Goal: Complete application form

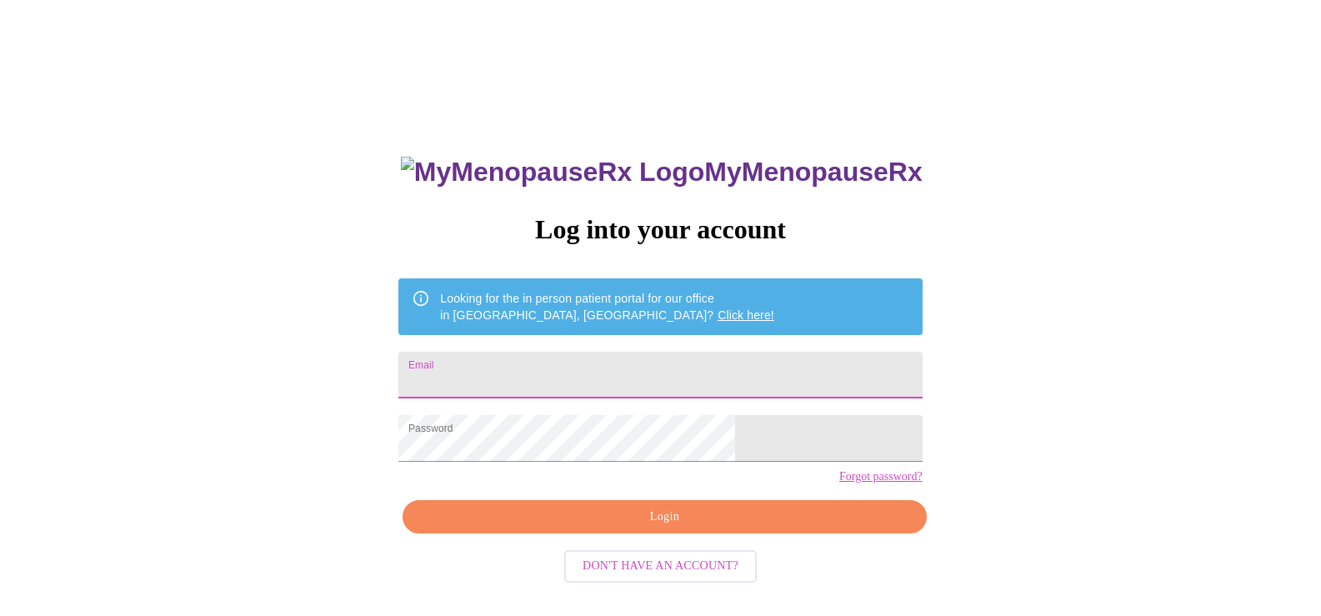
click at [580, 382] on input "Email" at bounding box center [659, 375] width 523 height 47
type input "[EMAIL_ADDRESS][DOMAIN_NAME]"
click at [689, 527] on span "Login" at bounding box center [664, 517] width 485 height 21
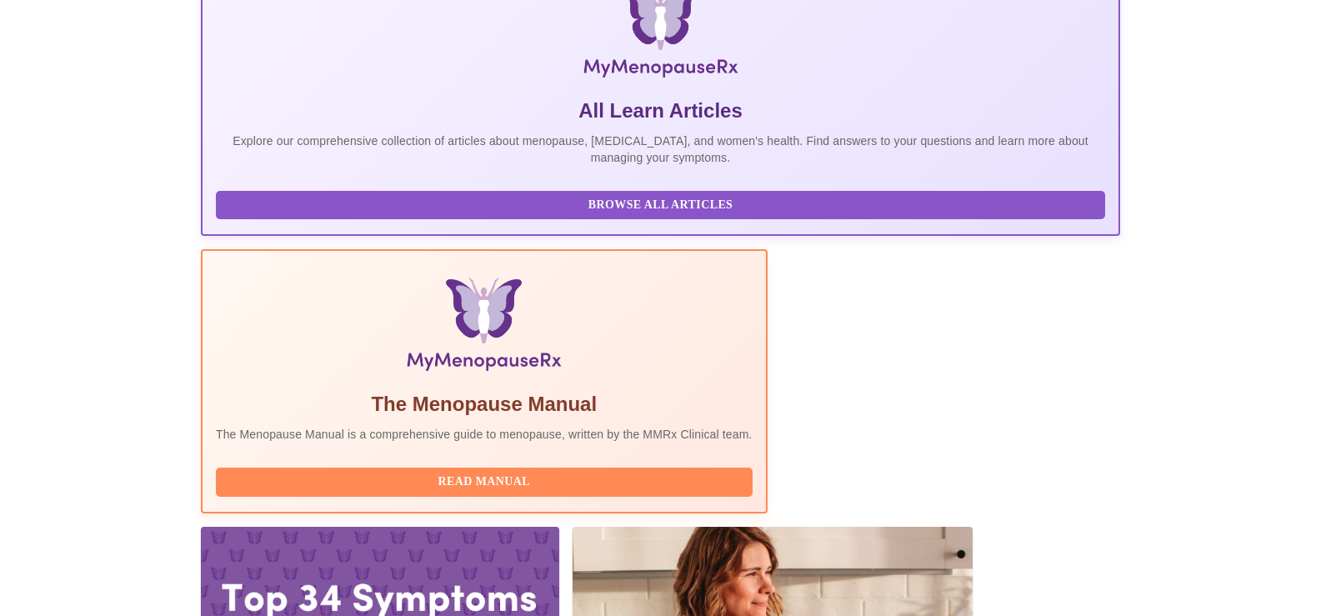
scroll to position [297, 0]
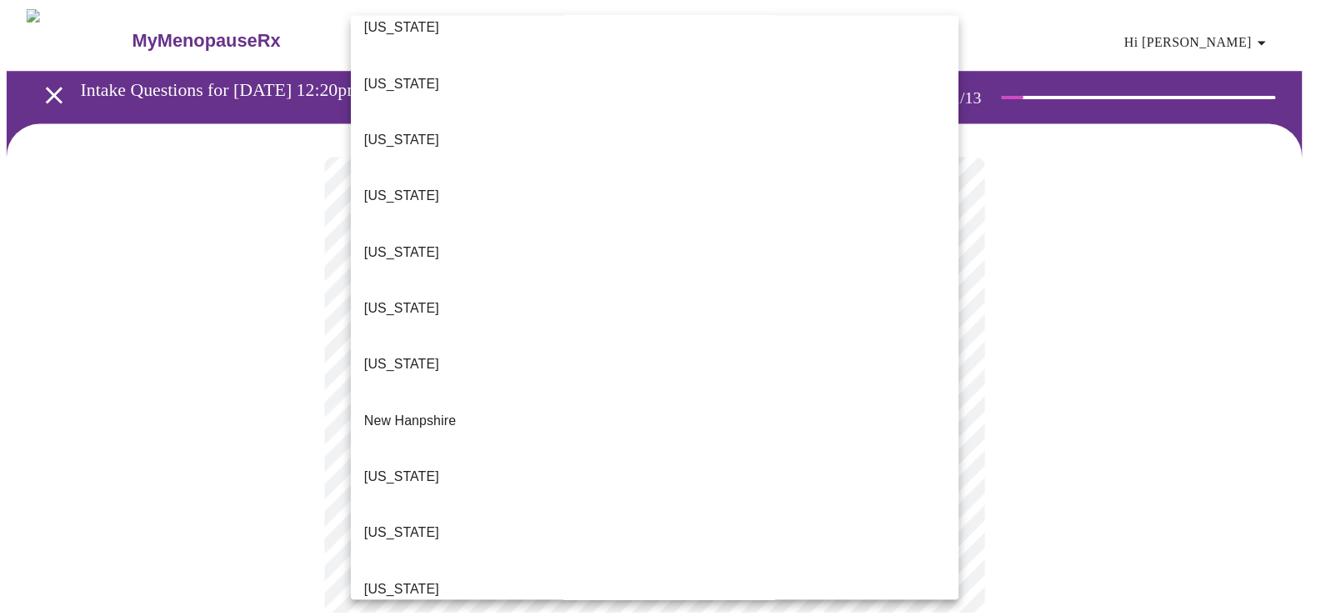
scroll to position [1417, 0]
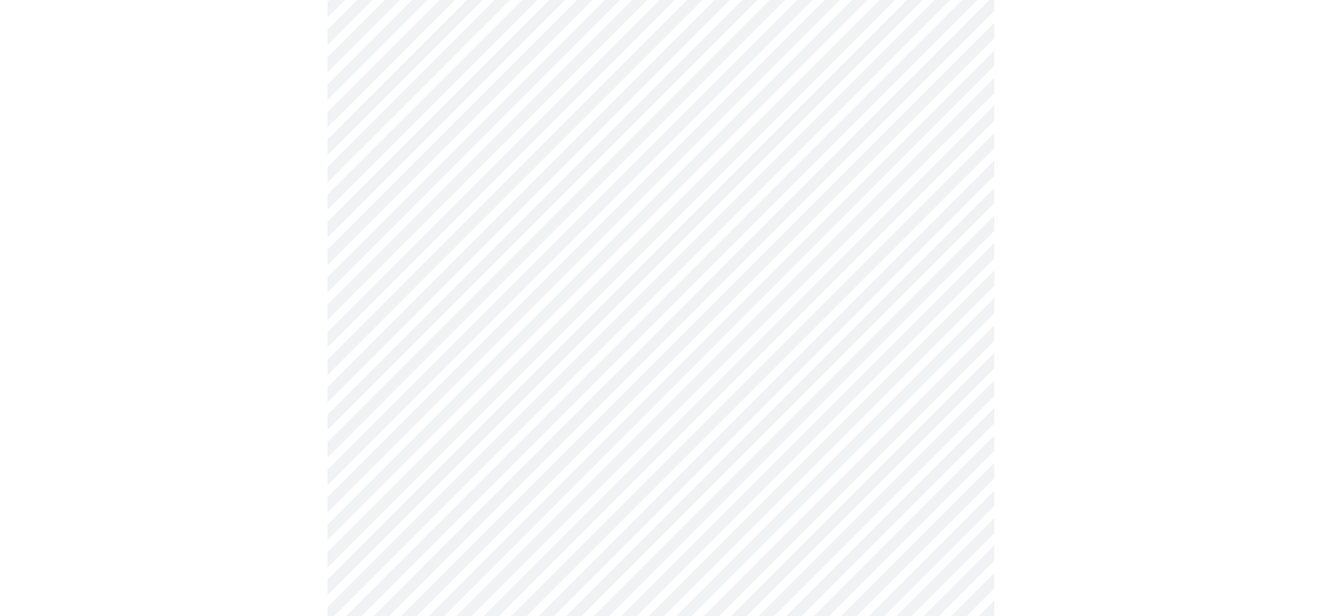
scroll to position [333, 0]
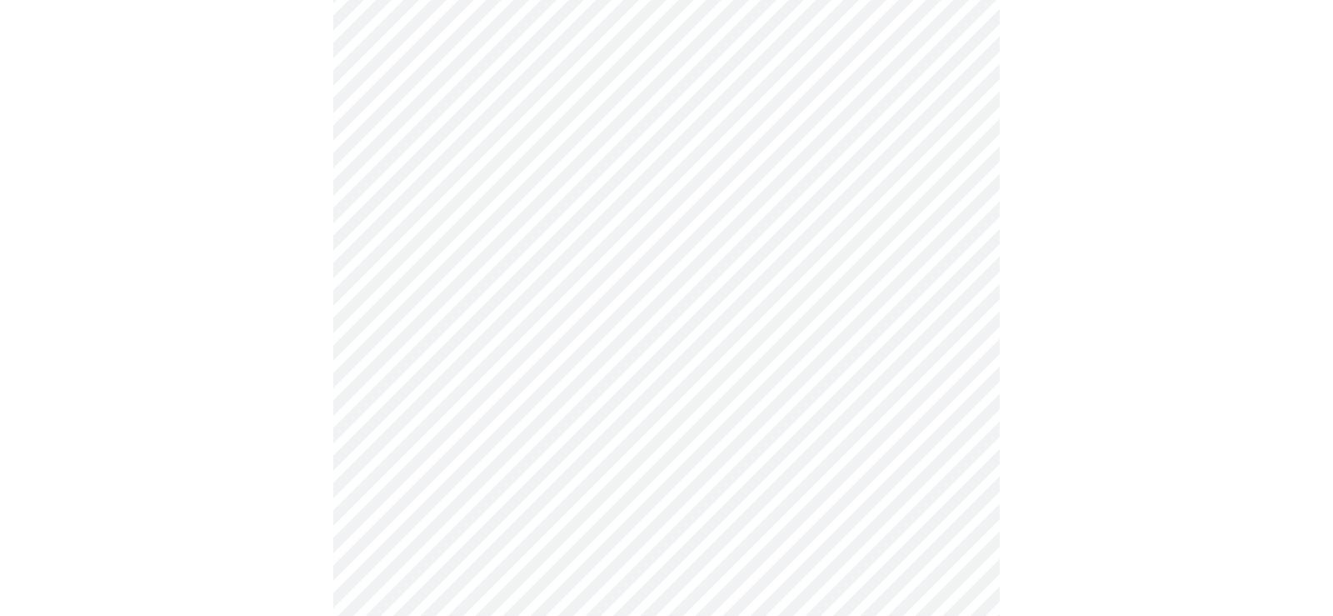
click at [545, 158] on body "MyMenopauseRx Appointments Messaging Labs Uploads Medications Community Refer a…" at bounding box center [667, 434] width 1320 height 1522
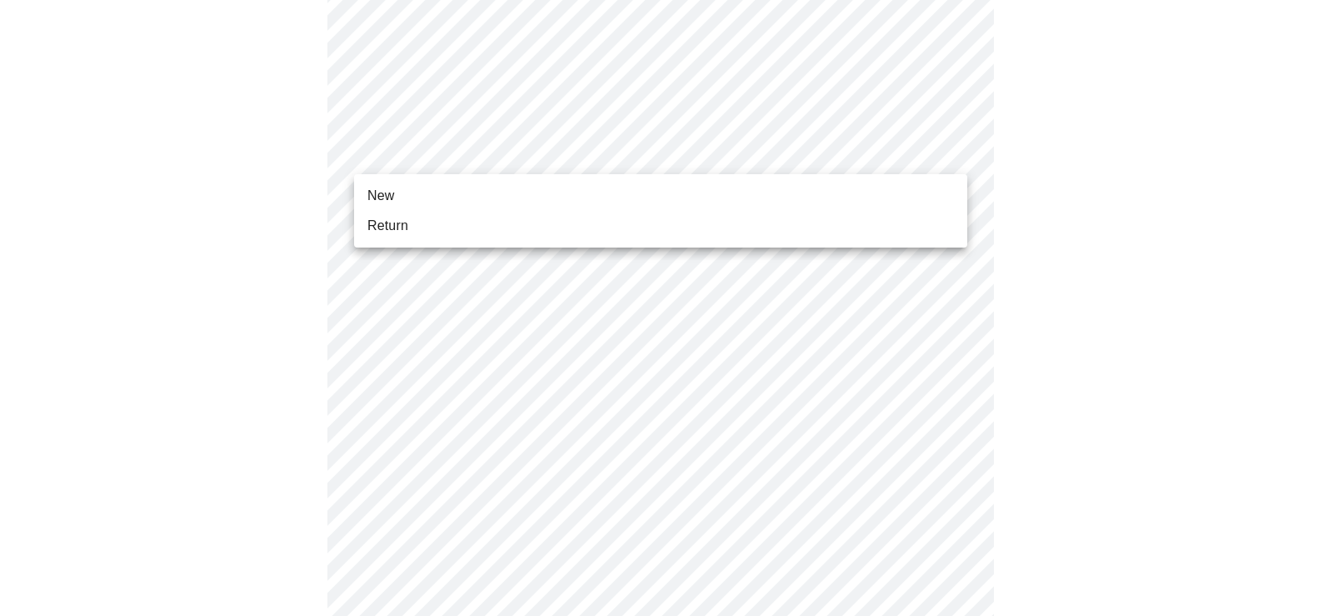
click at [429, 202] on li "New" at bounding box center [660, 196] width 613 height 30
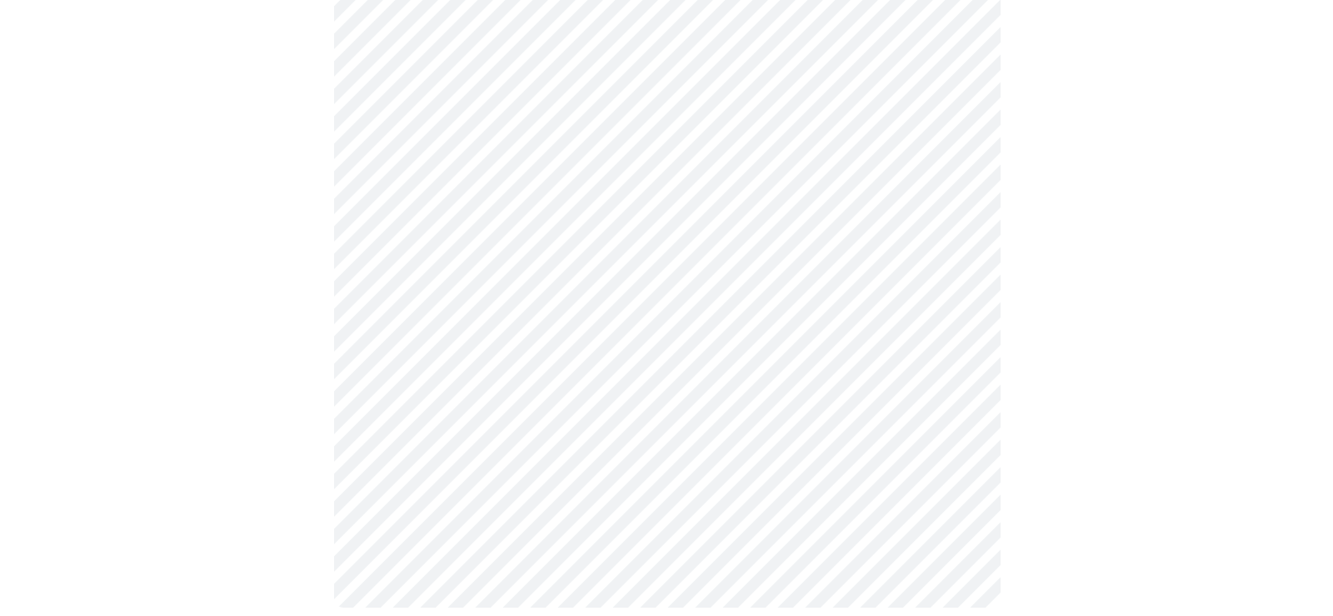
scroll to position [883, 0]
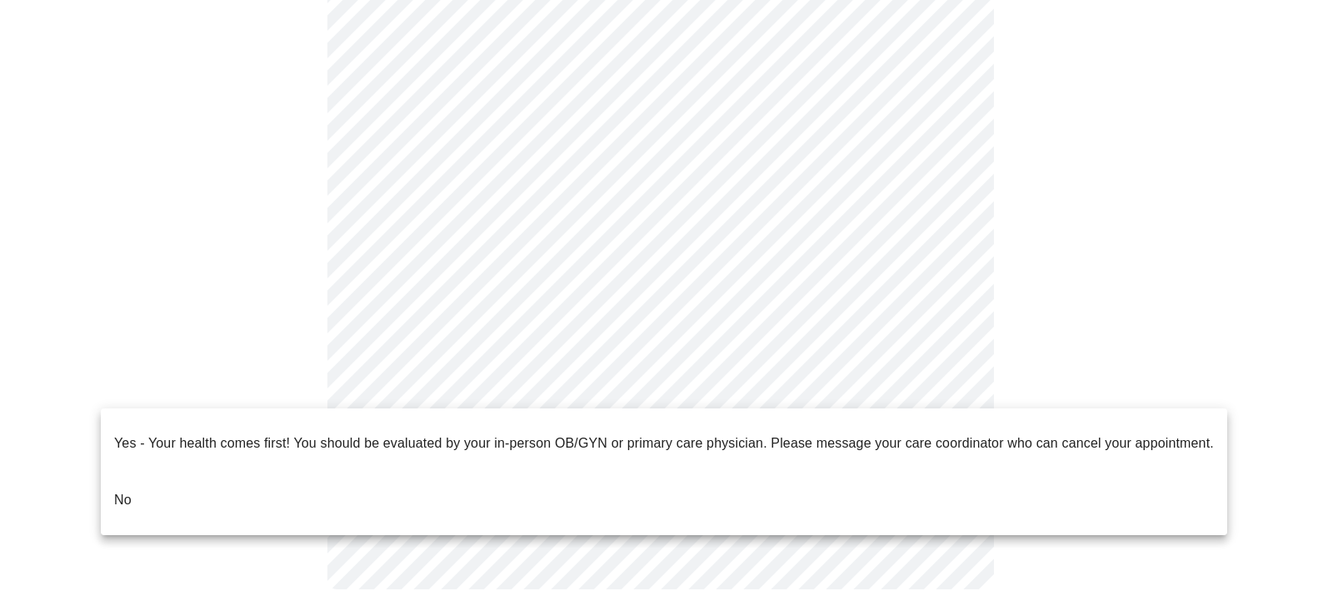
click at [162, 486] on li "No" at bounding box center [664, 500] width 1127 height 57
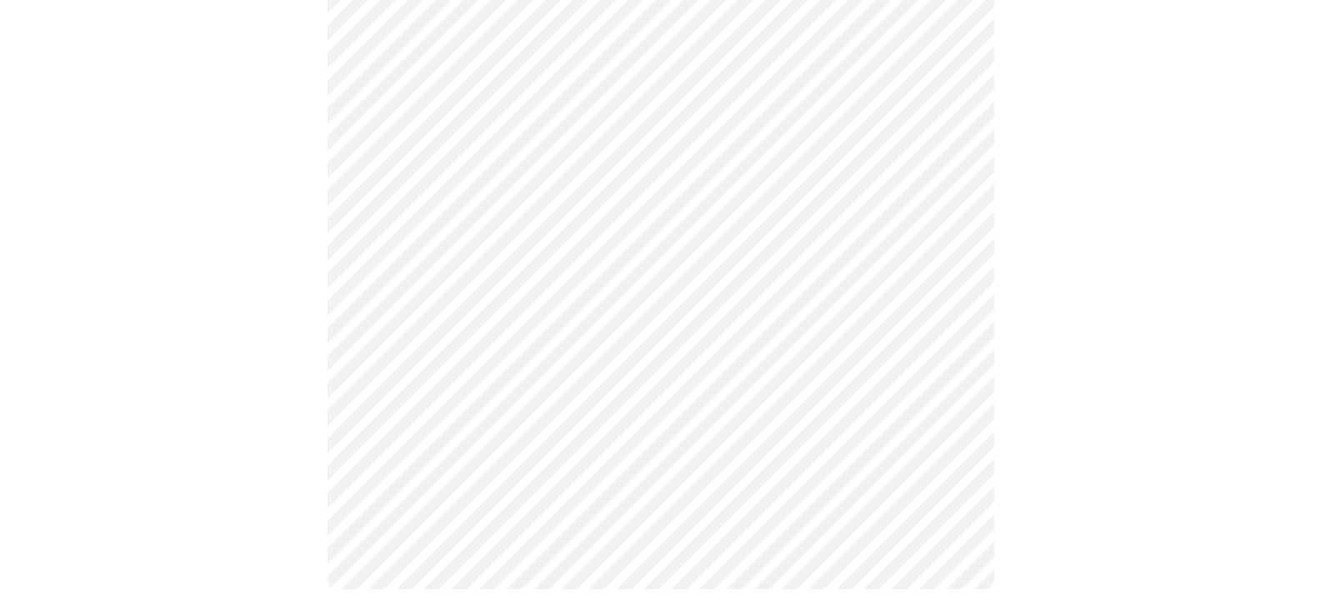
scroll to position [0, 0]
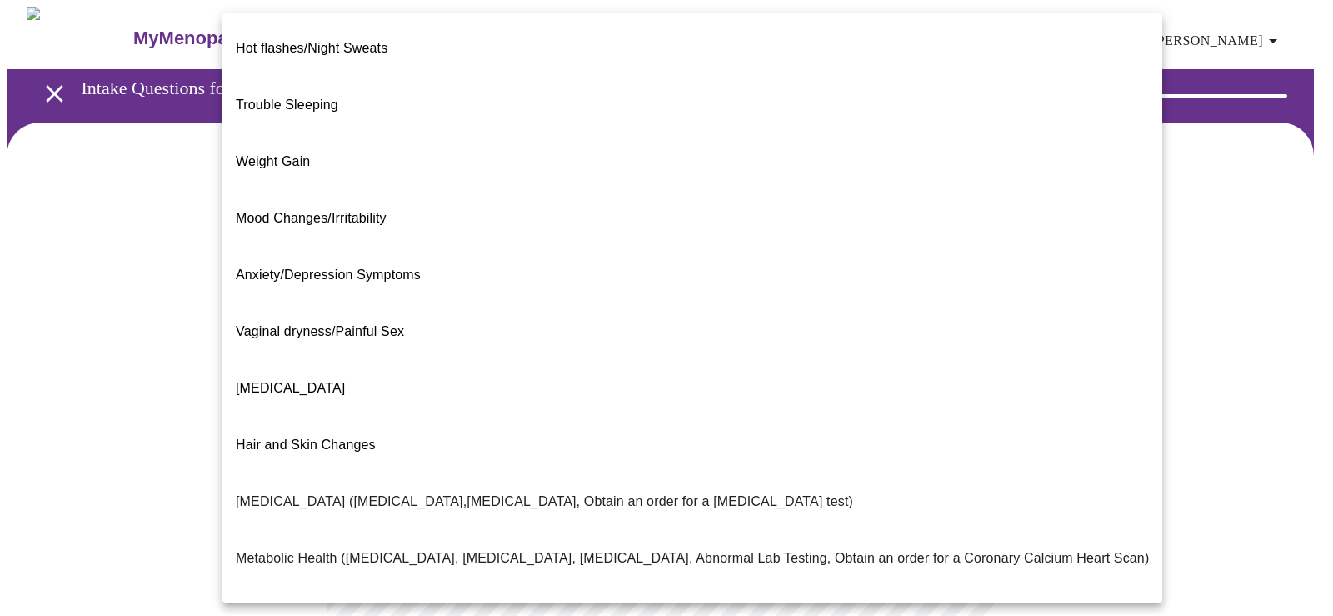
click at [657, 346] on body "MyMenopauseRx Appointments Messaging Labs Uploads Medications Community Refer a…" at bounding box center [667, 508] width 1320 height 1002
click at [331, 381] on span "[MEDICAL_DATA]" at bounding box center [290, 388] width 109 height 14
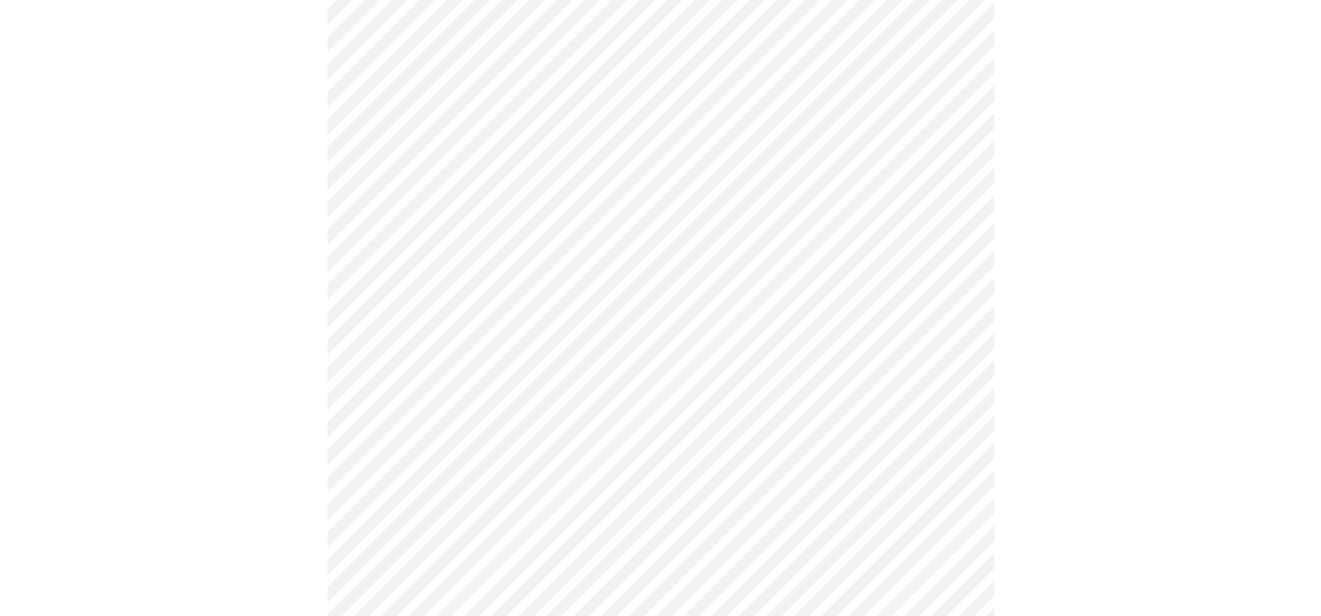
scroll to position [250, 0]
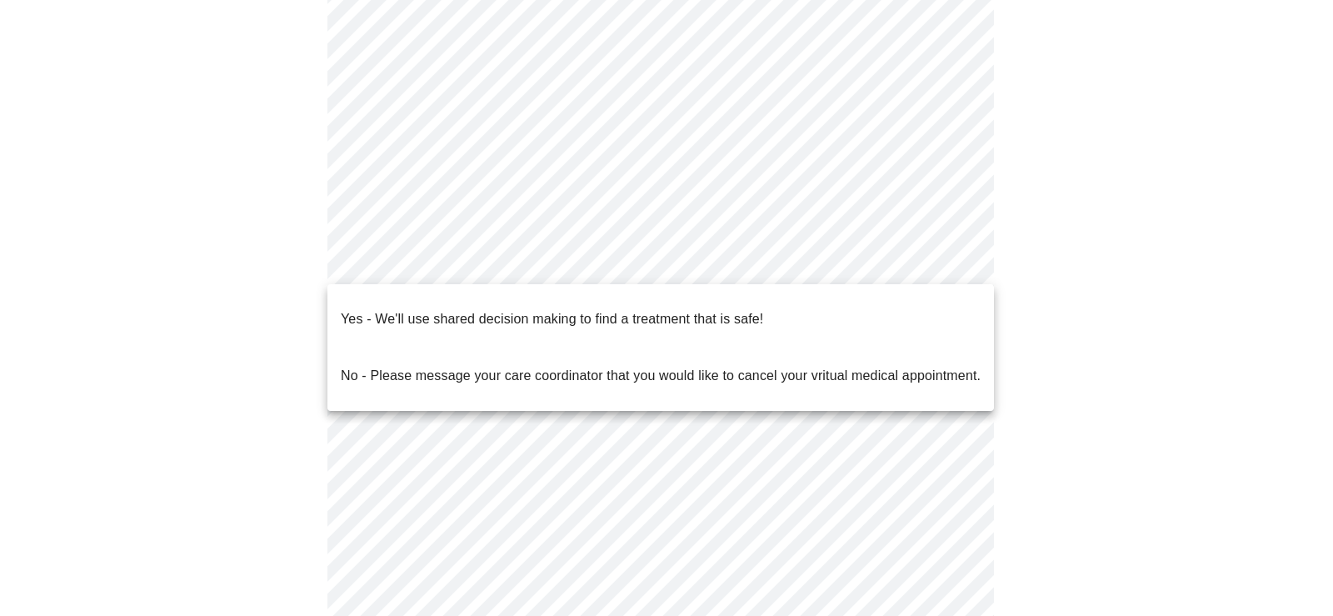
click at [638, 267] on body "MyMenopauseRx Appointments Messaging Labs Uploads Medications Community Refer a…" at bounding box center [667, 253] width 1320 height 992
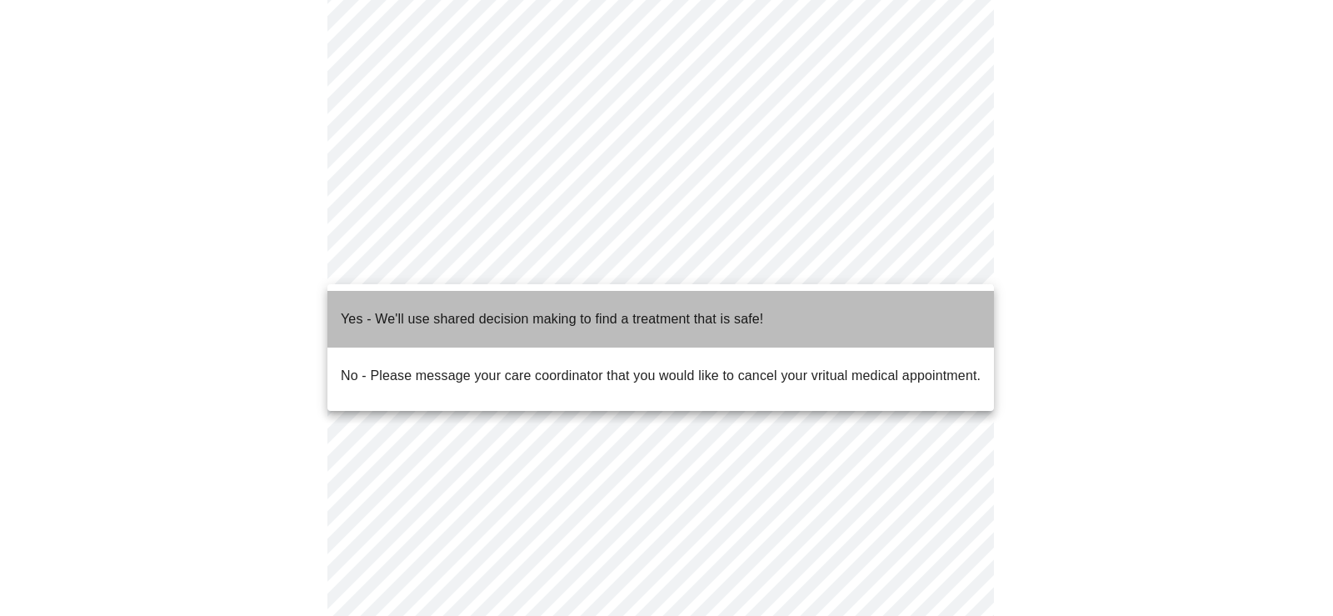
click at [602, 315] on p "Yes - We'll use shared decision making to find a treatment that is safe!" at bounding box center [552, 319] width 422 height 20
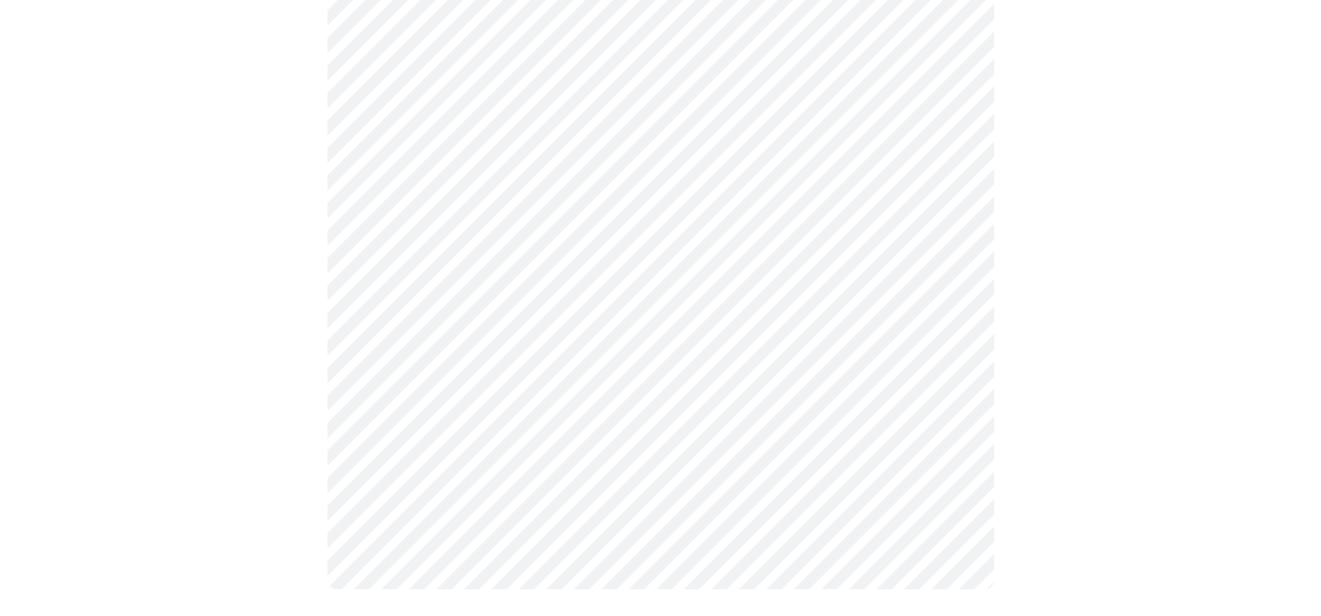
scroll to position [330, 0]
drag, startPoint x: 813, startPoint y: 583, endPoint x: 1192, endPoint y: 133, distance: 588.4
click at [1192, 133] on div at bounding box center [660, 208] width 1307 height 830
drag, startPoint x: 1022, startPoint y: 371, endPoint x: 1154, endPoint y: 123, distance: 280.3
click at [1167, 98] on div at bounding box center [660, 208] width 1307 height 830
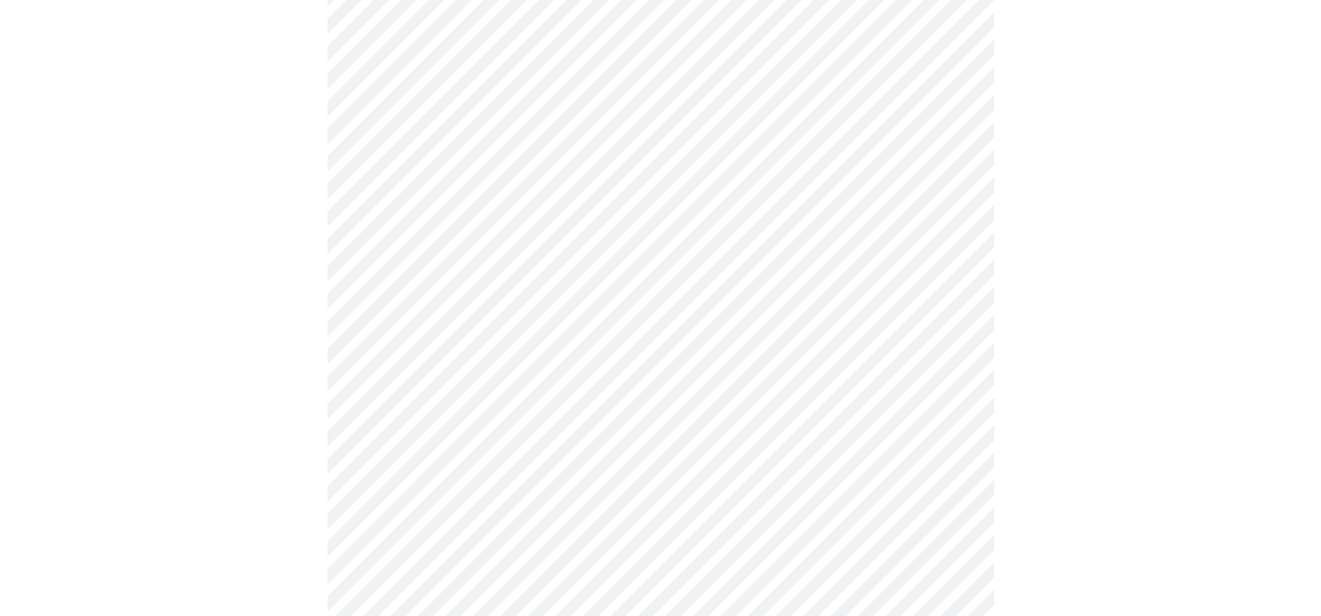
scroll to position [0, 0]
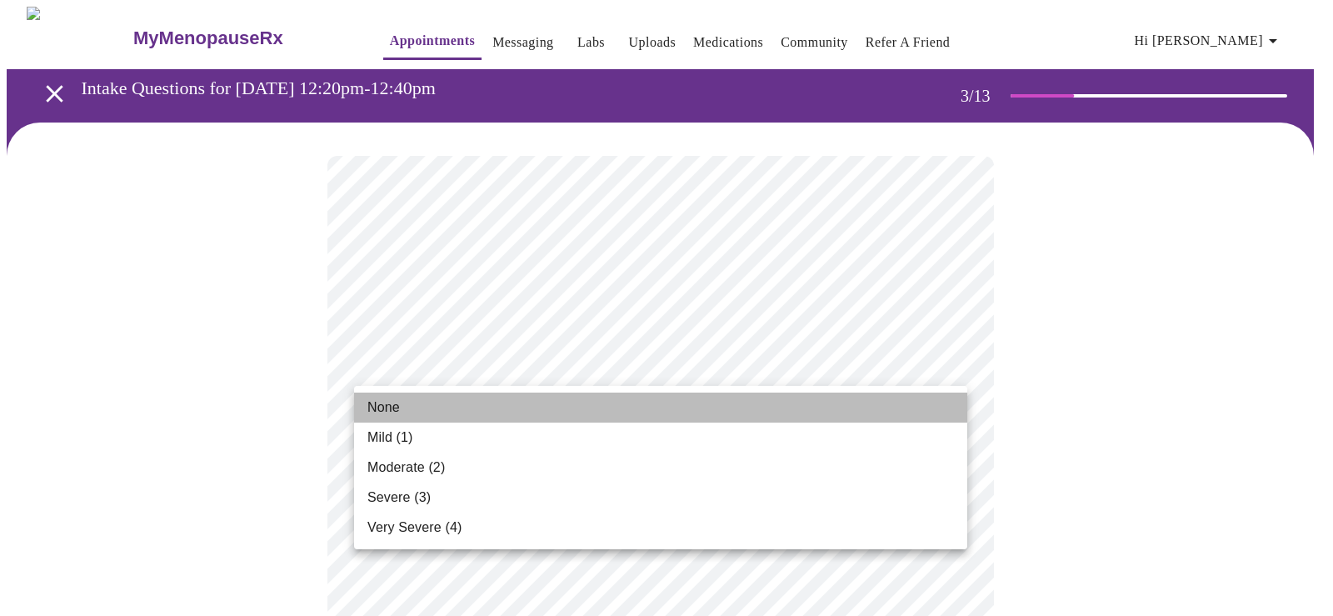
click at [384, 410] on span "None" at bounding box center [383, 407] width 32 height 20
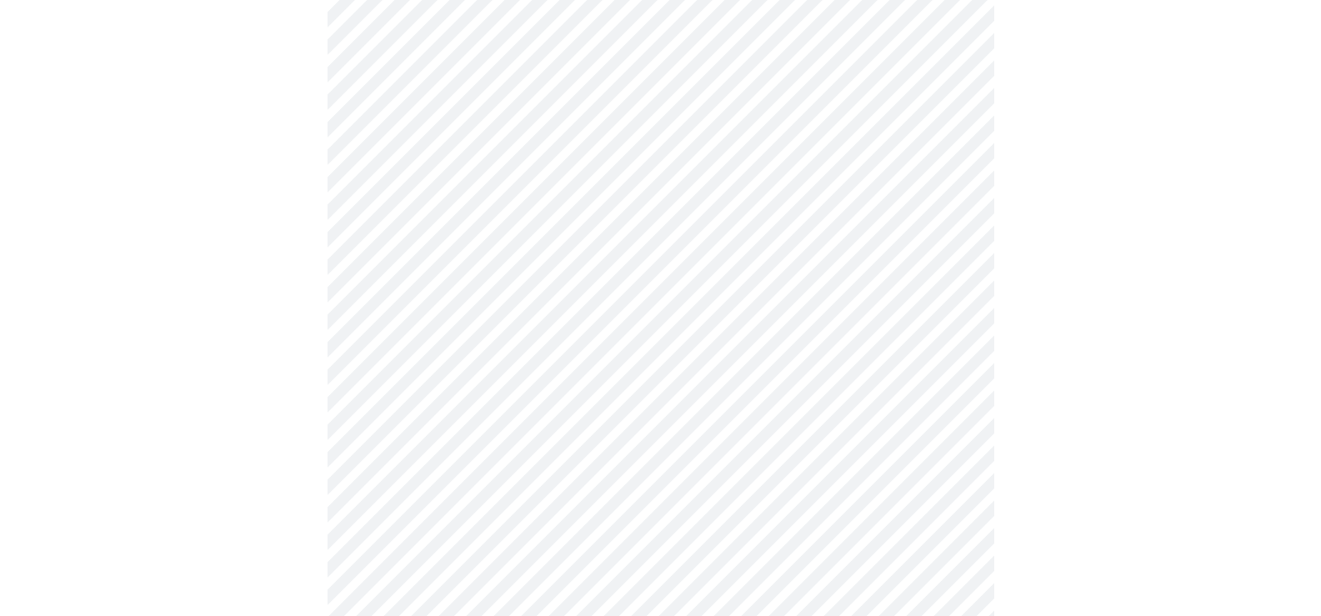
scroll to position [250, 0]
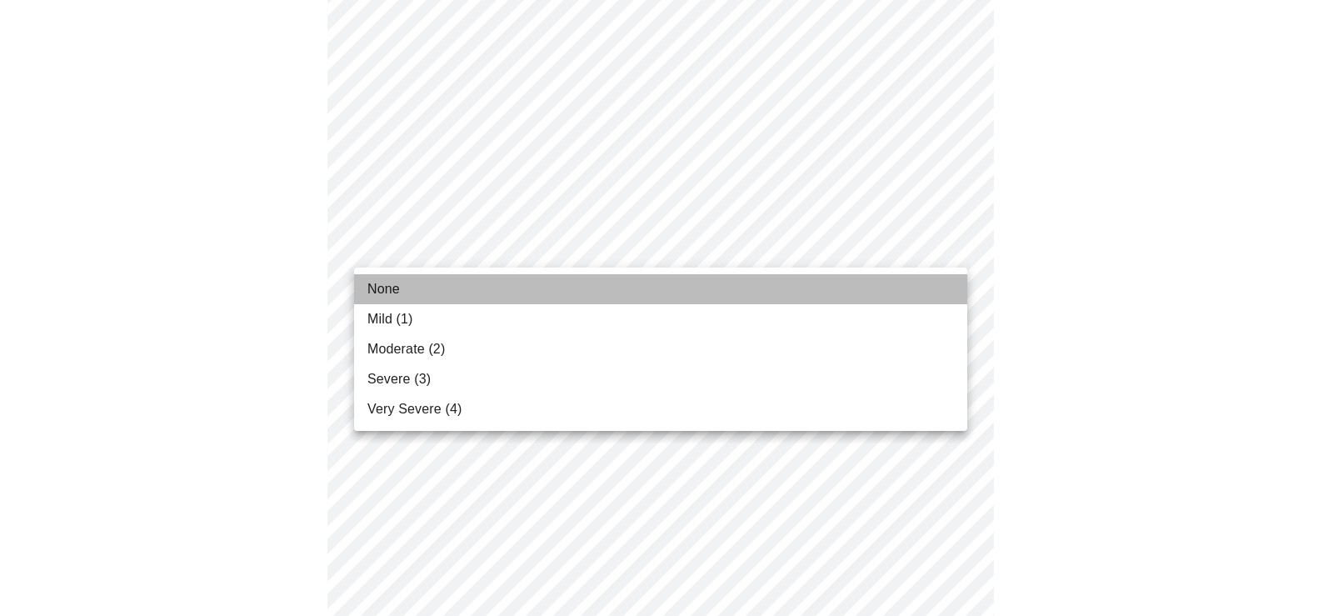
click at [414, 296] on li "None" at bounding box center [660, 289] width 613 height 30
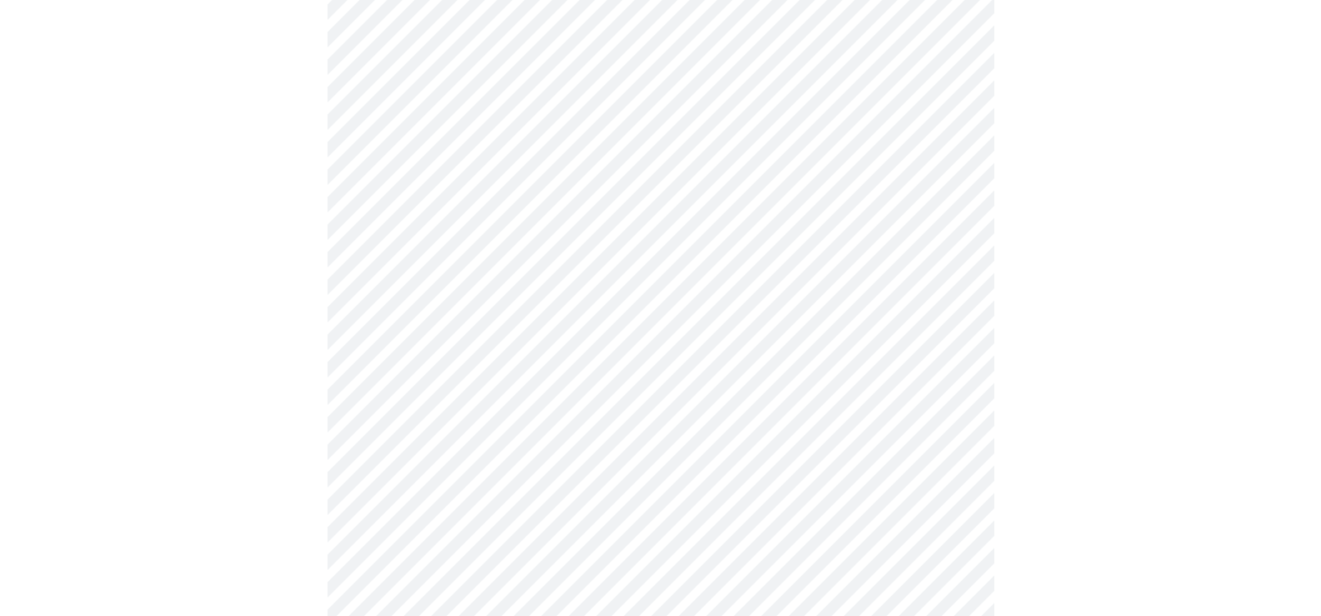
scroll to position [417, 0]
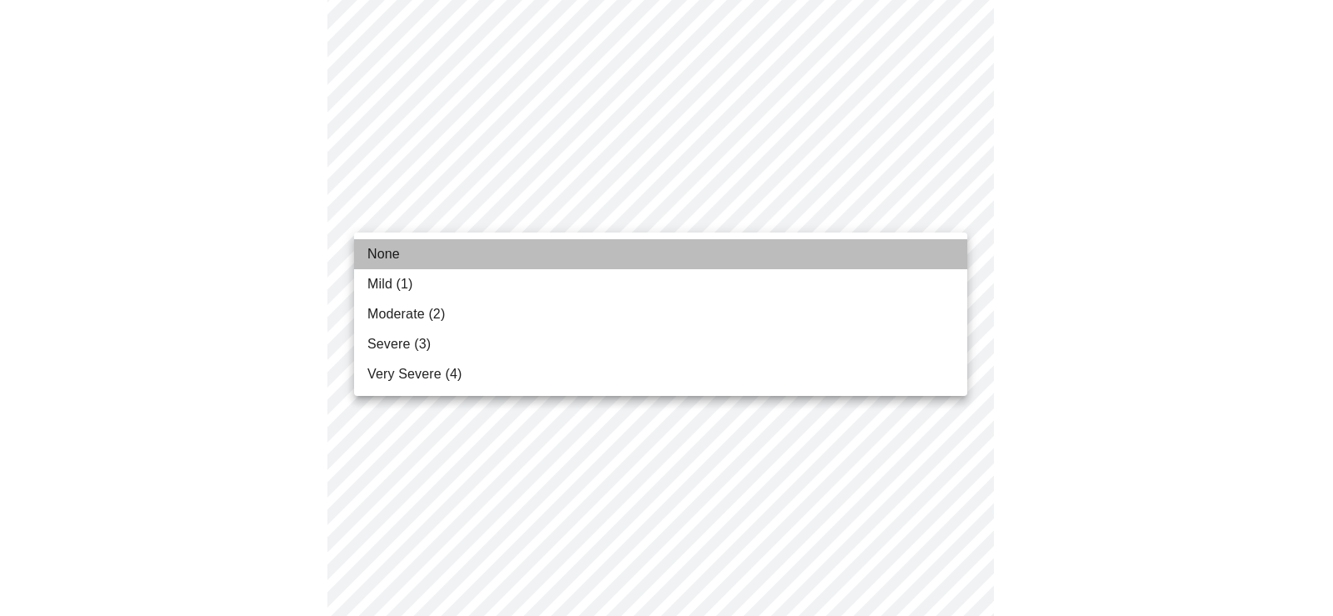
click at [459, 260] on li "None" at bounding box center [660, 254] width 613 height 30
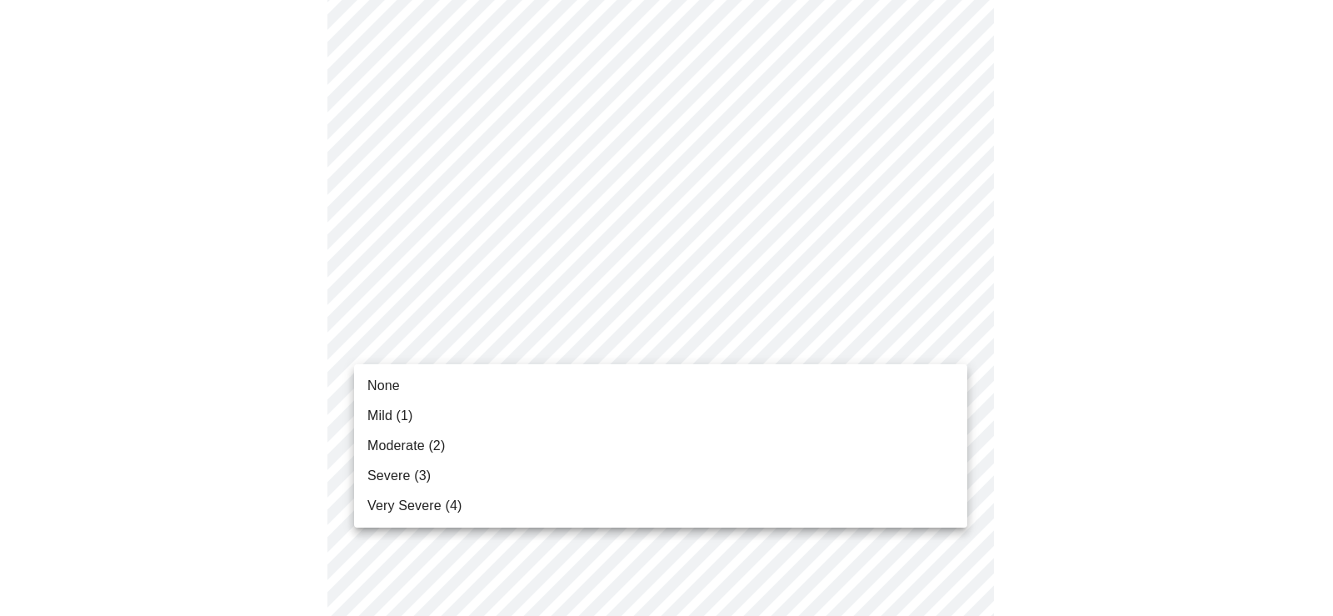
click at [408, 388] on li "None" at bounding box center [660, 386] width 613 height 30
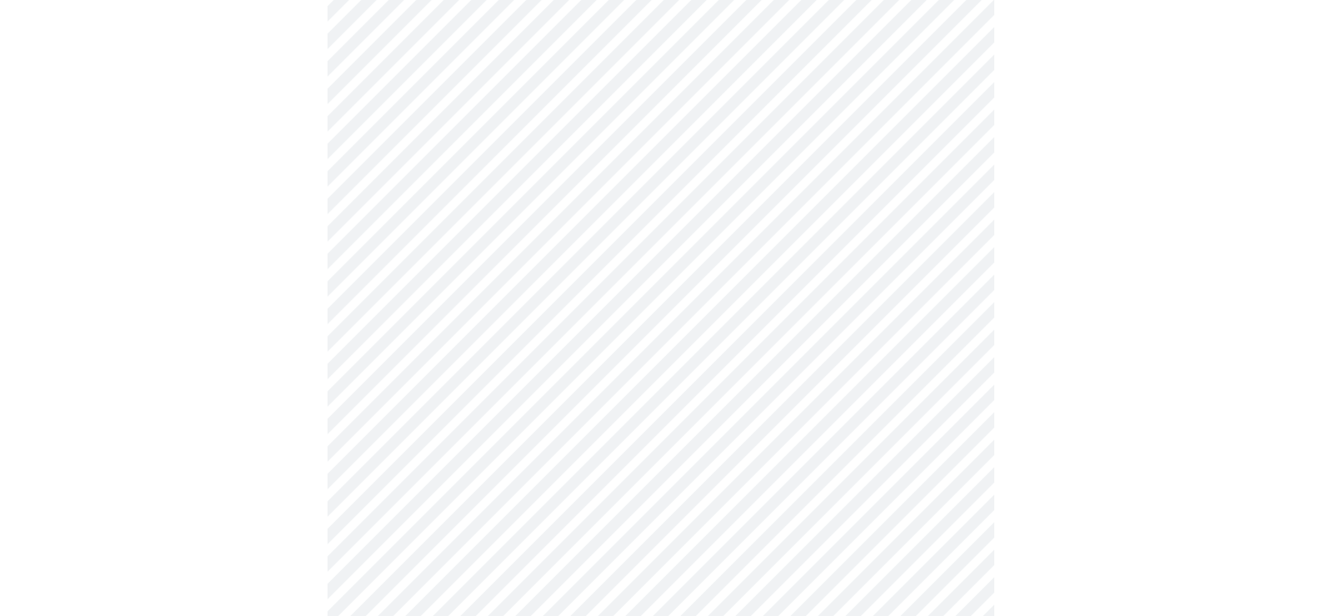
scroll to position [667, 0]
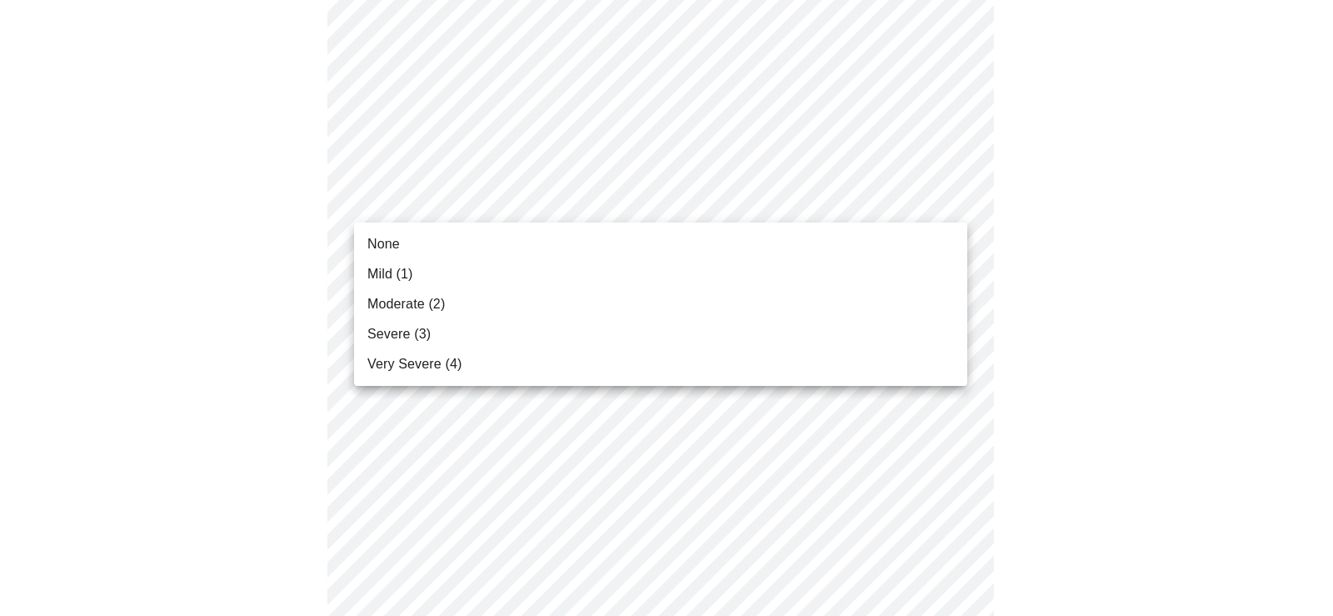
click at [581, 199] on body "MyMenopauseRx Appointments Messaging Labs Uploads Medications Community Refer a…" at bounding box center [667, 401] width 1320 height 2123
click at [489, 247] on li "None" at bounding box center [660, 244] width 613 height 30
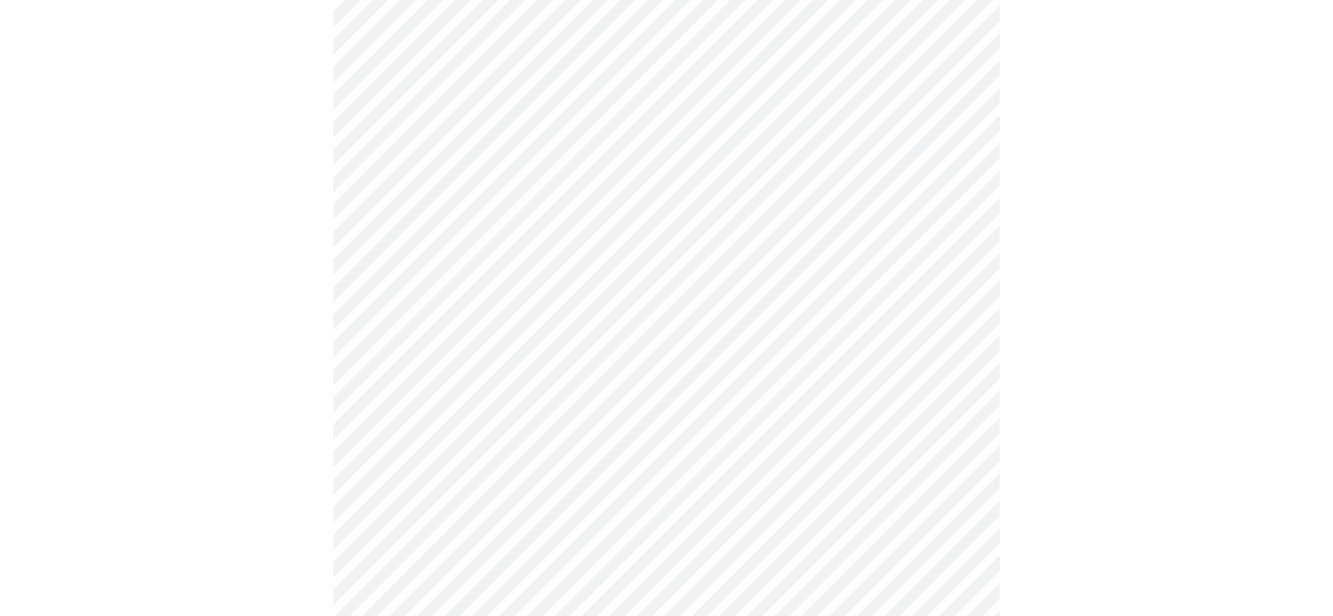
click at [477, 324] on body "MyMenopauseRx Appointments Messaging Labs Uploads Medications Community Refer a…" at bounding box center [667, 390] width 1320 height 2100
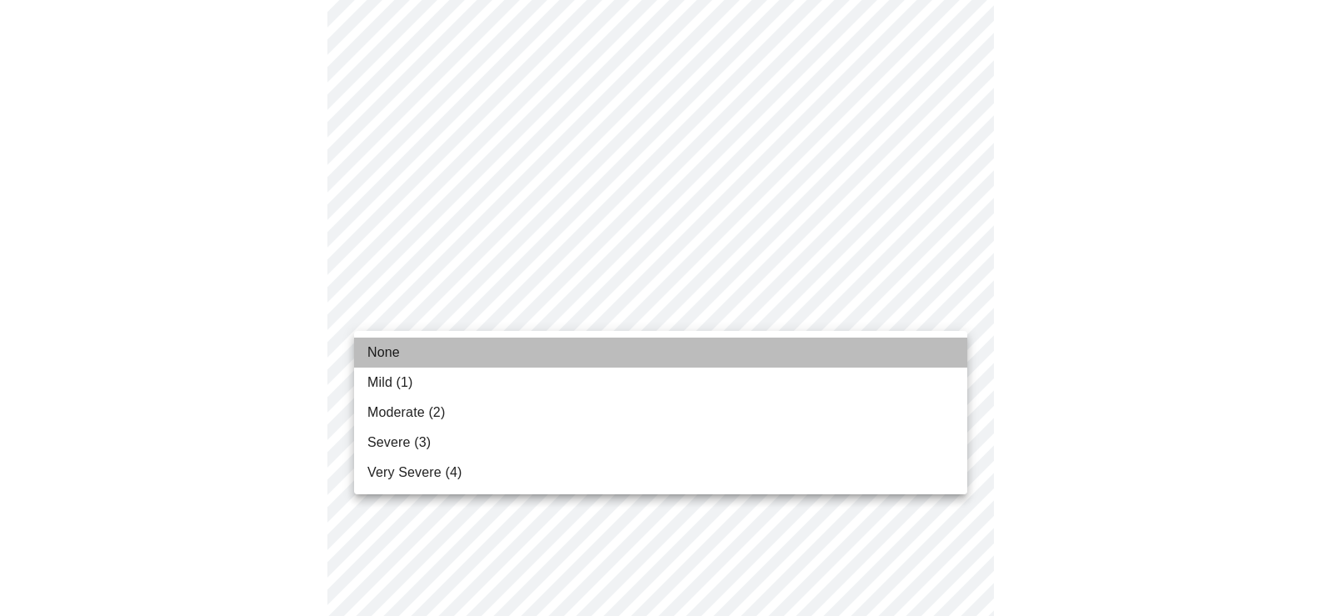
click at [418, 349] on li "None" at bounding box center [660, 352] width 613 height 30
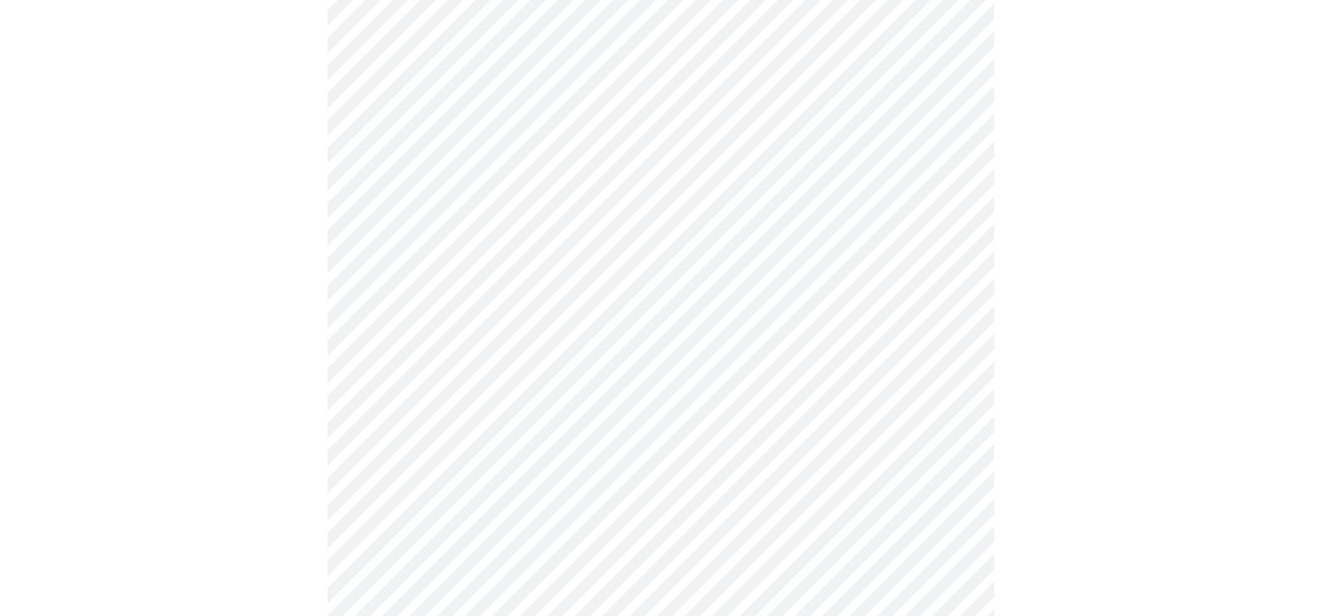
scroll to position [917, 0]
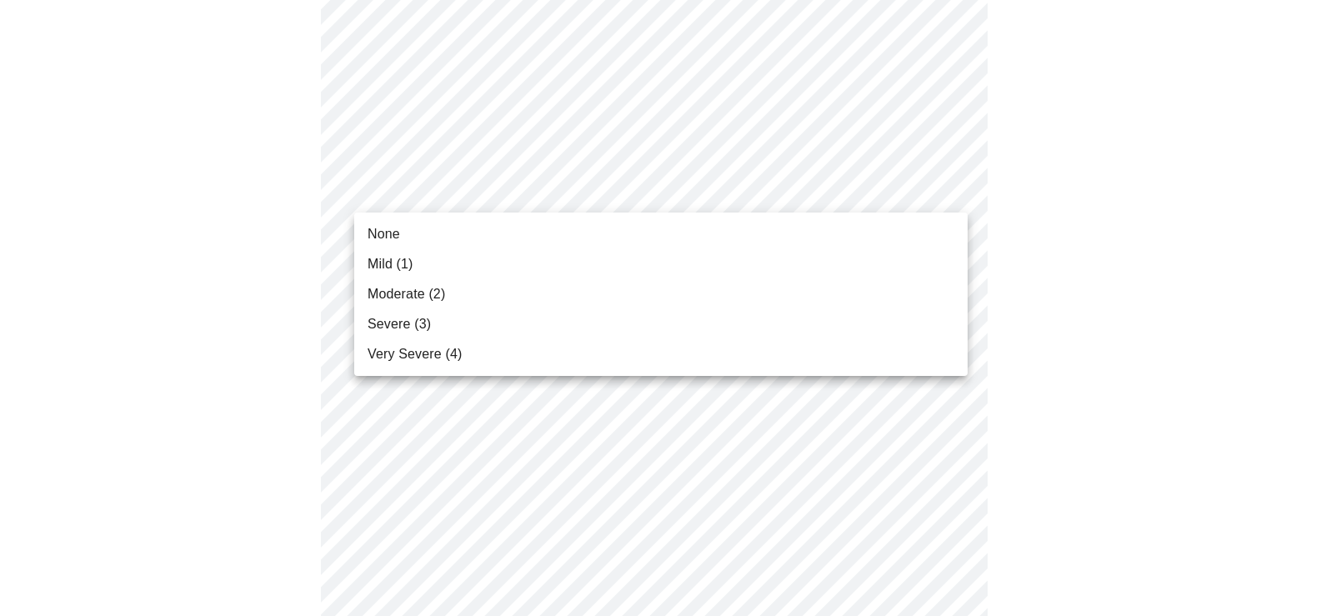
click at [535, 197] on body "MyMenopauseRx Appointments Messaging Labs Uploads Medications Community Refer a…" at bounding box center [660, 128] width 1307 height 2077
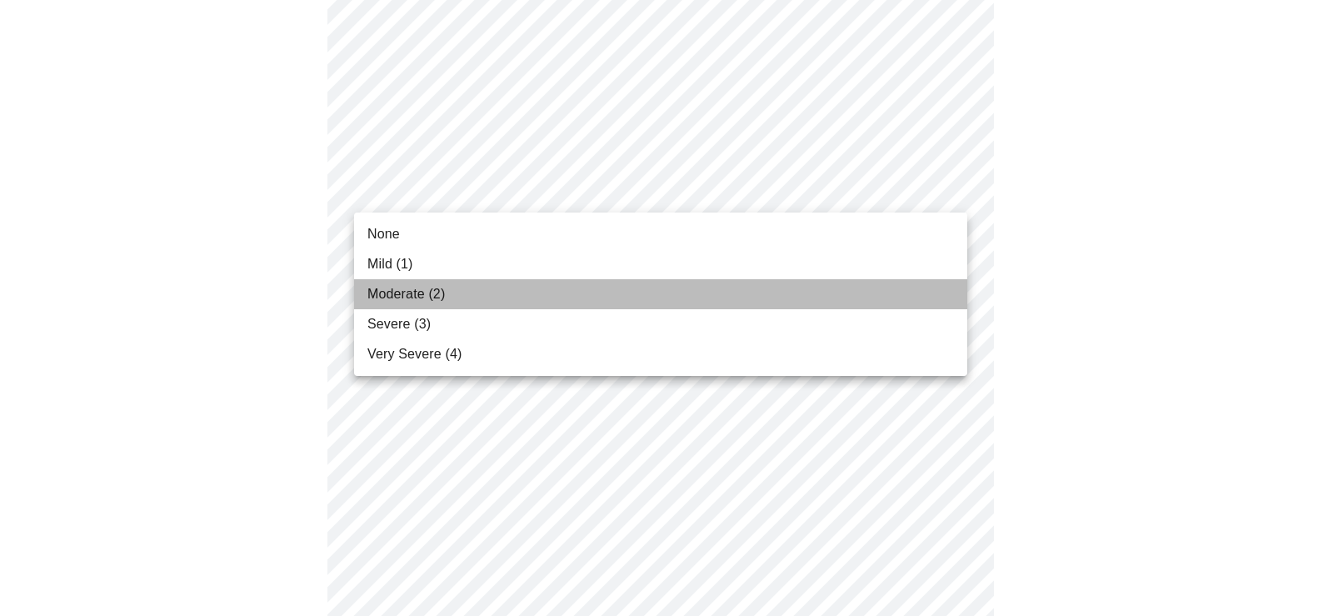
click at [466, 297] on li "Moderate (2)" at bounding box center [660, 294] width 613 height 30
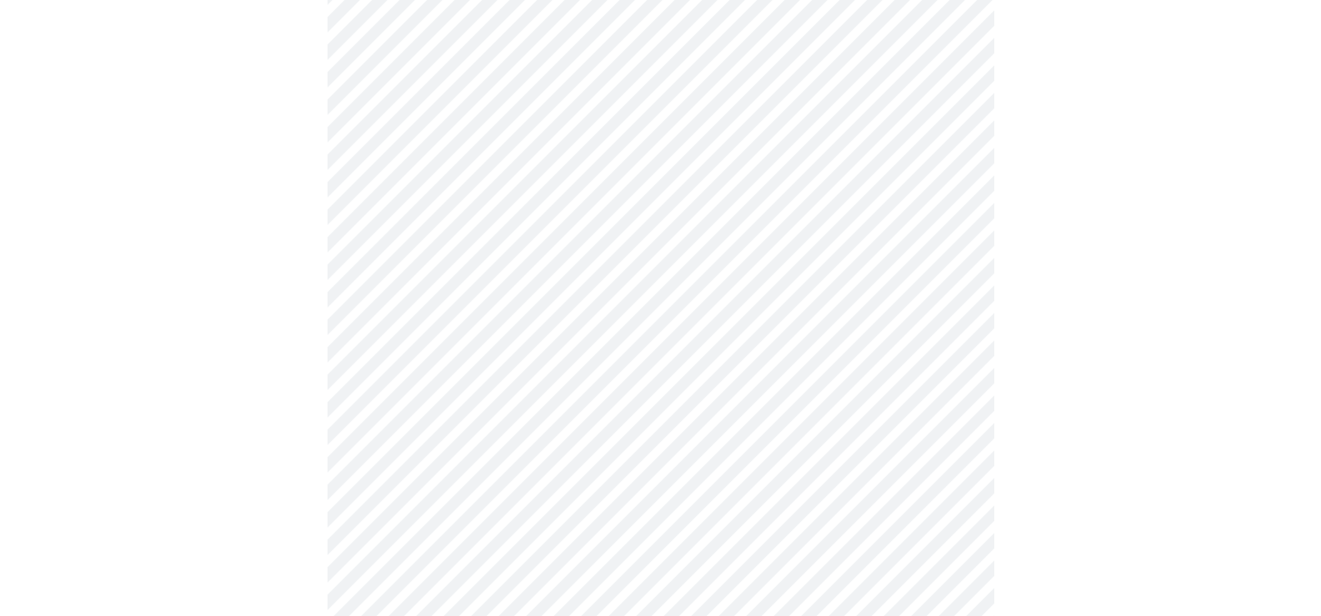
scroll to position [833, 0]
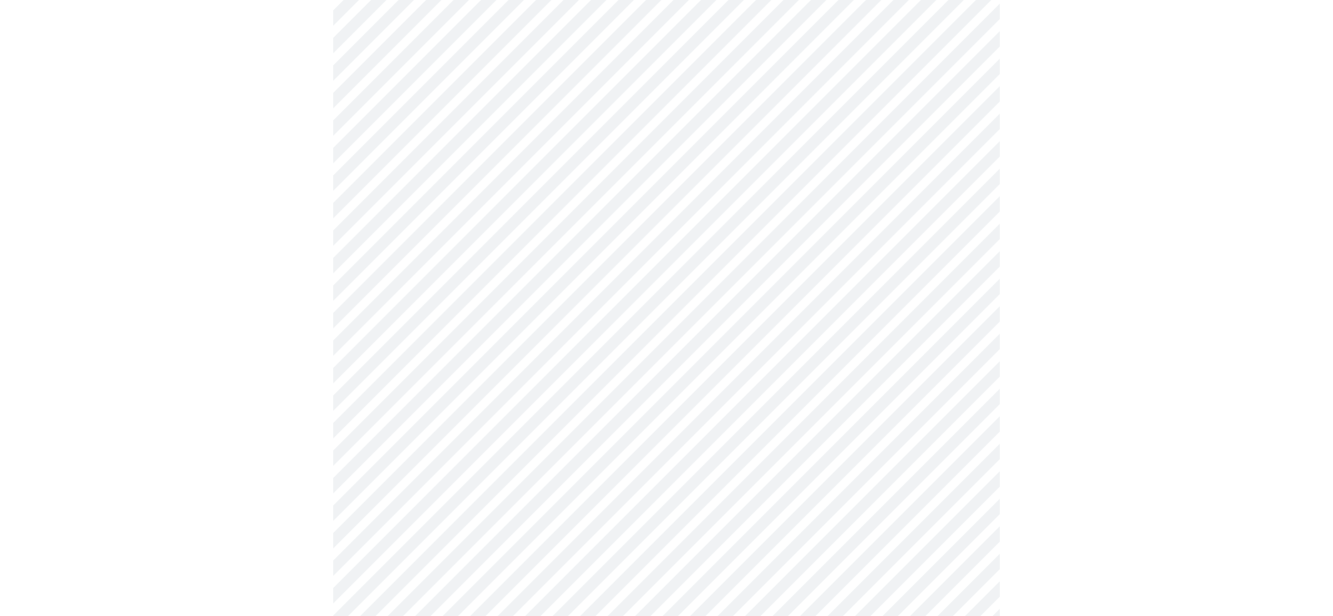
click at [942, 267] on body "MyMenopauseRx Appointments Messaging Labs Uploads Medications Community Refer a…" at bounding box center [667, 199] width 1320 height 2053
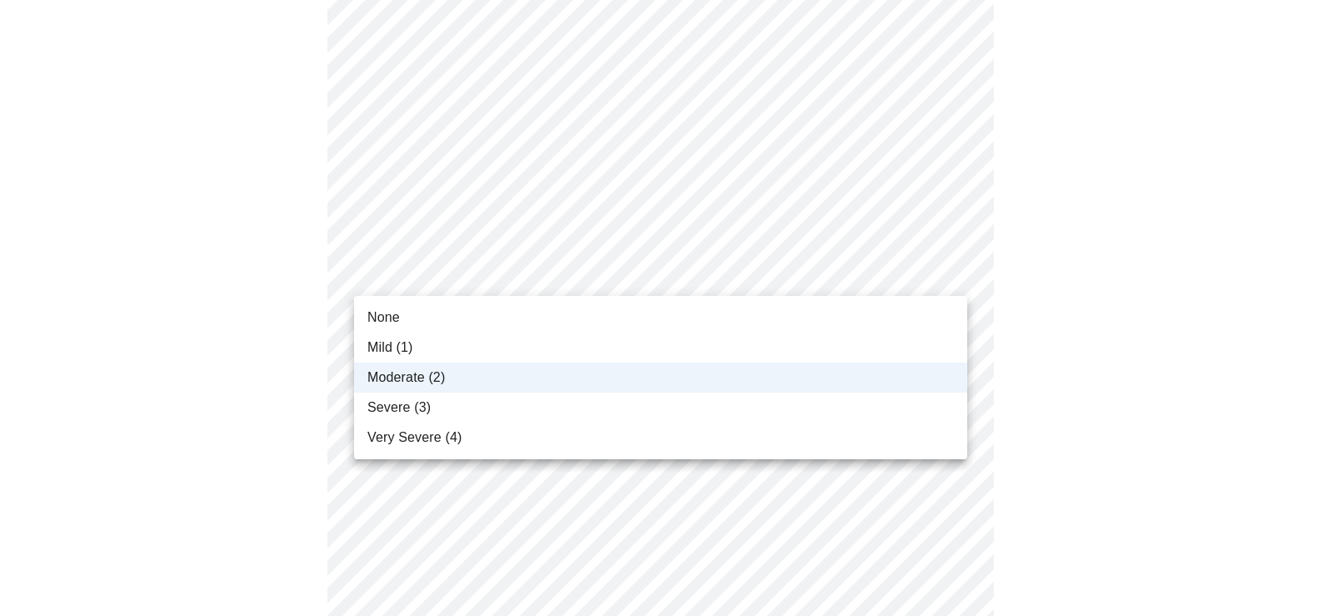
click at [1017, 252] on div at bounding box center [666, 308] width 1333 height 616
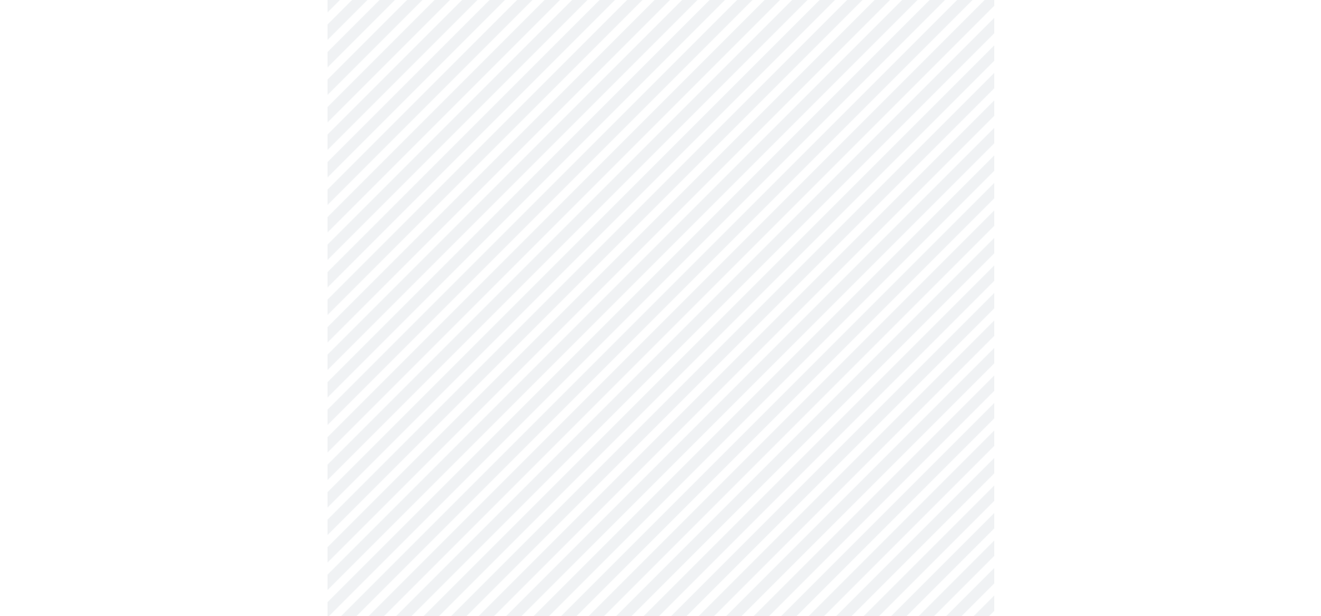
scroll to position [1000, 0]
click at [687, 252] on body "MyMenopauseRx Appointments Messaging Labs Uploads Medications Community Refer a…" at bounding box center [660, 33] width 1307 height 2053
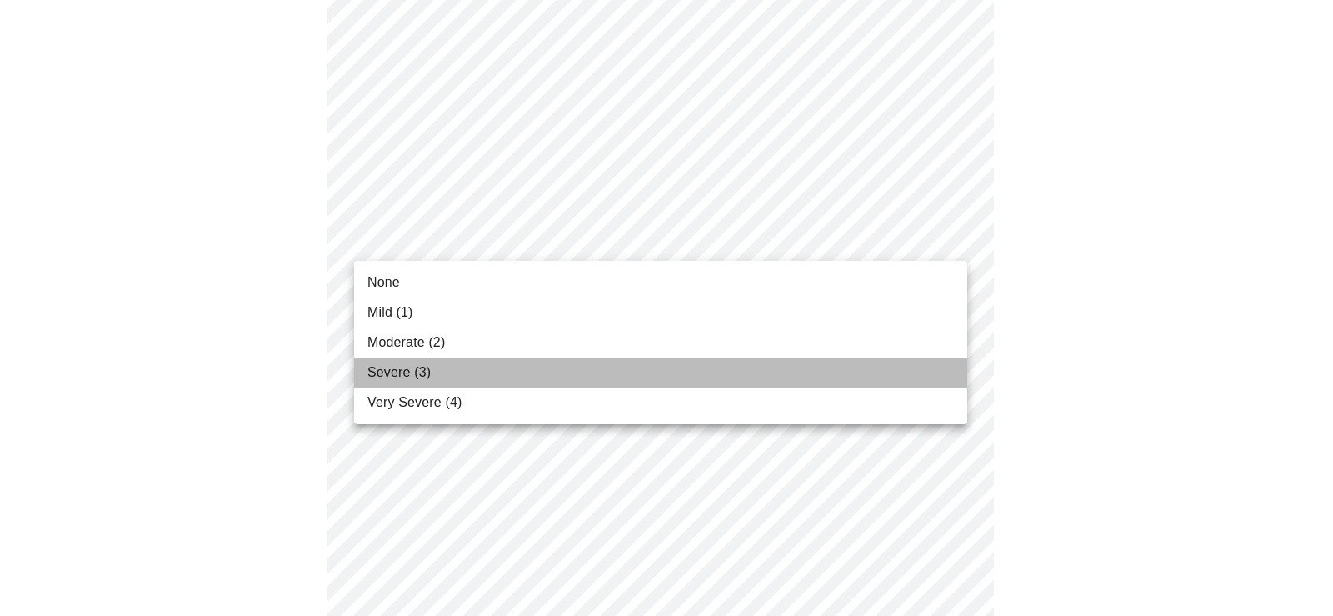
click at [464, 369] on li "Severe (3)" at bounding box center [660, 372] width 613 height 30
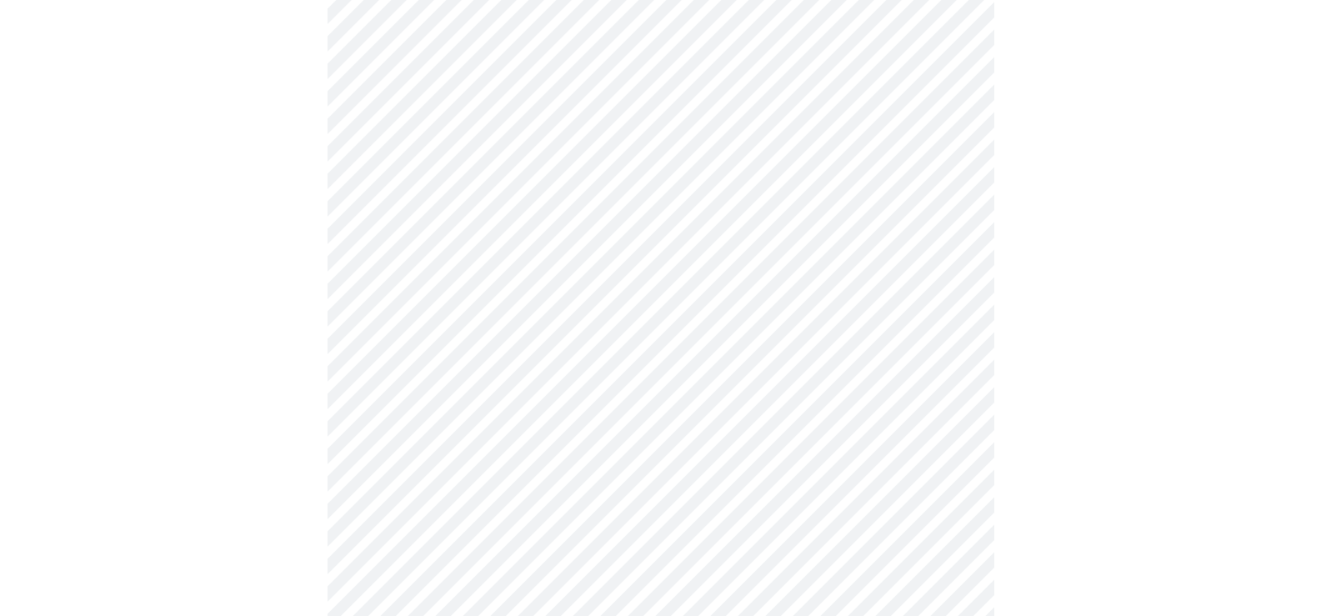
scroll to position [1167, 0]
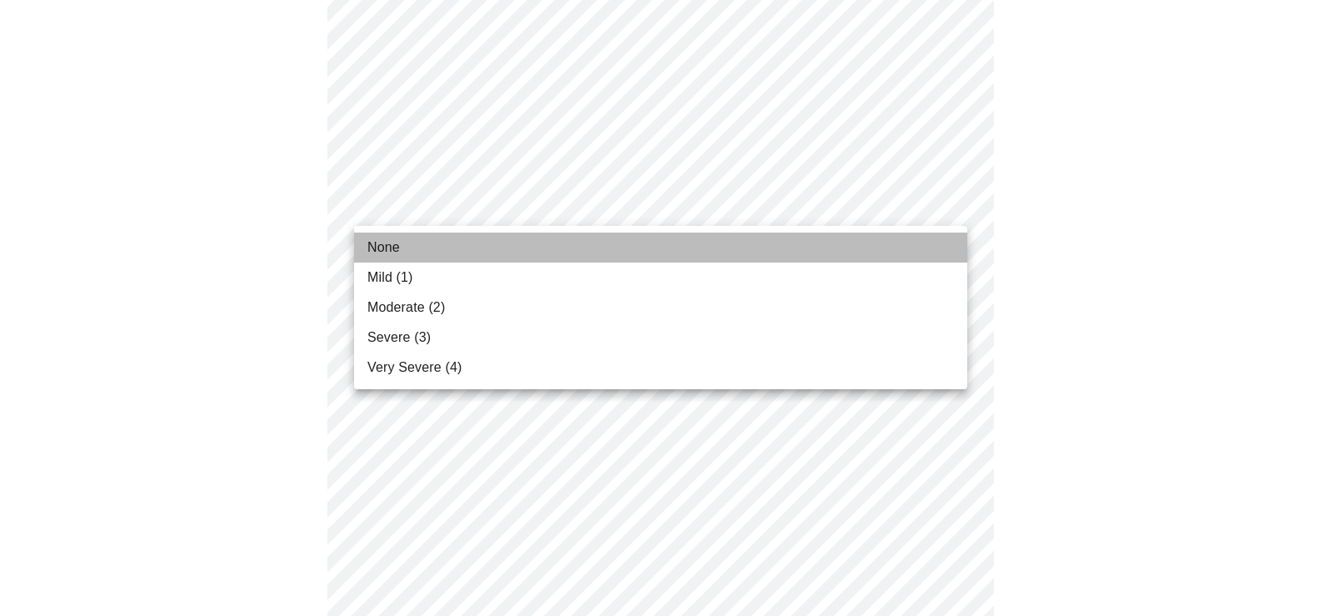
click at [432, 252] on li "None" at bounding box center [660, 247] width 613 height 30
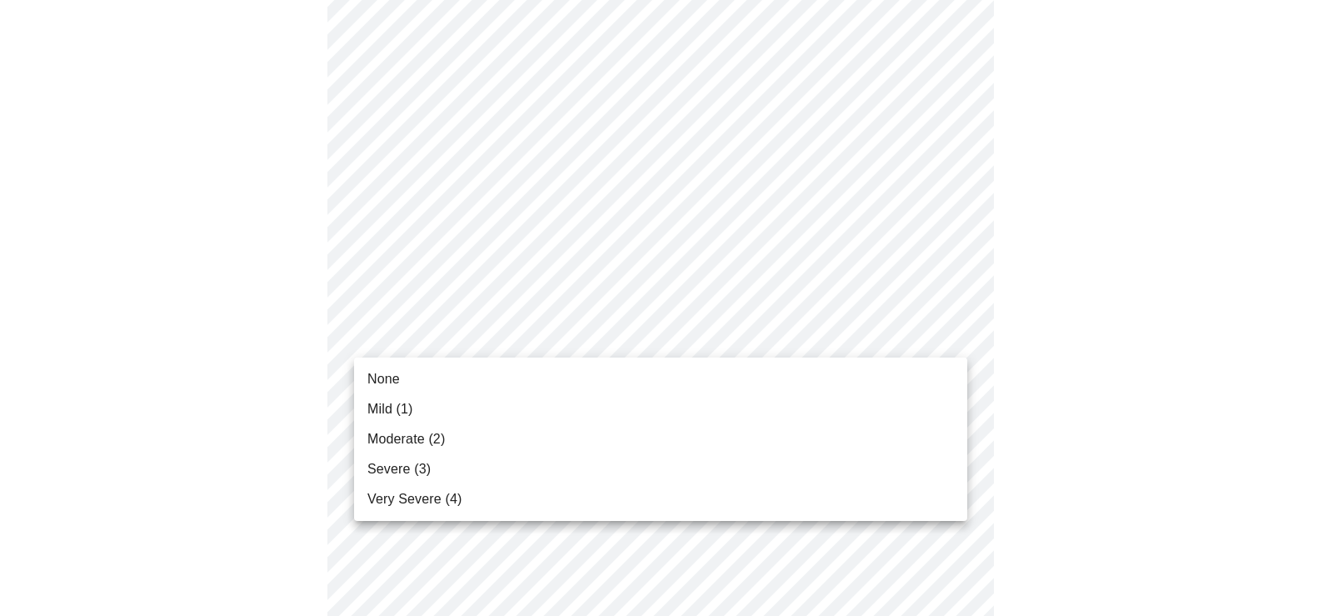
click at [403, 379] on li "None" at bounding box center [660, 379] width 613 height 30
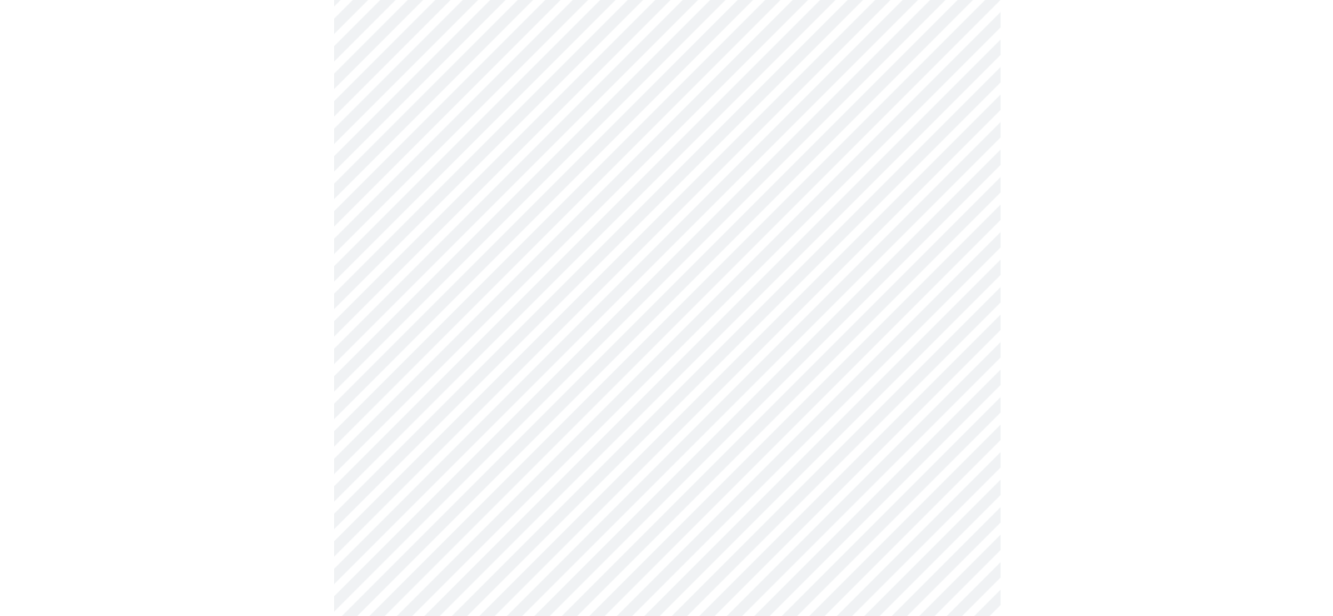
scroll to position [1367, 0]
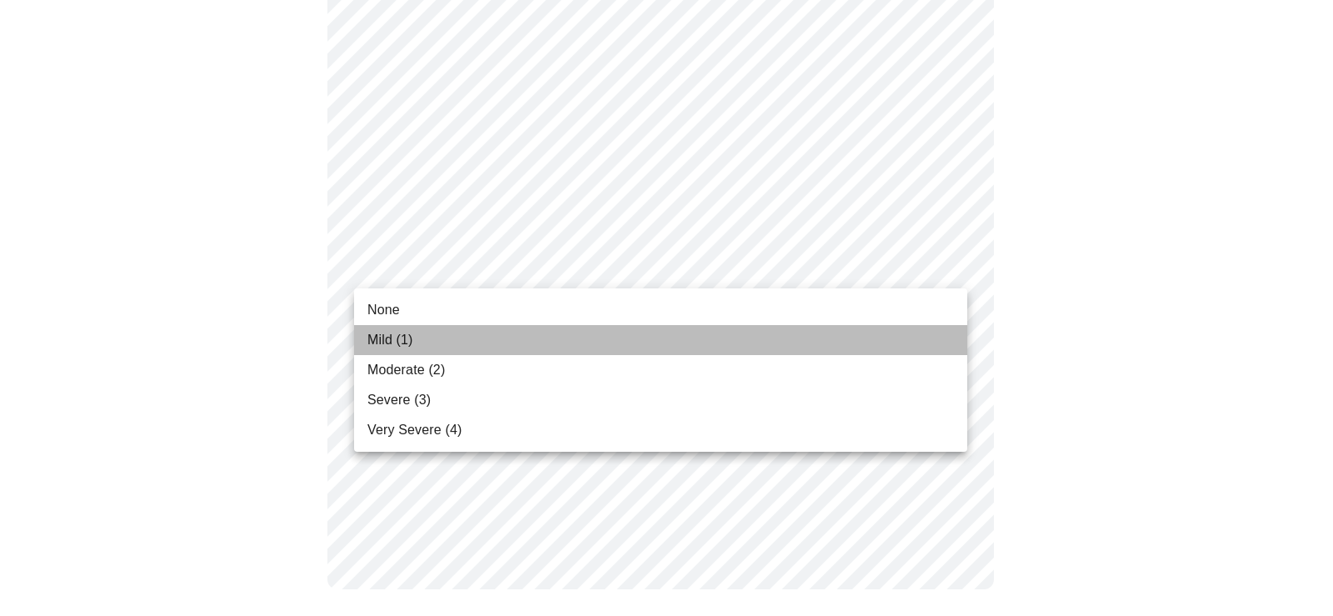
click at [423, 342] on li "Mild (1)" at bounding box center [660, 340] width 613 height 30
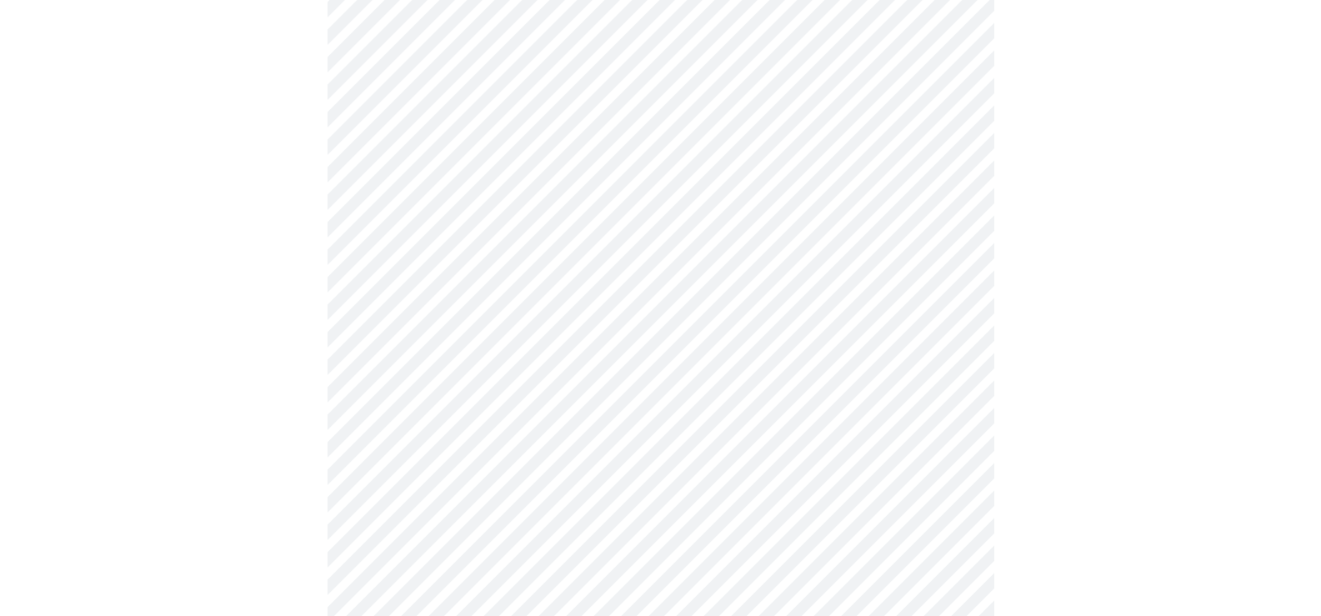
scroll to position [595, 0]
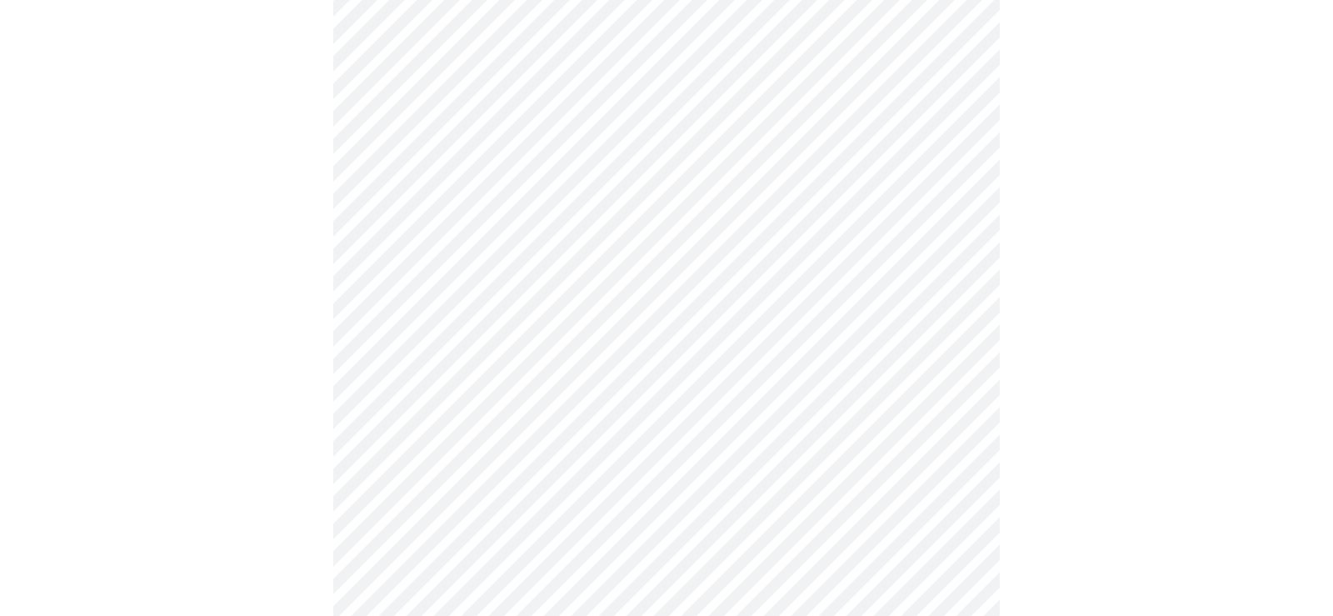
click at [495, 167] on body "MyMenopauseRx Appointments Messaging Labs Uploads Medications Community Refer a…" at bounding box center [667, 392] width 1320 height 1961
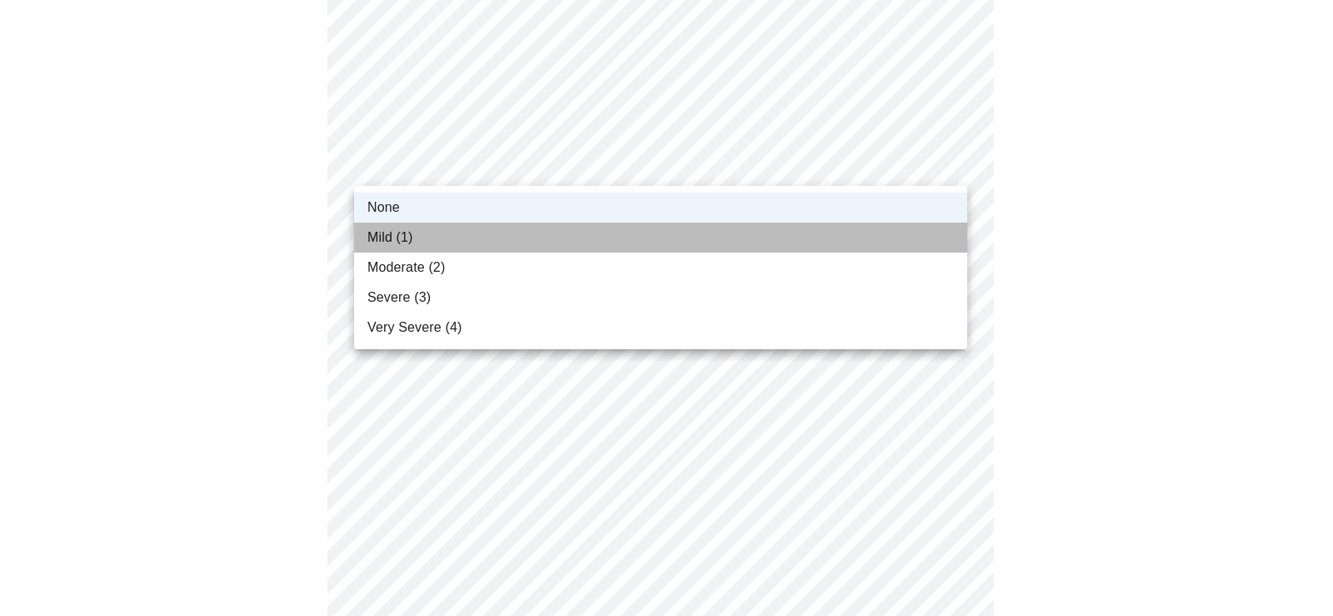
click at [447, 242] on li "Mild (1)" at bounding box center [660, 237] width 613 height 30
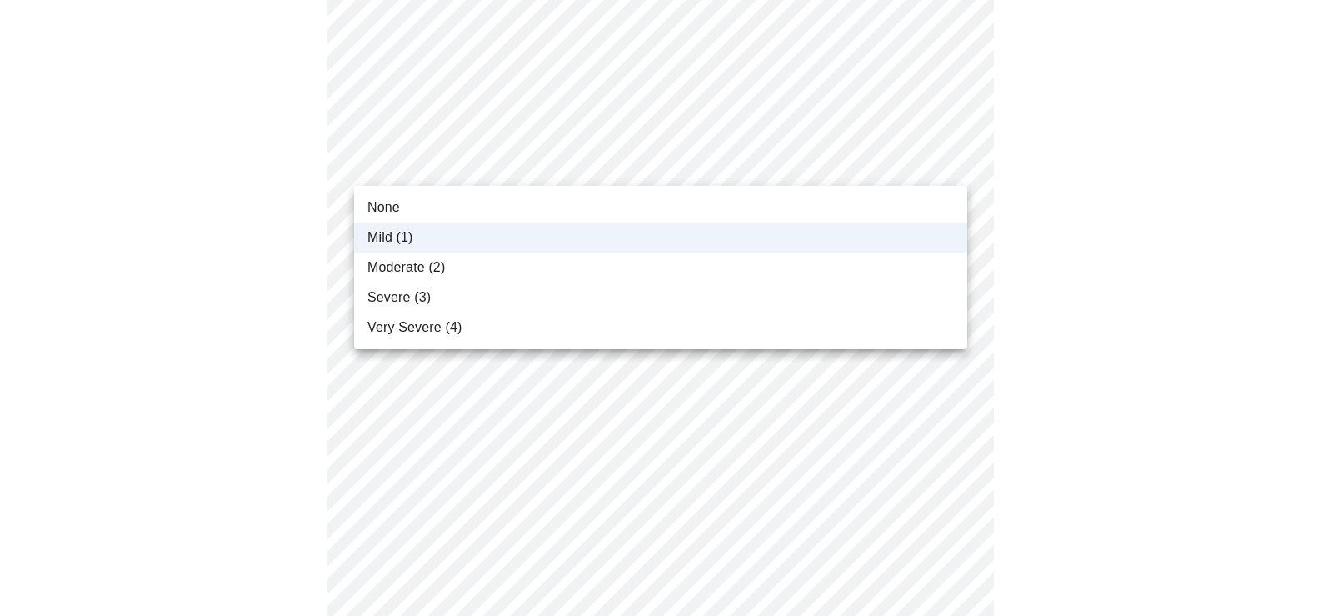
click at [732, 169] on body "MyMenopauseRx Appointments Messaging Labs Uploads Medications Community Refer a…" at bounding box center [667, 392] width 1320 height 1961
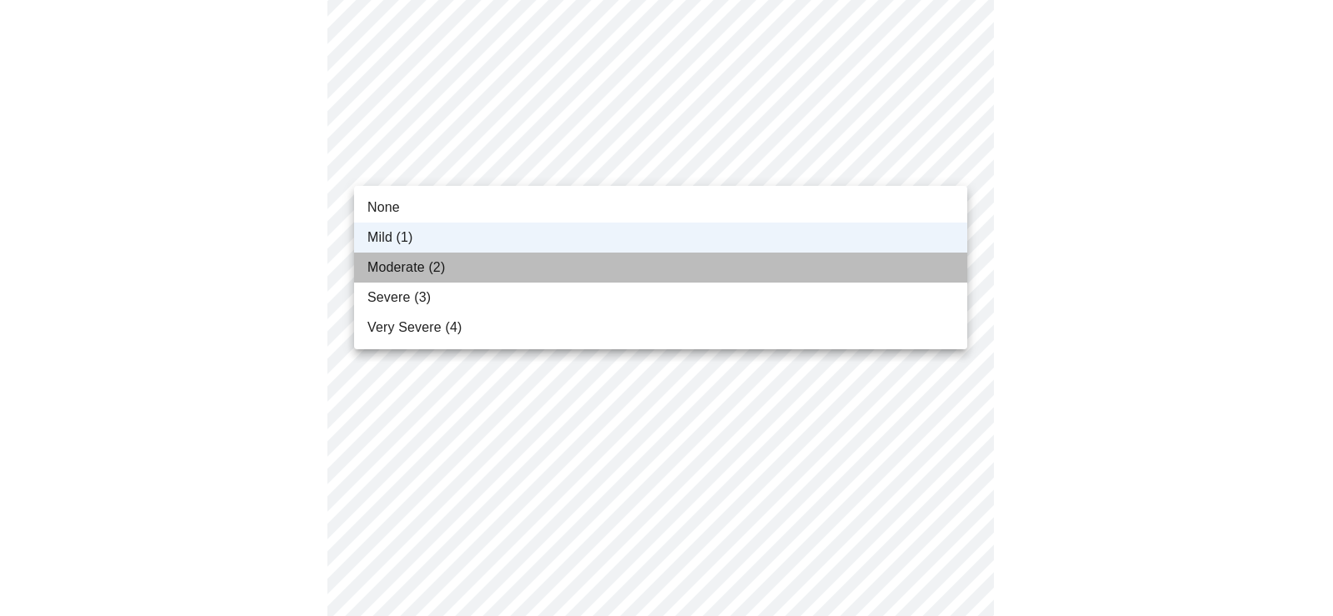
click at [432, 270] on span "Moderate (2)" at bounding box center [405, 267] width 77 height 20
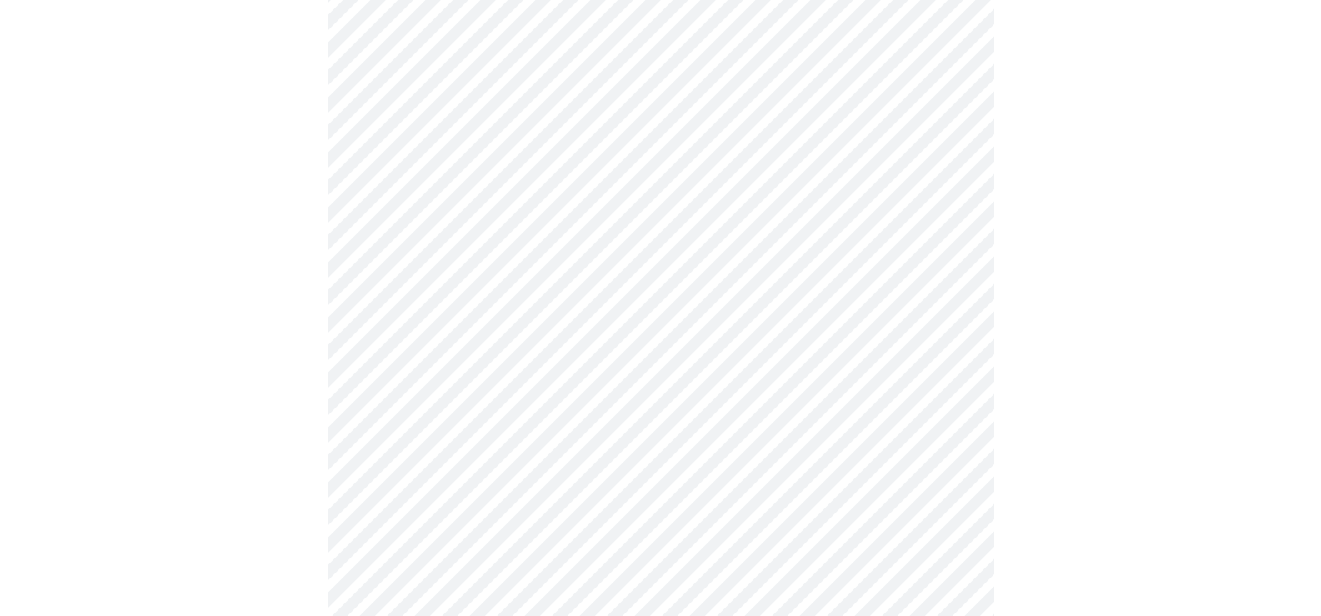
scroll to position [750, 0]
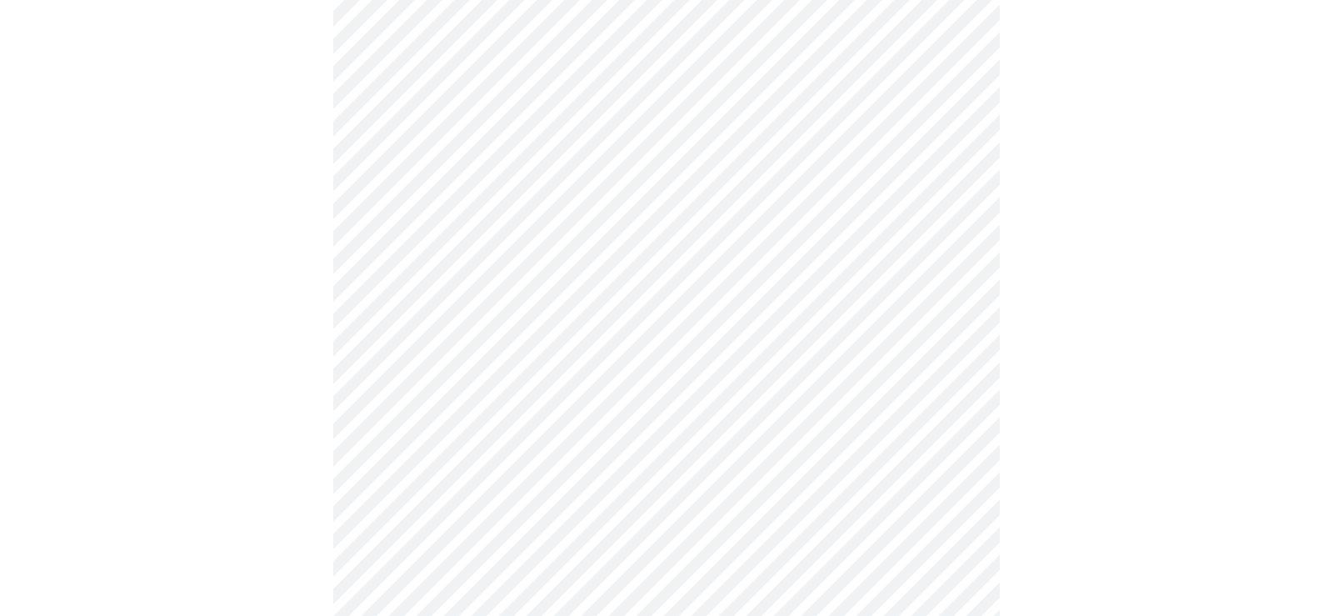
click at [665, 261] on body "MyMenopauseRx Appointments Messaging Labs Uploads Medications Community Refer a…" at bounding box center [667, 79] width 1320 height 1645
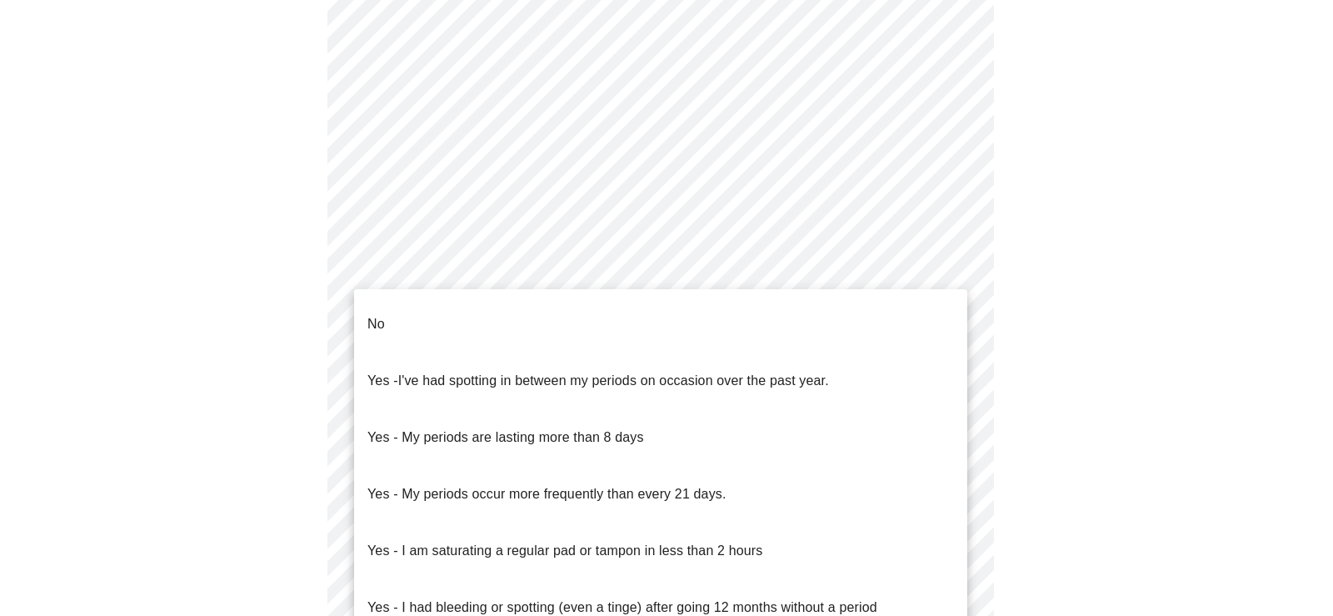
click at [503, 322] on li "No" at bounding box center [660, 324] width 613 height 57
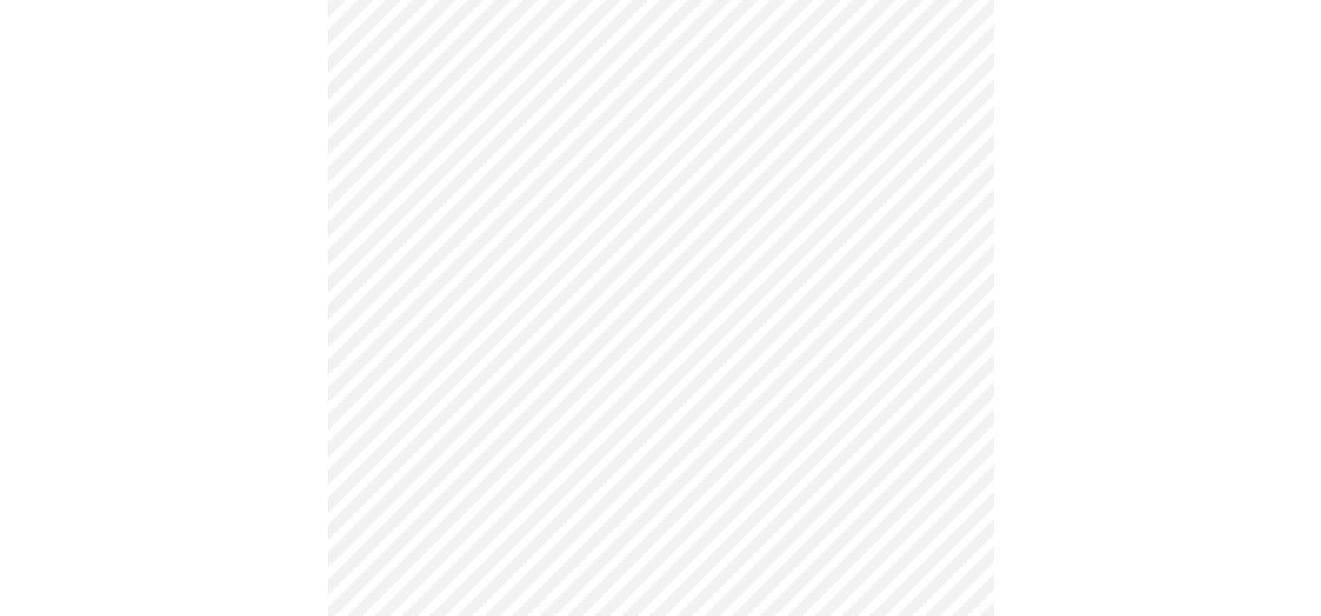
scroll to position [917, 0]
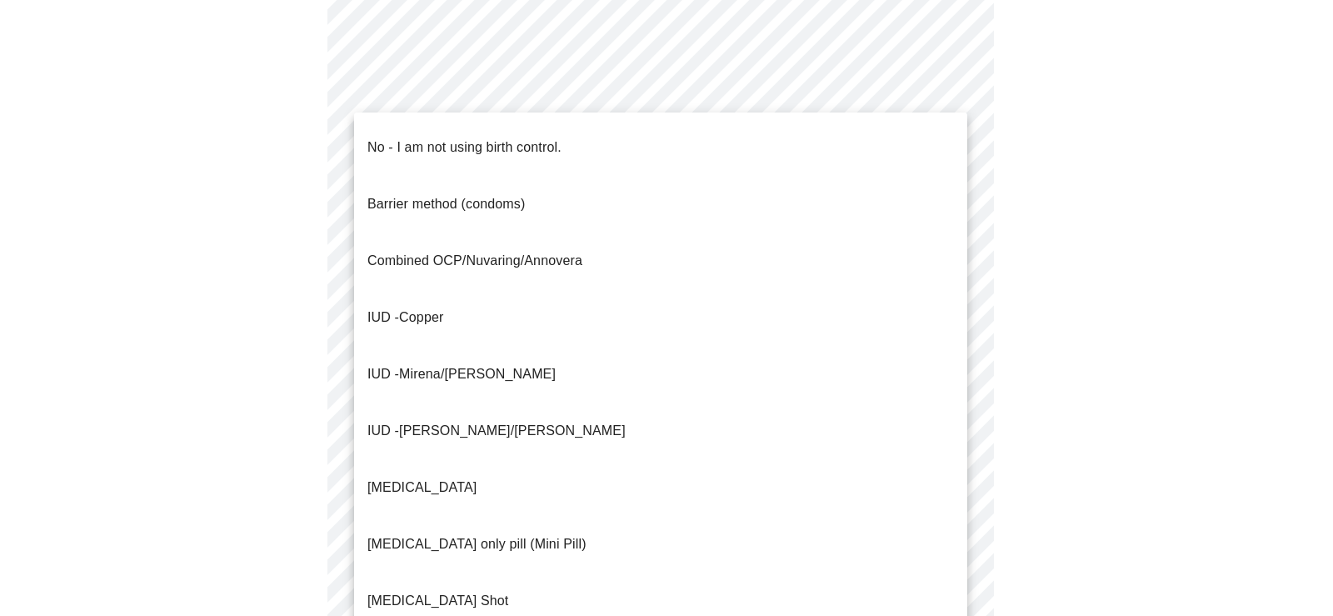
click at [407, 307] on p "IUD - Copper" at bounding box center [405, 317] width 76 height 20
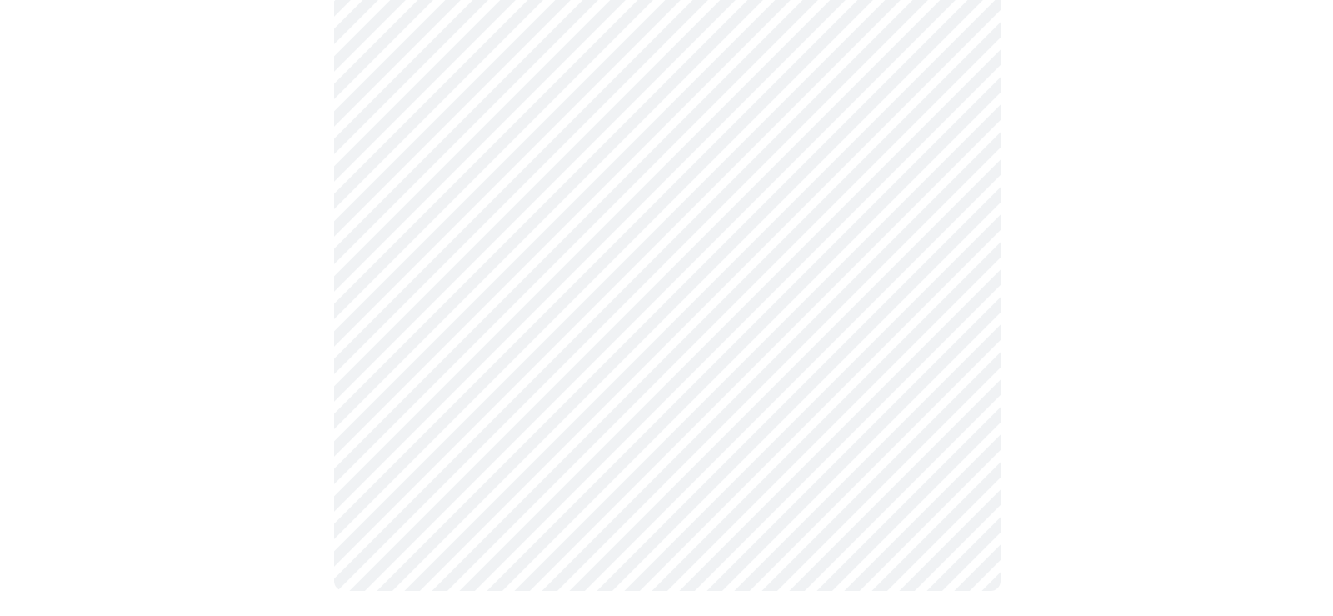
scroll to position [1009, 0]
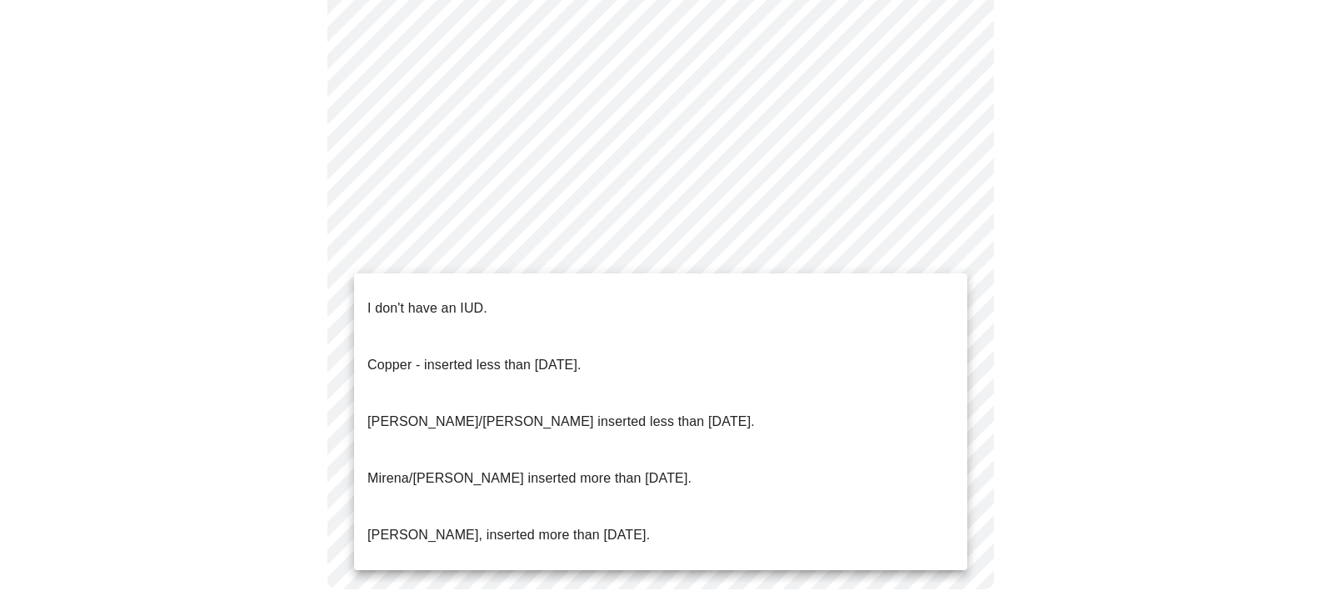
click at [582, 355] on p "Copper - inserted less than [DATE]." at bounding box center [474, 365] width 214 height 20
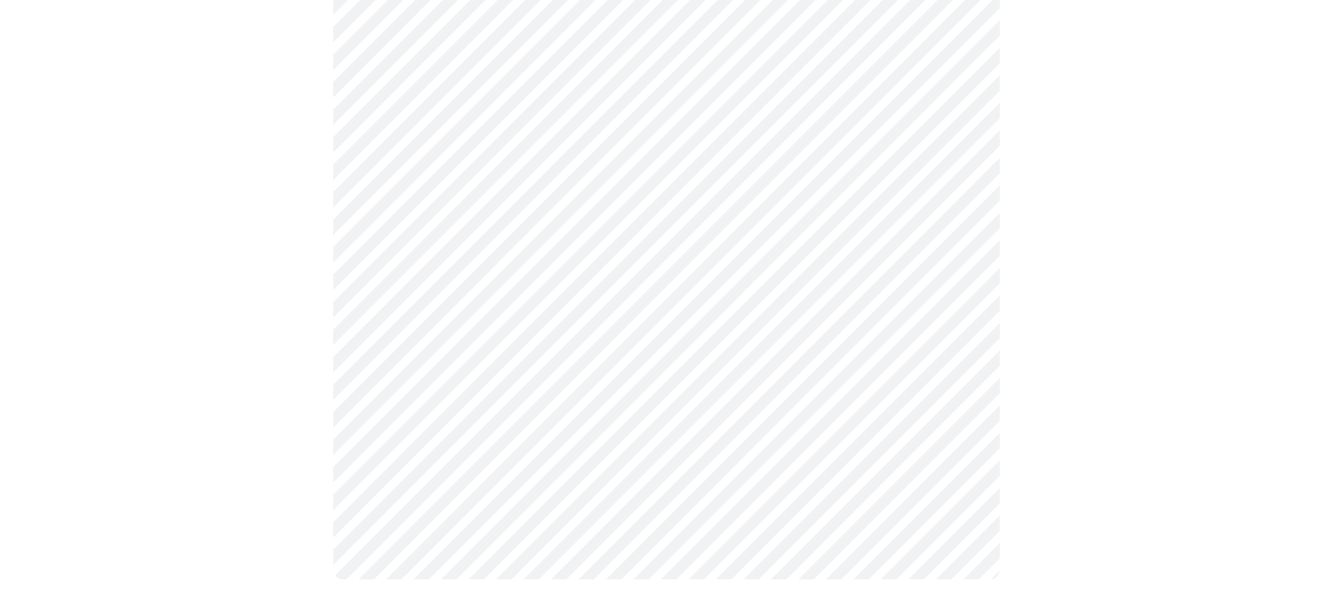
scroll to position [999, 0]
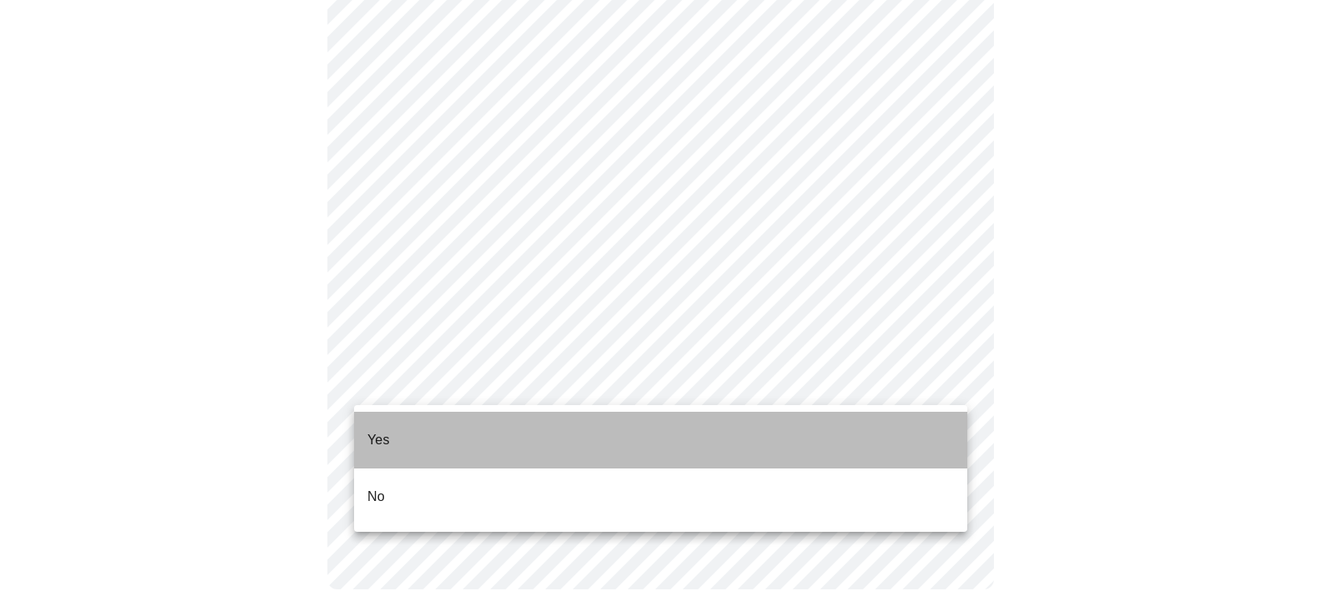
click at [438, 431] on li "Yes" at bounding box center [660, 440] width 613 height 57
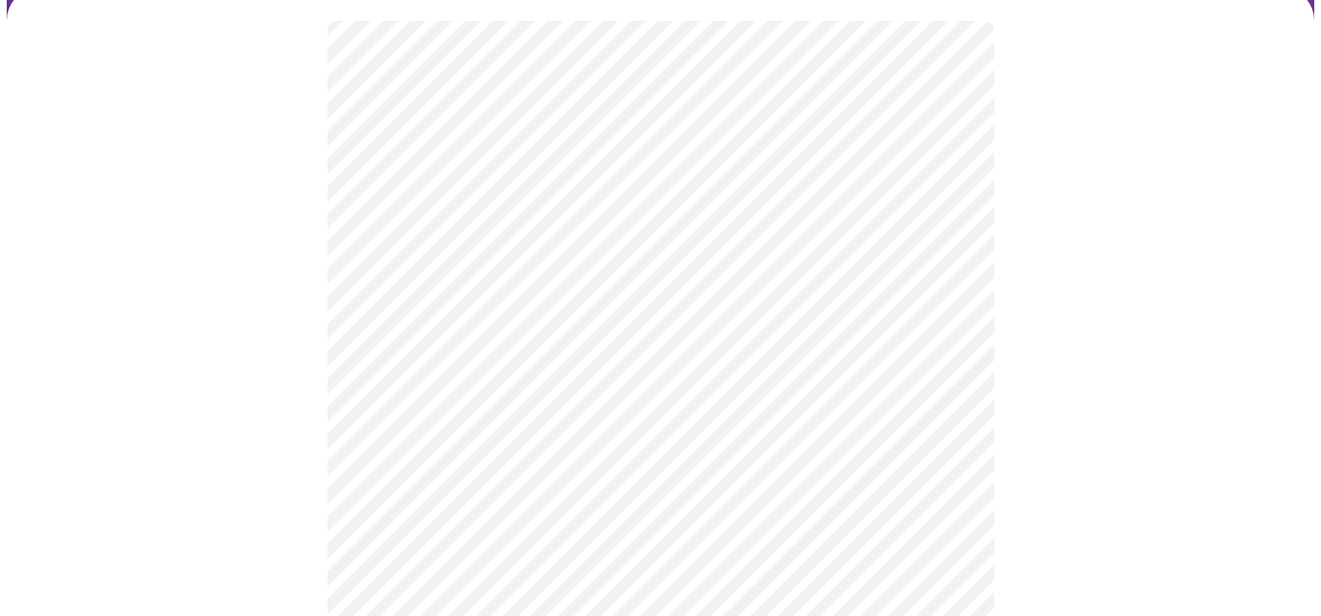
scroll to position [167, 0]
click at [642, 279] on body "MyMenopauseRx Appointments Messaging Labs Uploads Medications Community Refer a…" at bounding box center [660, 515] width 1307 height 1350
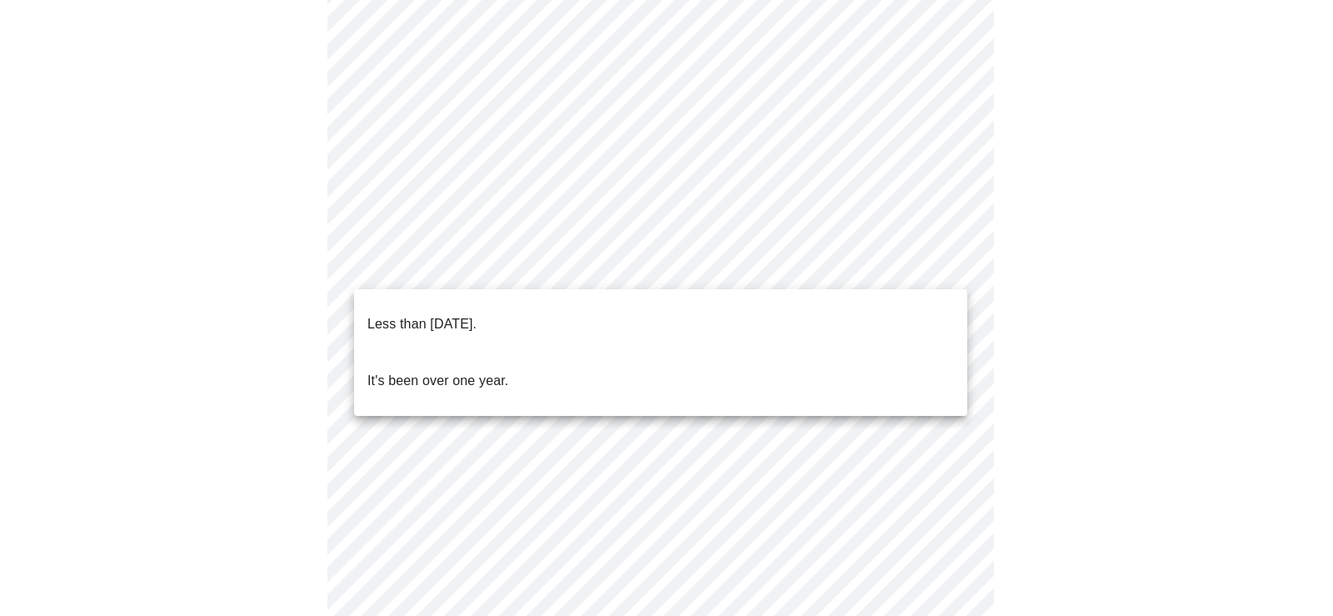
click at [488, 371] on p "It's been over one year." at bounding box center [437, 381] width 141 height 20
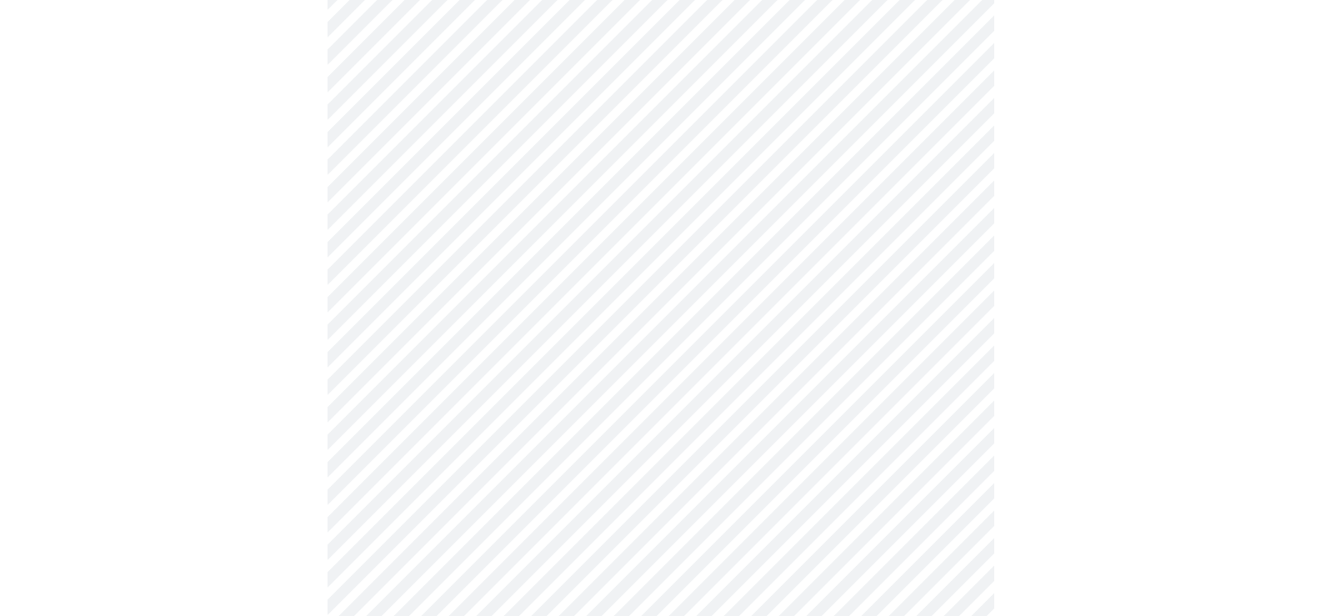
scroll to position [333, 0]
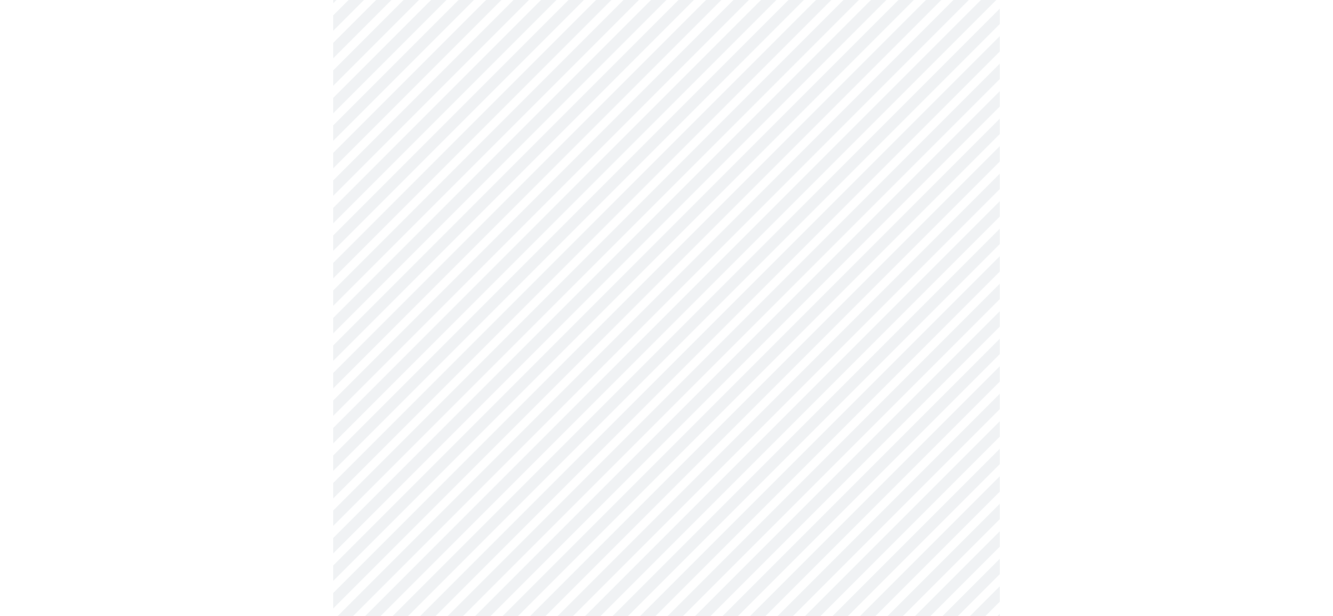
click at [573, 249] on body "MyMenopauseRx Appointments Messaging Labs Uploads Medications Community Refer a…" at bounding box center [667, 343] width 1320 height 1340
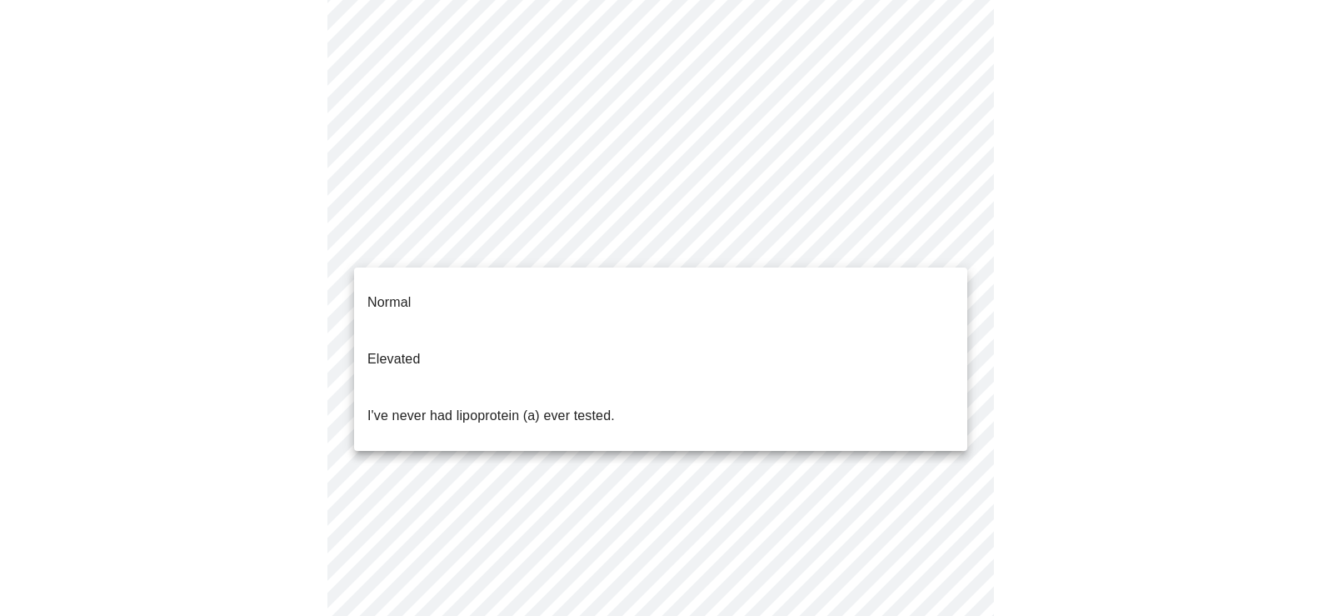
click at [502, 406] on p "I've never had lipoprotein (a) ever tested." at bounding box center [490, 416] width 247 height 20
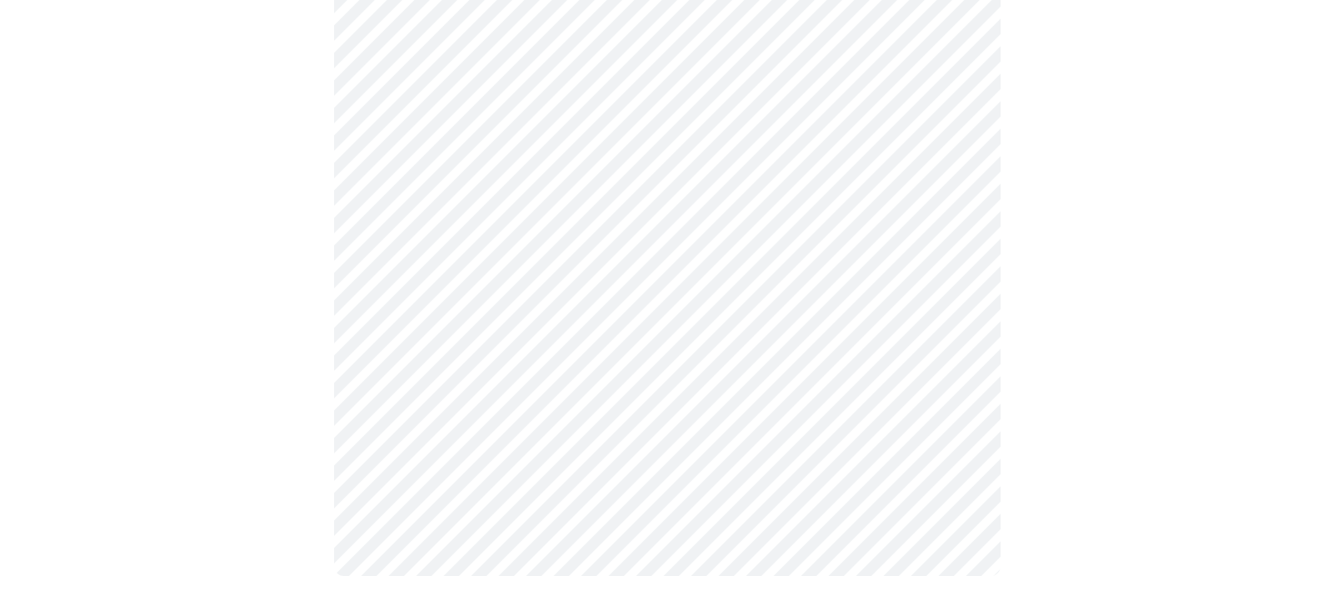
scroll to position [0, 0]
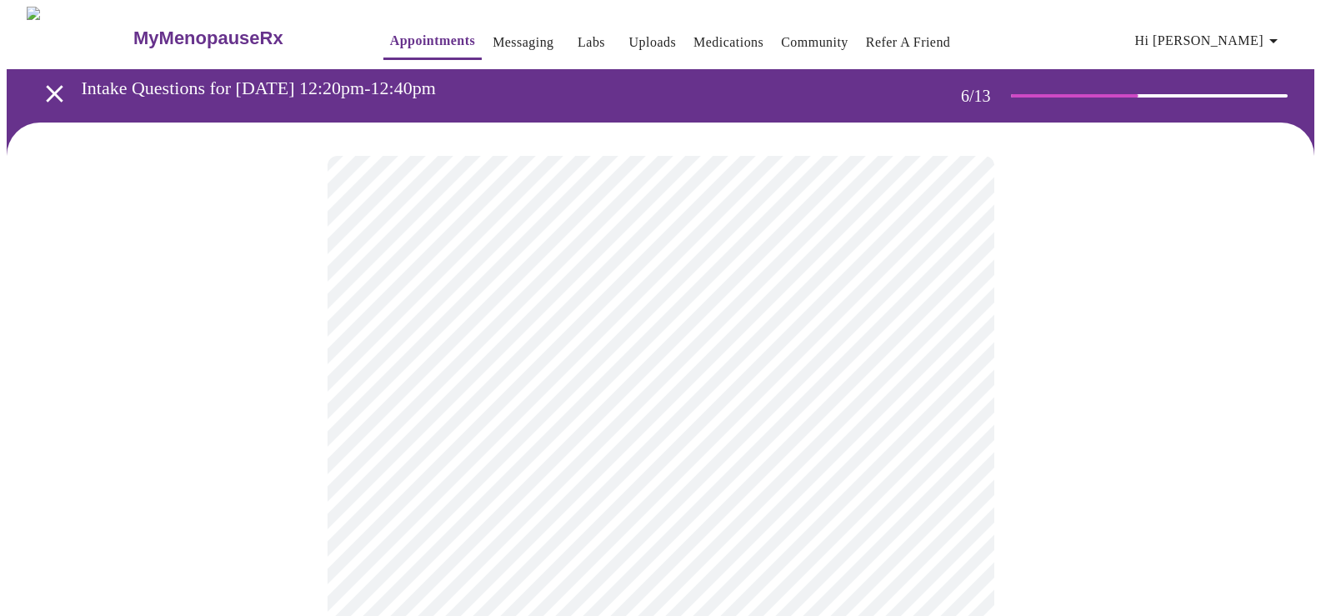
click at [462, 489] on body "MyMenopauseRx Appointments Messaging Labs Uploads Medications Community Refer a…" at bounding box center [660, 452] width 1307 height 890
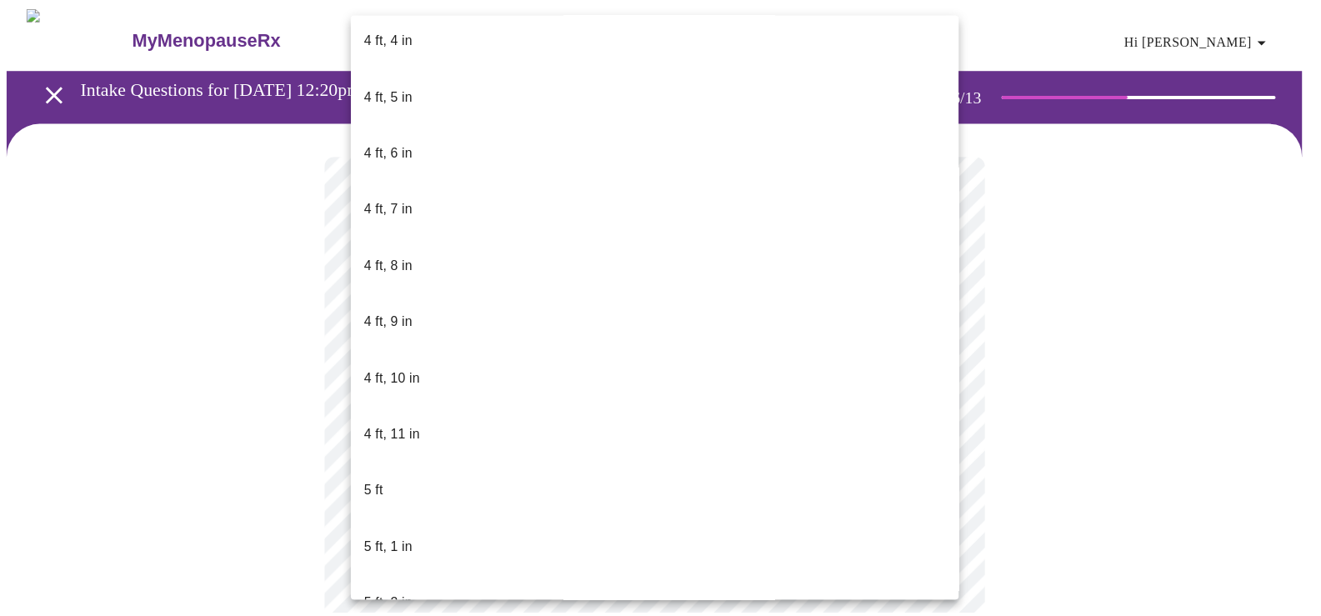
scroll to position [917, 0]
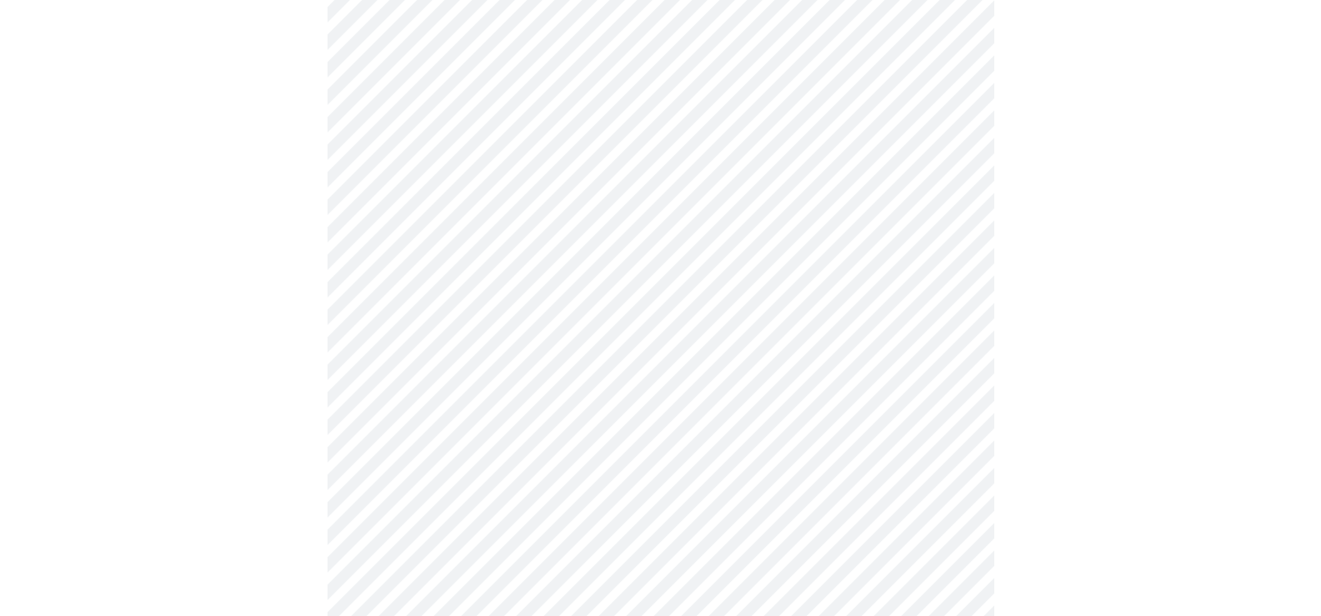
scroll to position [4417, 0]
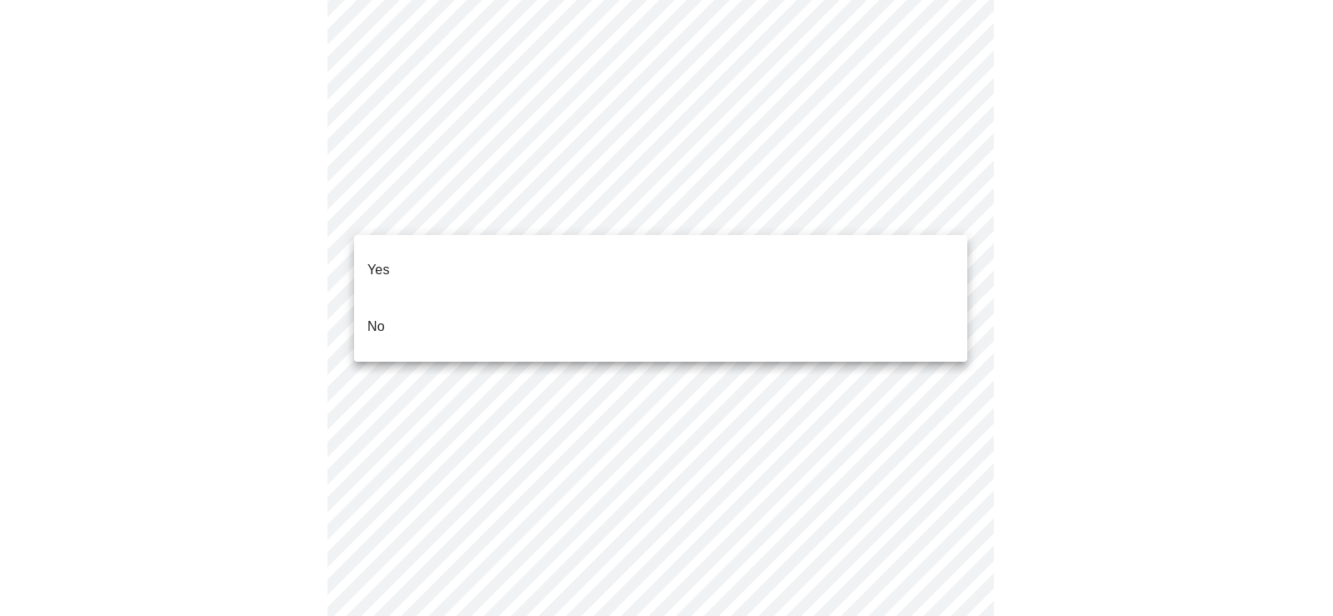
click at [368, 317] on p "No" at bounding box center [375, 327] width 17 height 20
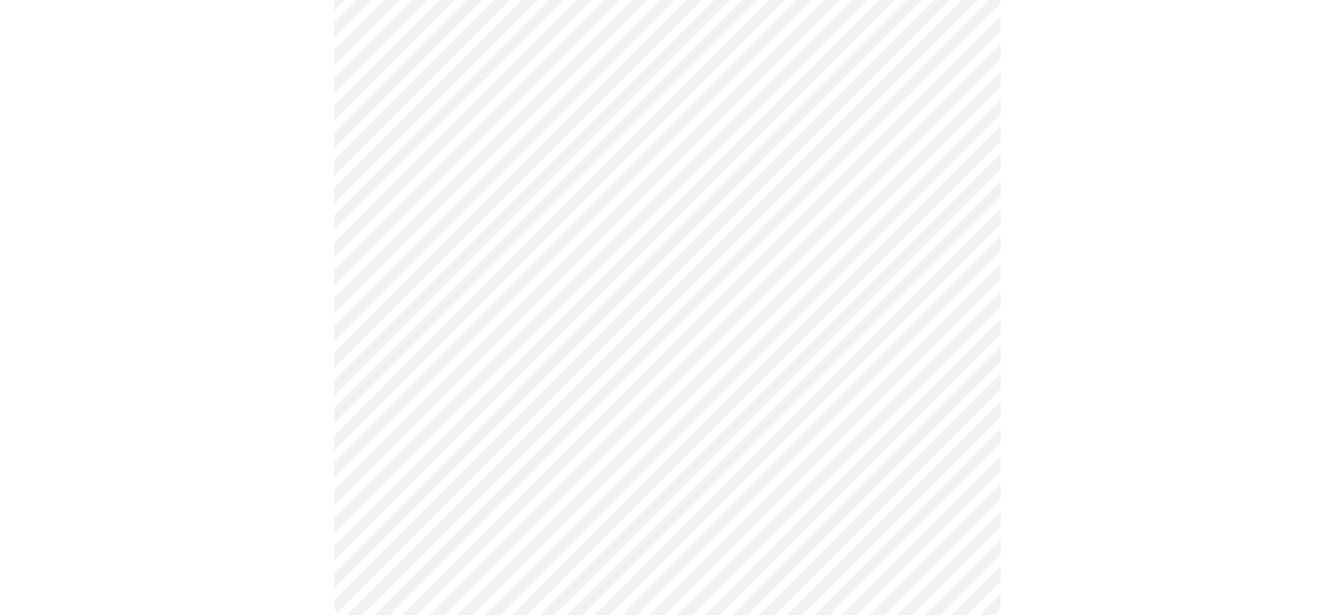
scroll to position [1000, 0]
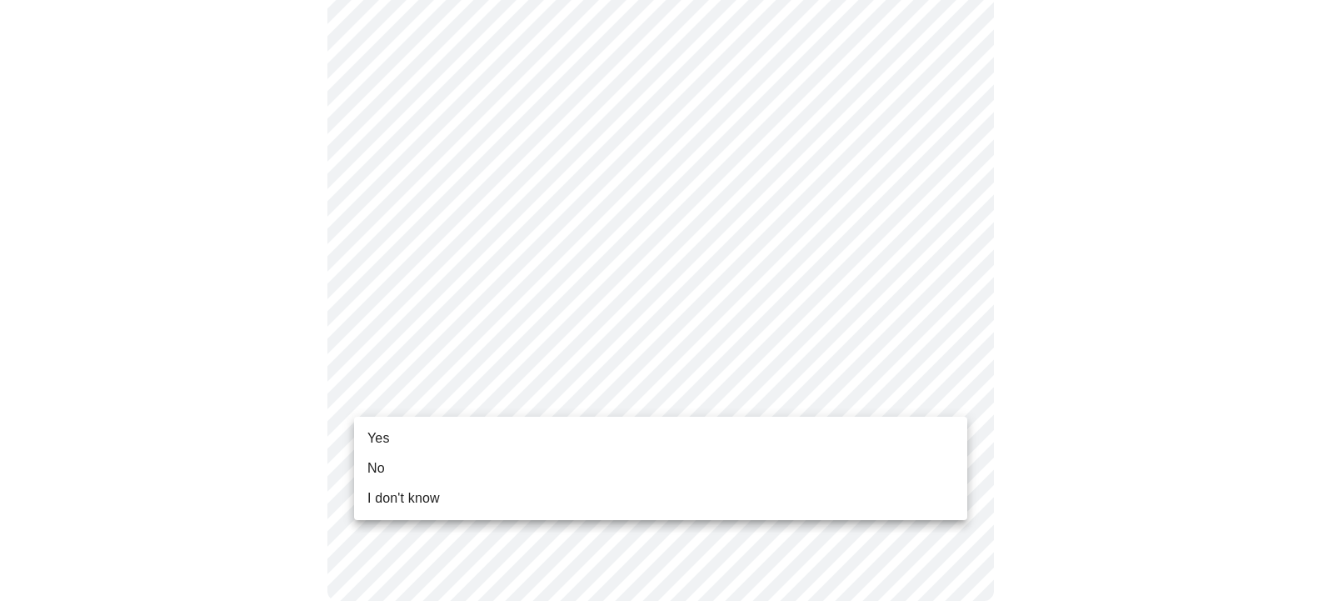
click at [453, 435] on li "Yes" at bounding box center [660, 438] width 613 height 30
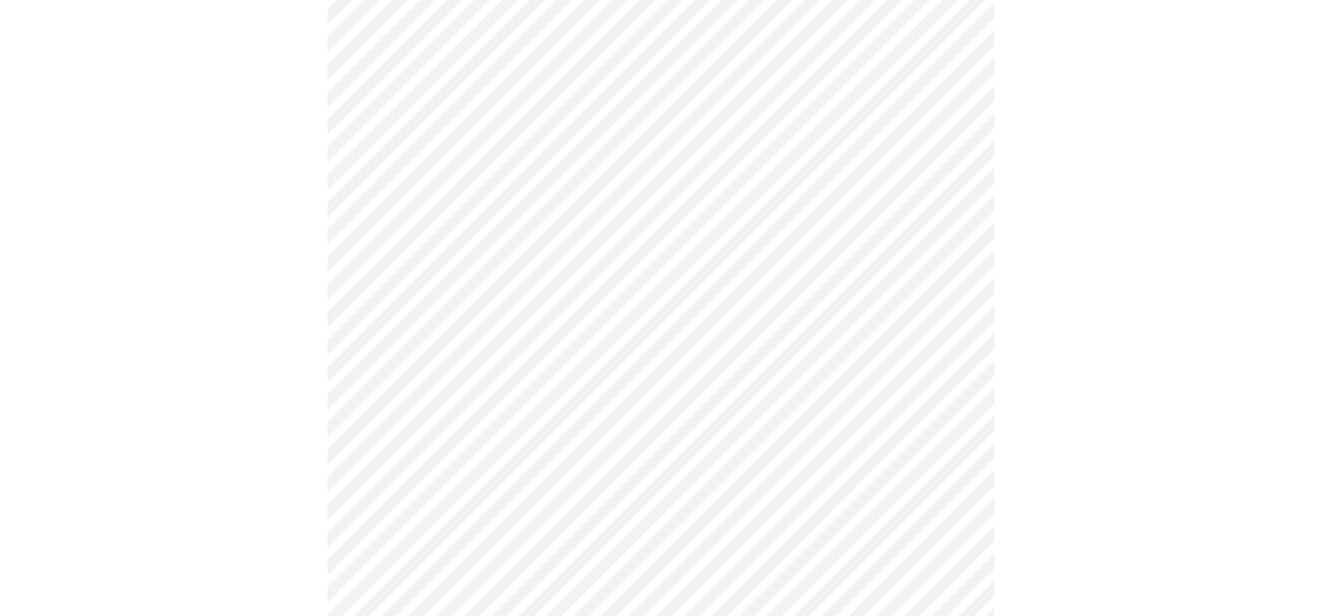
scroll to position [0, 0]
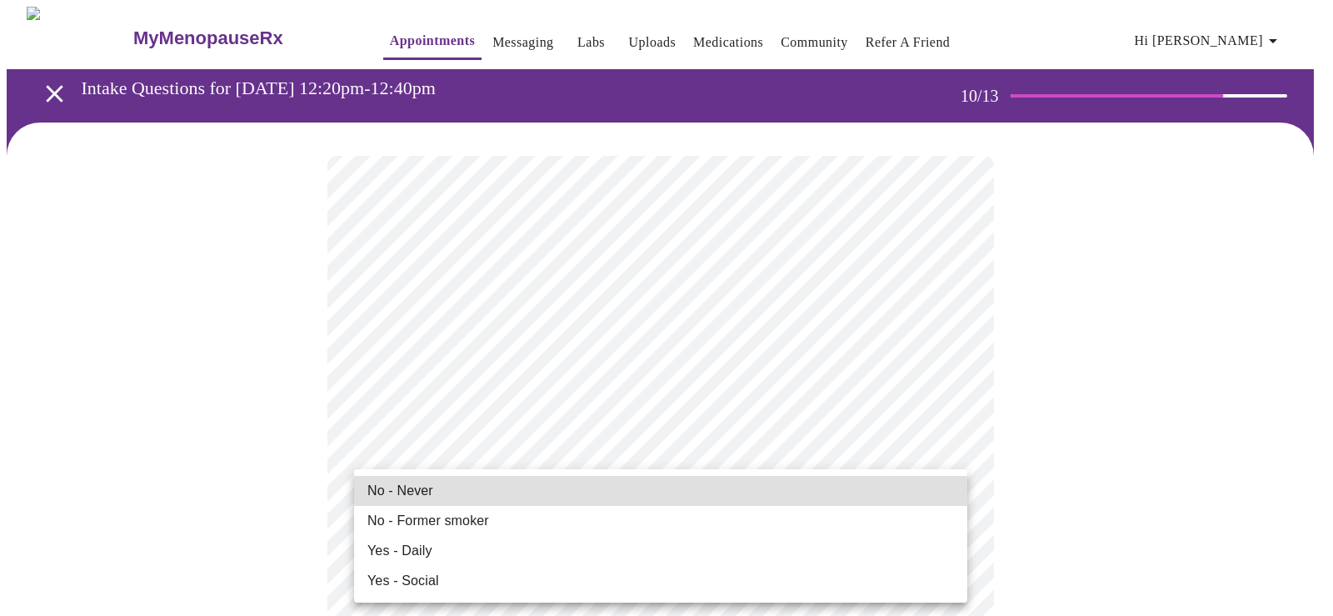
click at [422, 494] on span "No - Never" at bounding box center [400, 491] width 66 height 20
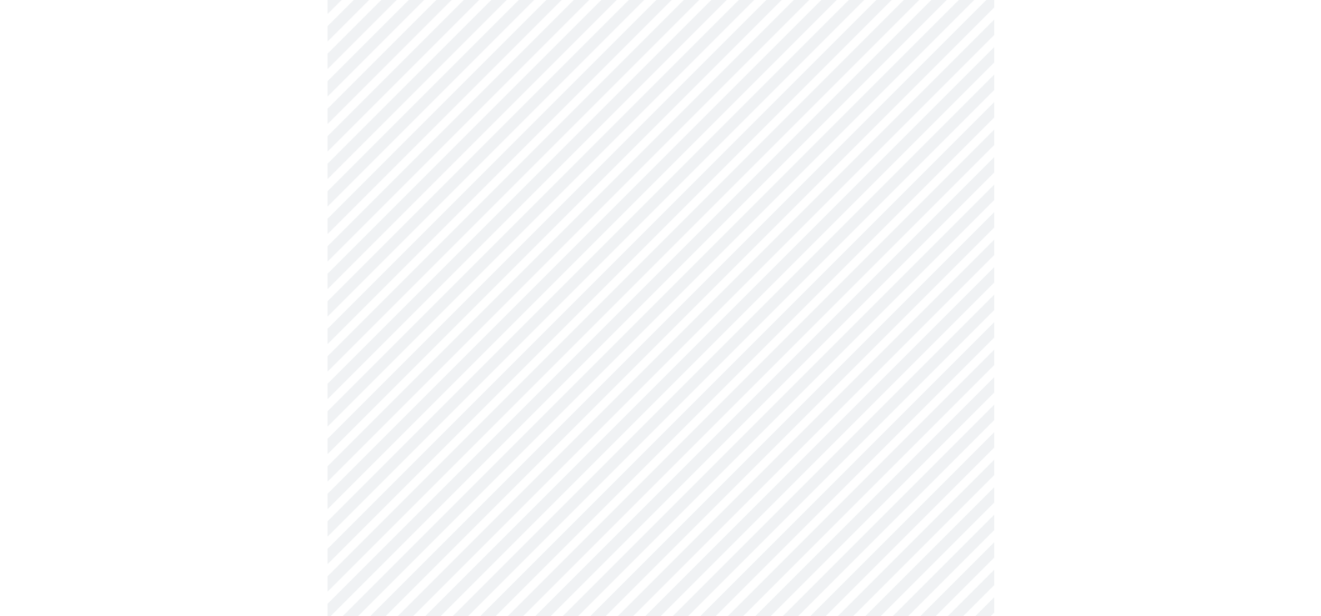
scroll to position [1500, 0]
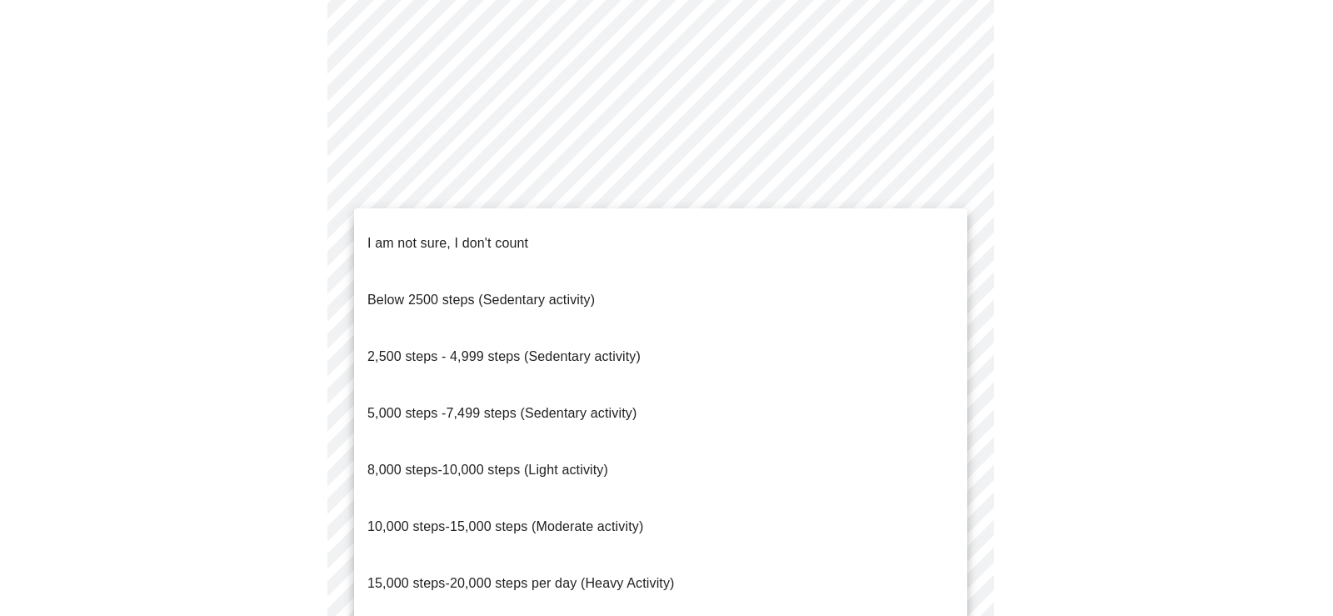
click at [702, 328] on li "2,500 steps - 4,999 steps (Sedentary activity)" at bounding box center [660, 356] width 613 height 57
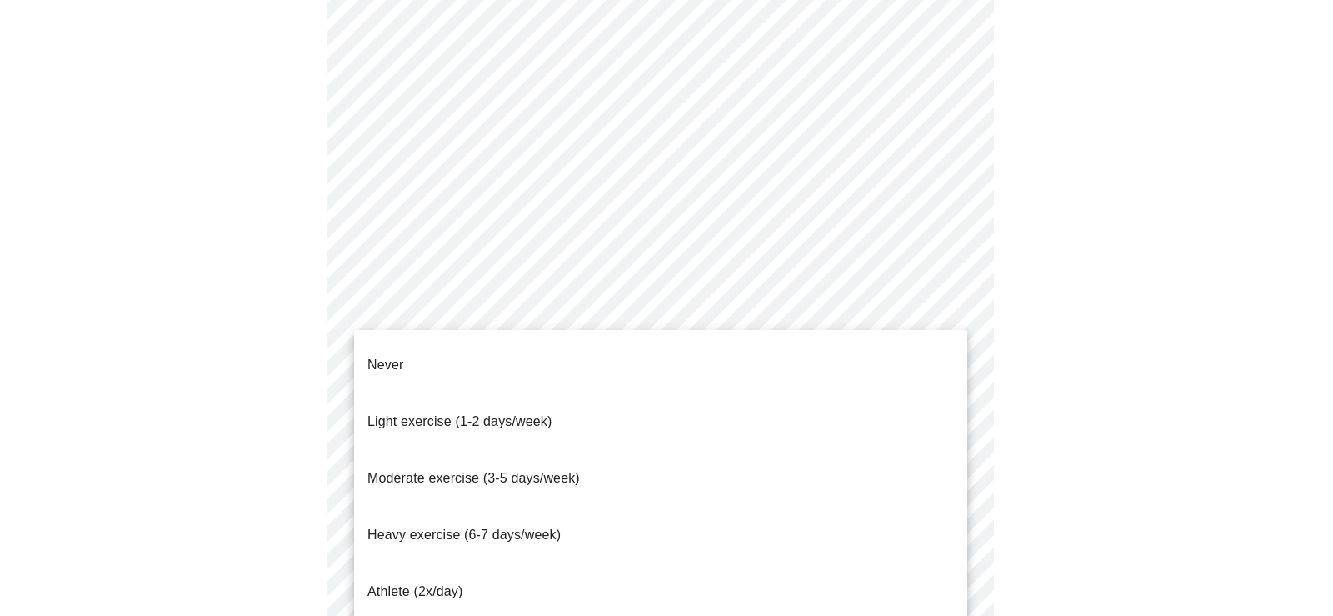
click at [555, 397] on li "Light exercise (1-2 days/week)" at bounding box center [660, 421] width 613 height 57
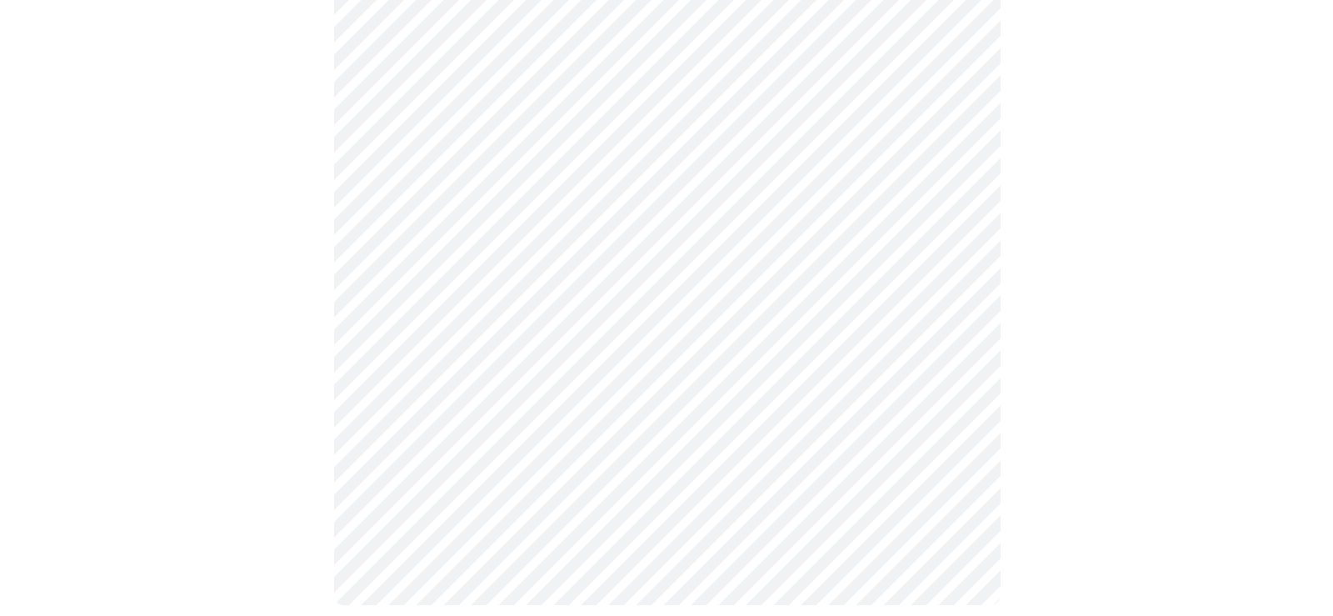
scroll to position [1547, 0]
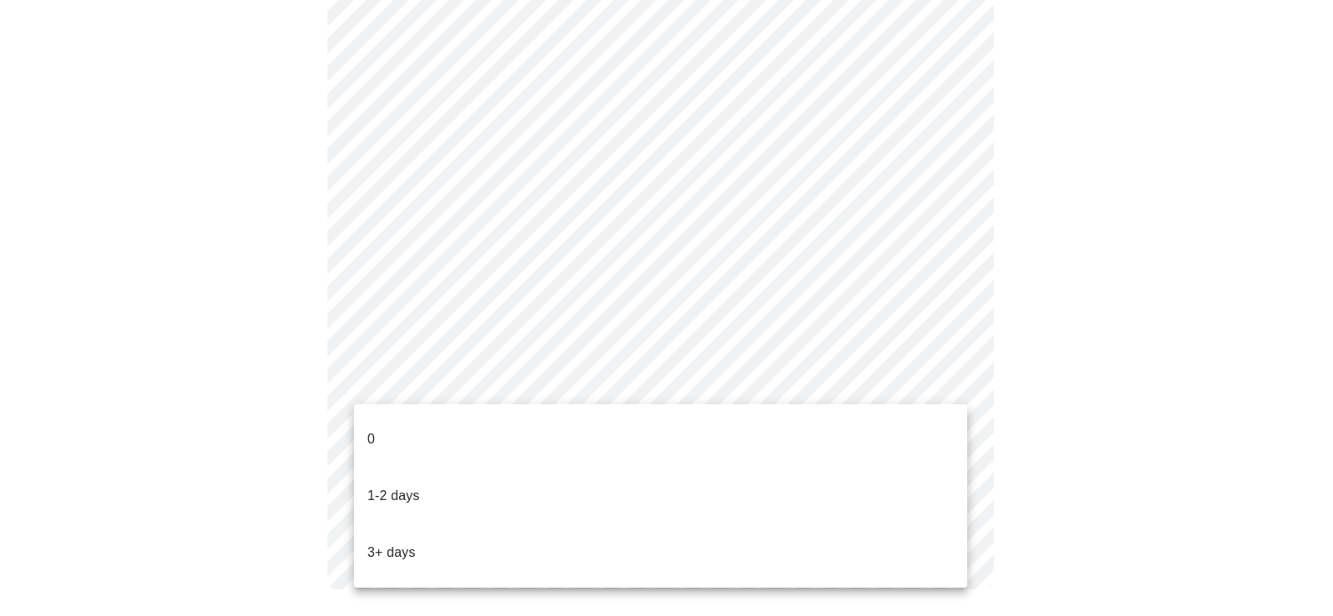
click at [462, 420] on li "0" at bounding box center [660, 439] width 613 height 57
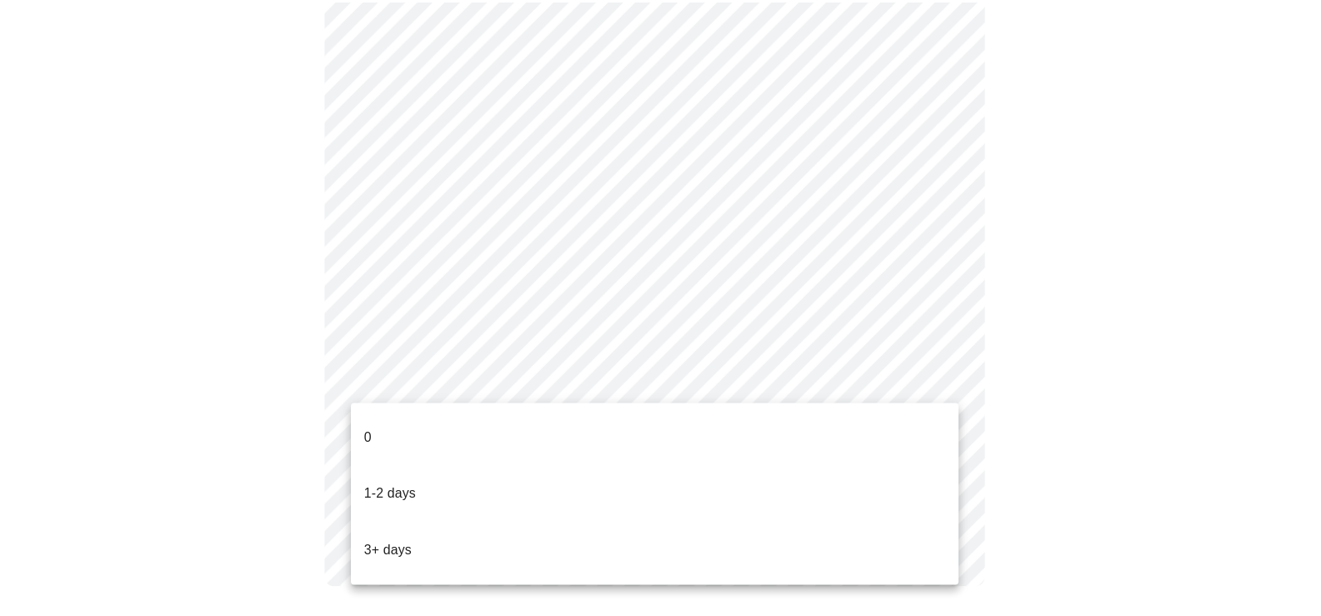
scroll to position [1537, 0]
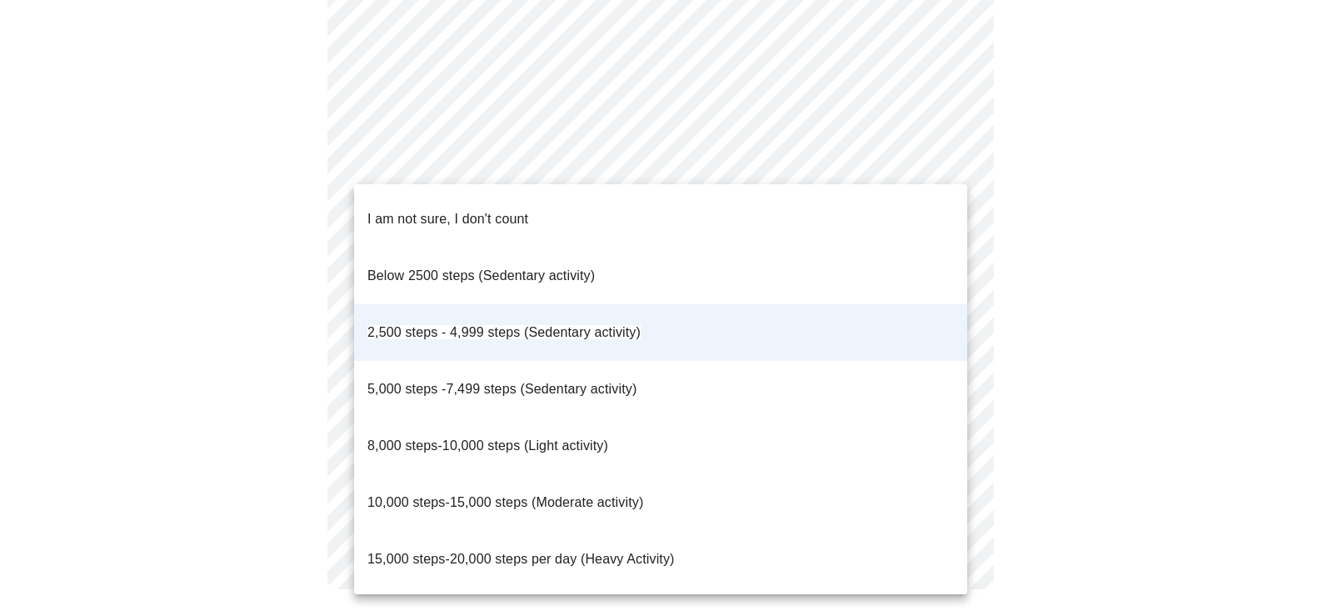
click at [832, 147] on div at bounding box center [666, 308] width 1333 height 616
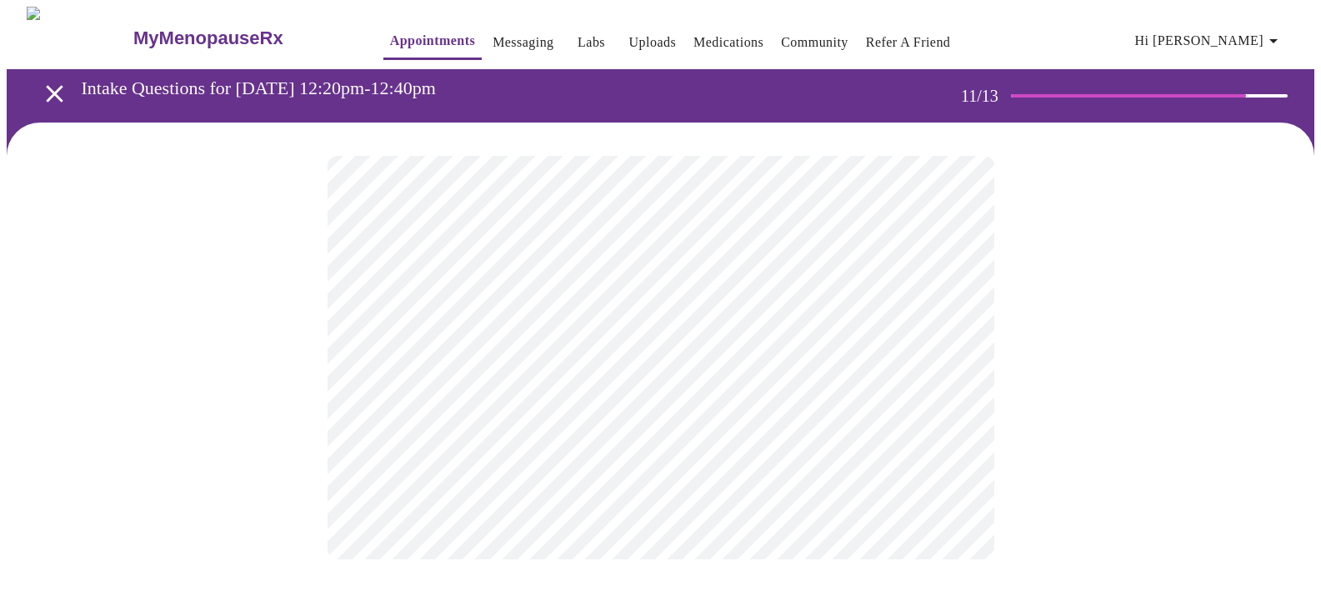
scroll to position [0, 0]
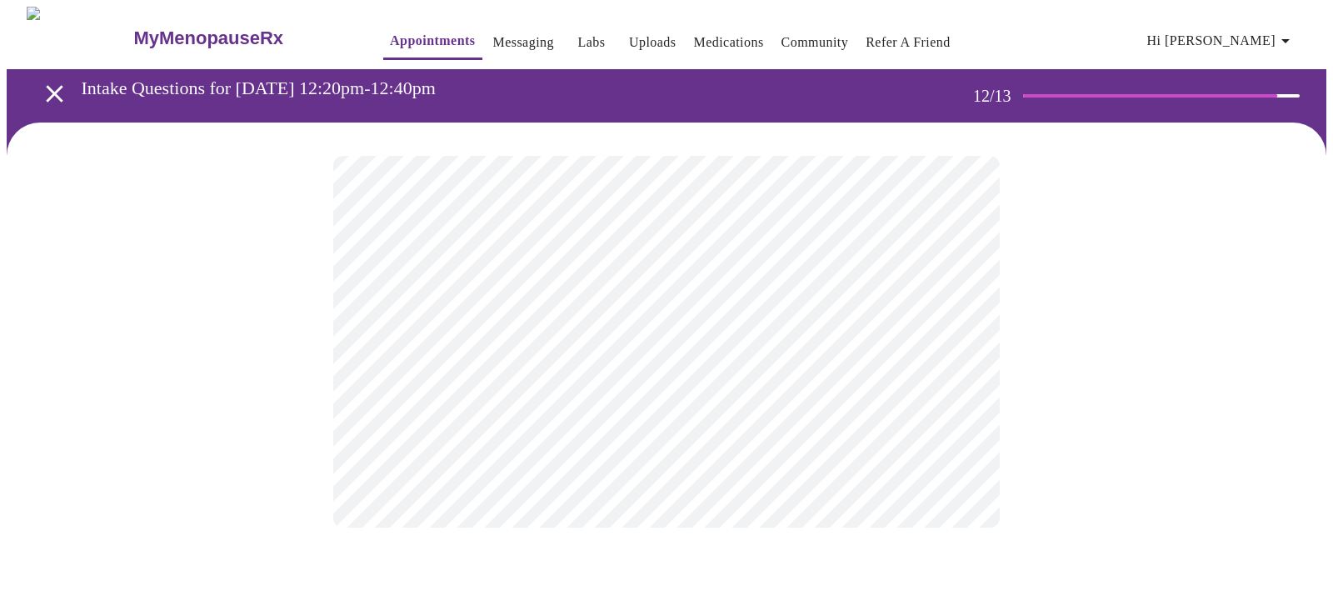
click at [631, 347] on body "MyMenopauseRx Appointments Messaging Labs Uploads Medications Community Refer a…" at bounding box center [667, 284] width 1320 height 554
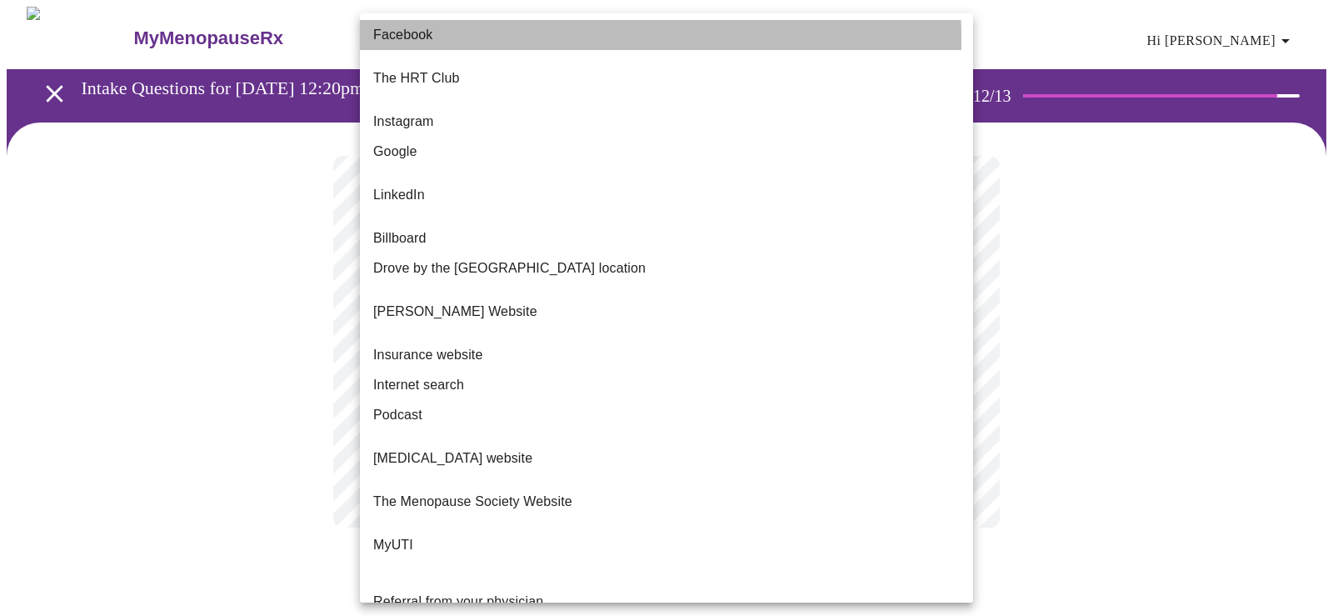
click at [424, 39] on span "Facebook" at bounding box center [402, 35] width 59 height 20
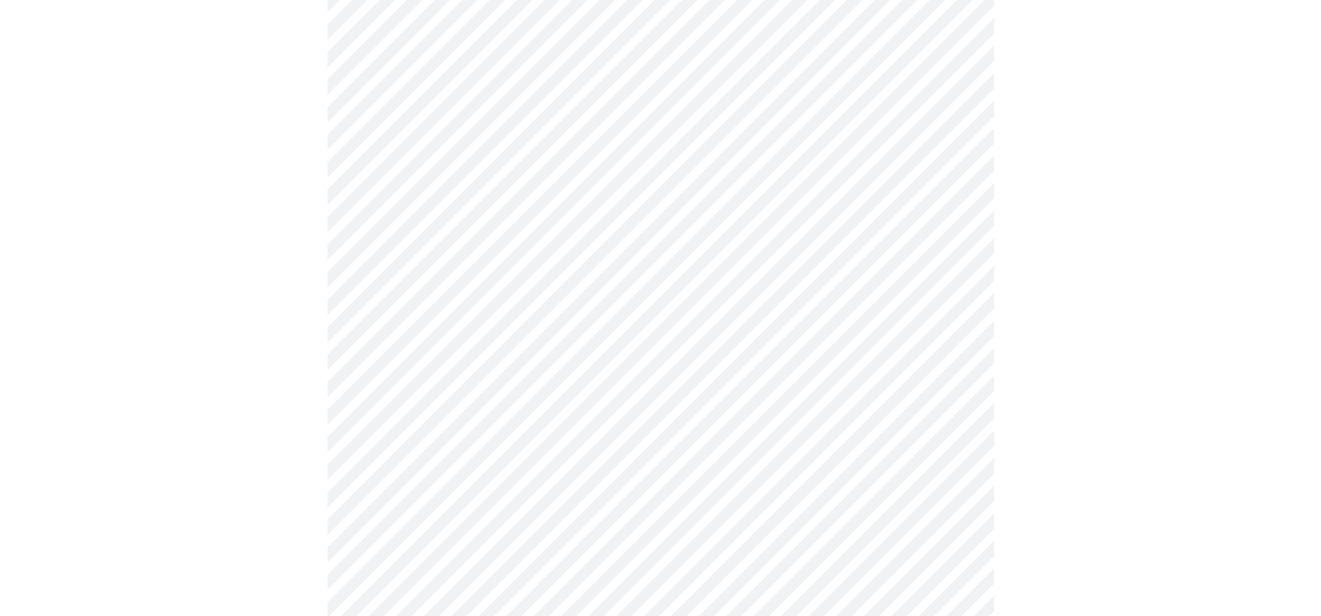
scroll to position [333, 0]
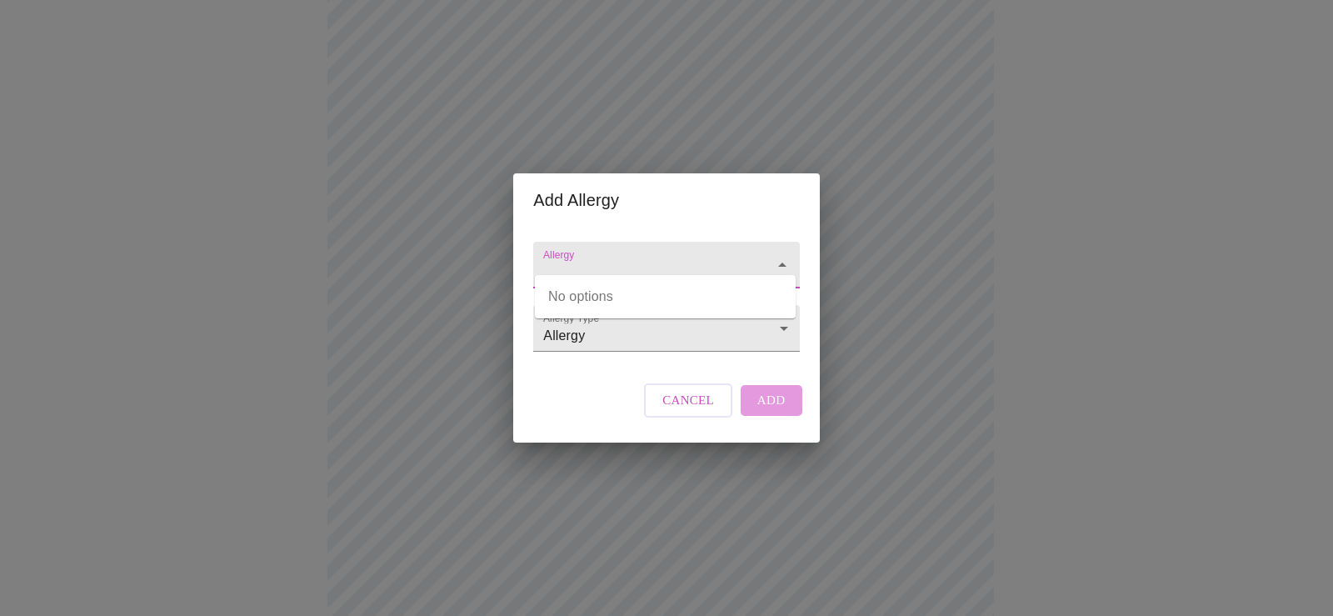
click at [610, 257] on input "Allergy" at bounding box center [642, 272] width 205 height 31
click at [608, 257] on input "Am" at bounding box center [642, 272] width 205 height 31
type input "Am"
click at [1051, 276] on div "Add Allergy Allergy Allergy Type Allergy Allergy Cancel Add" at bounding box center [666, 308] width 1333 height 616
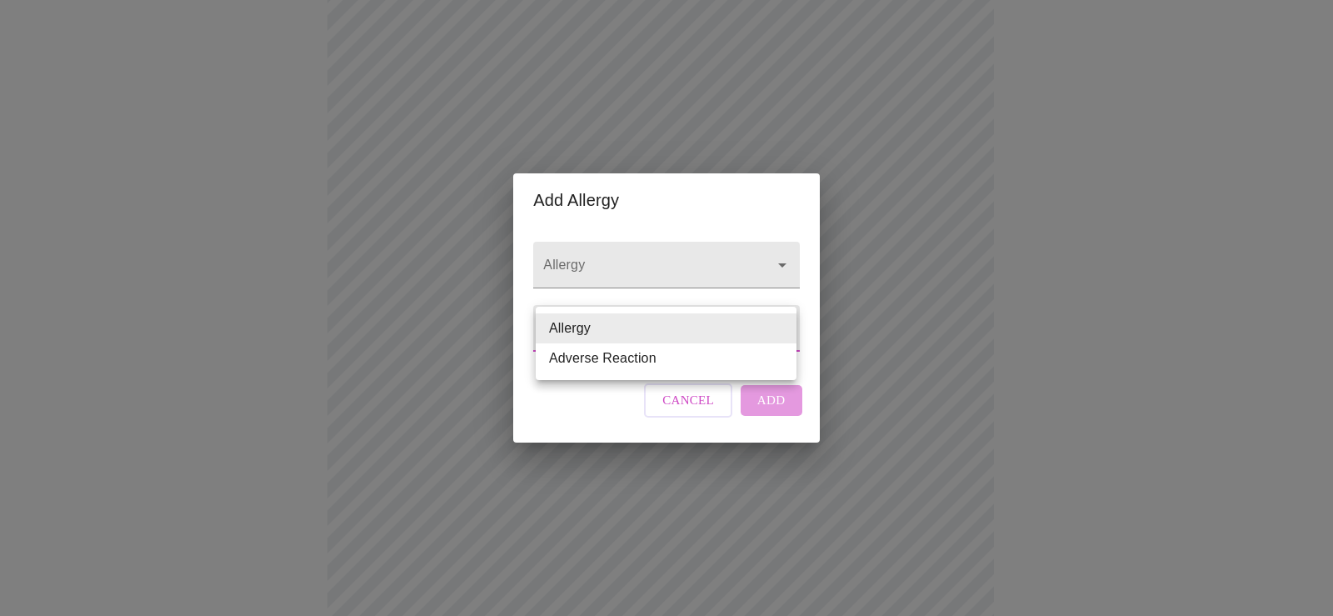
click at [675, 335] on body "MyMenopauseRx Appointments Messaging Labs Uploads Medications Community Refer a…" at bounding box center [667, 299] width 1320 height 1253
click at [675, 335] on li "Allergy" at bounding box center [666, 328] width 261 height 30
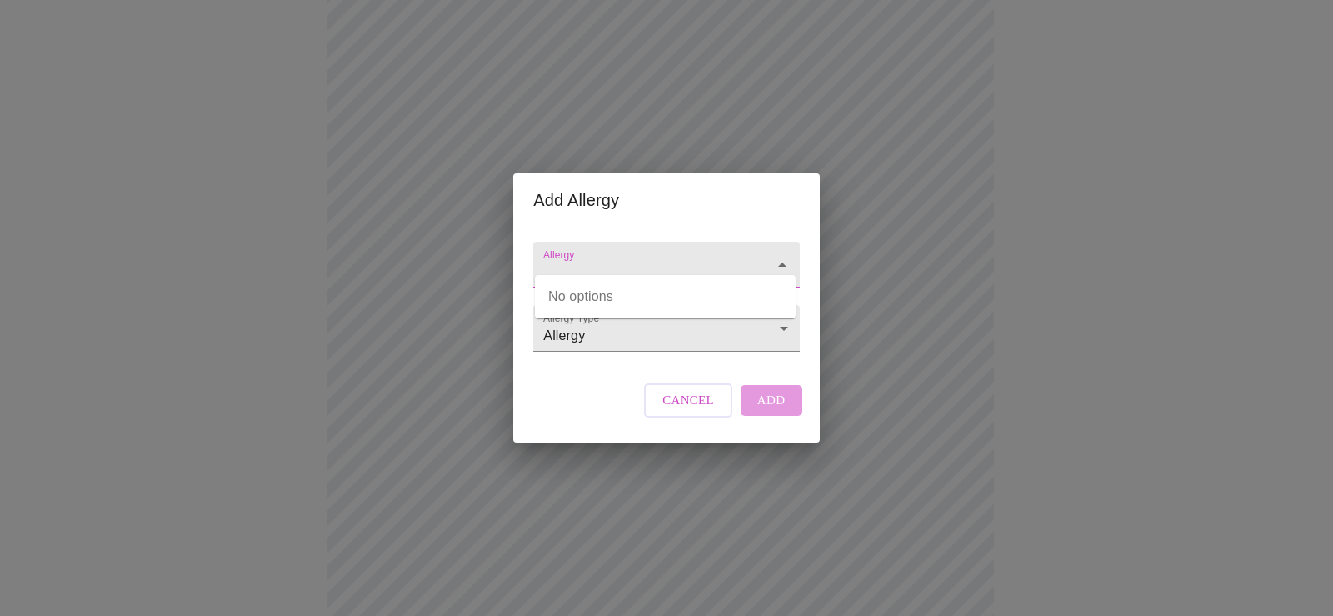
click at [716, 257] on input "Allergy" at bounding box center [642, 272] width 205 height 31
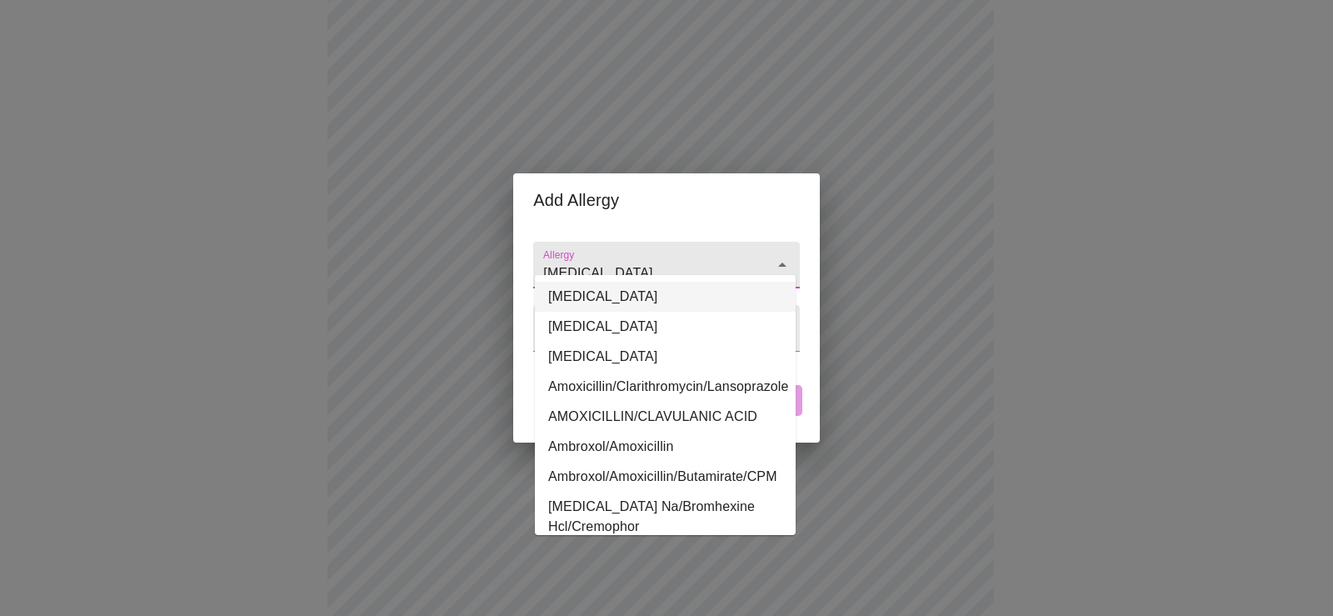
click at [587, 300] on li "[MEDICAL_DATA]" at bounding box center [665, 297] width 261 height 30
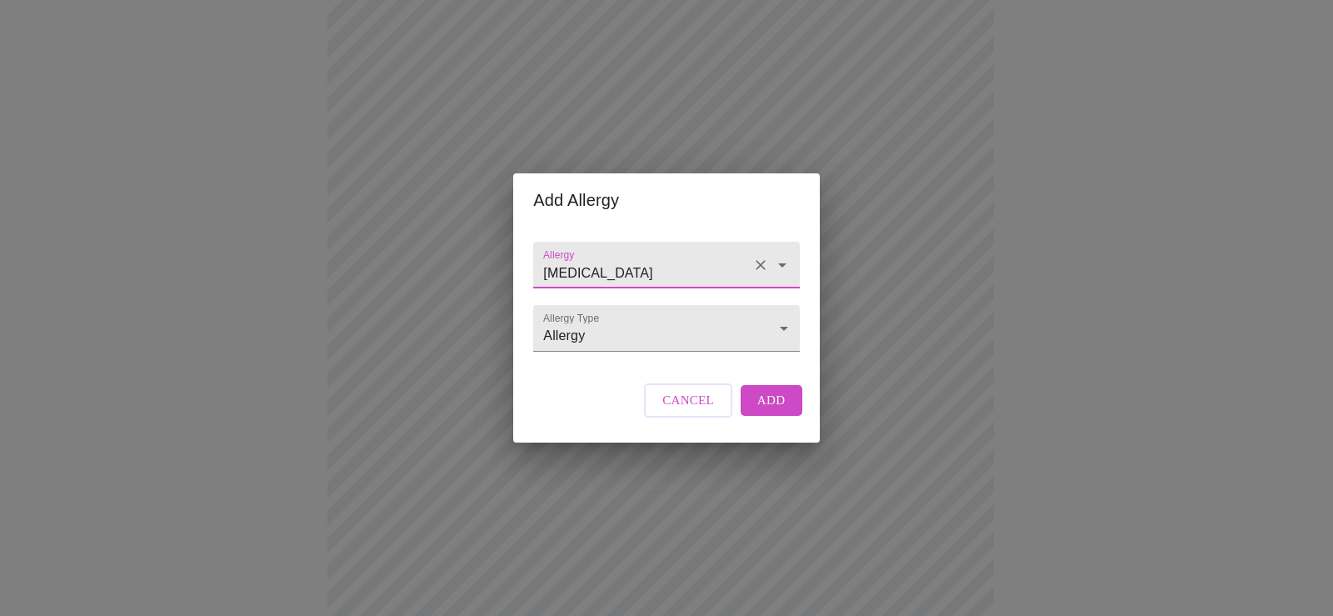
type input "[MEDICAL_DATA]"
click at [778, 411] on span "Add" at bounding box center [771, 400] width 28 height 22
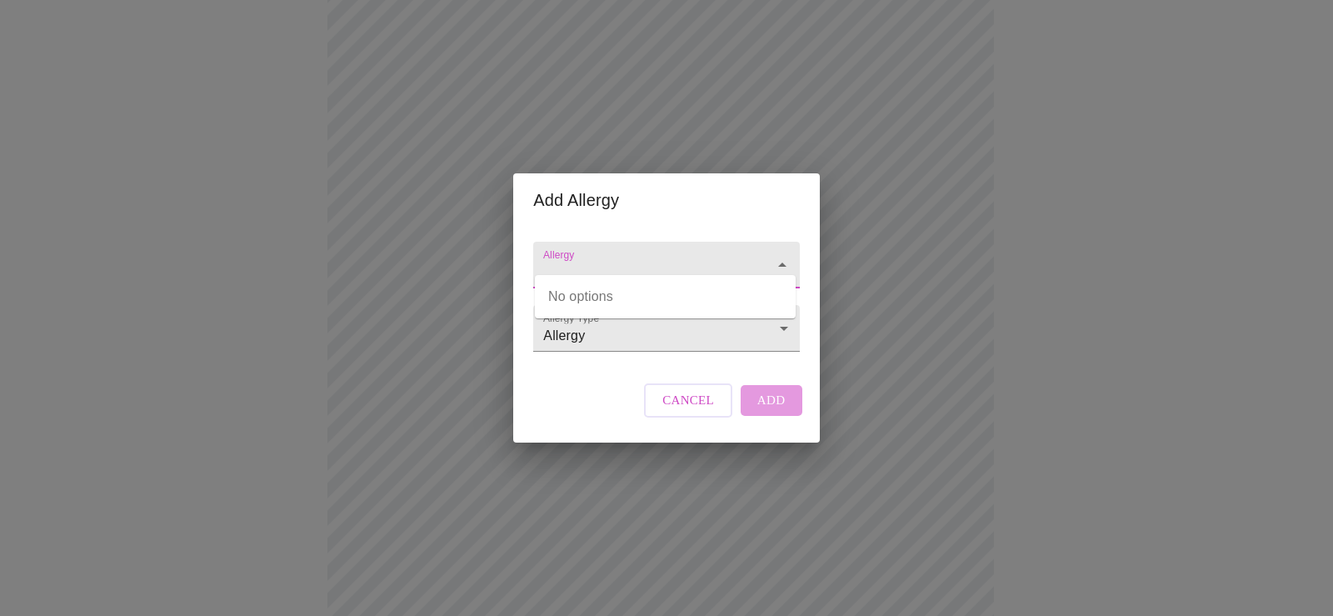
click at [602, 260] on input "Allergy" at bounding box center [642, 272] width 205 height 31
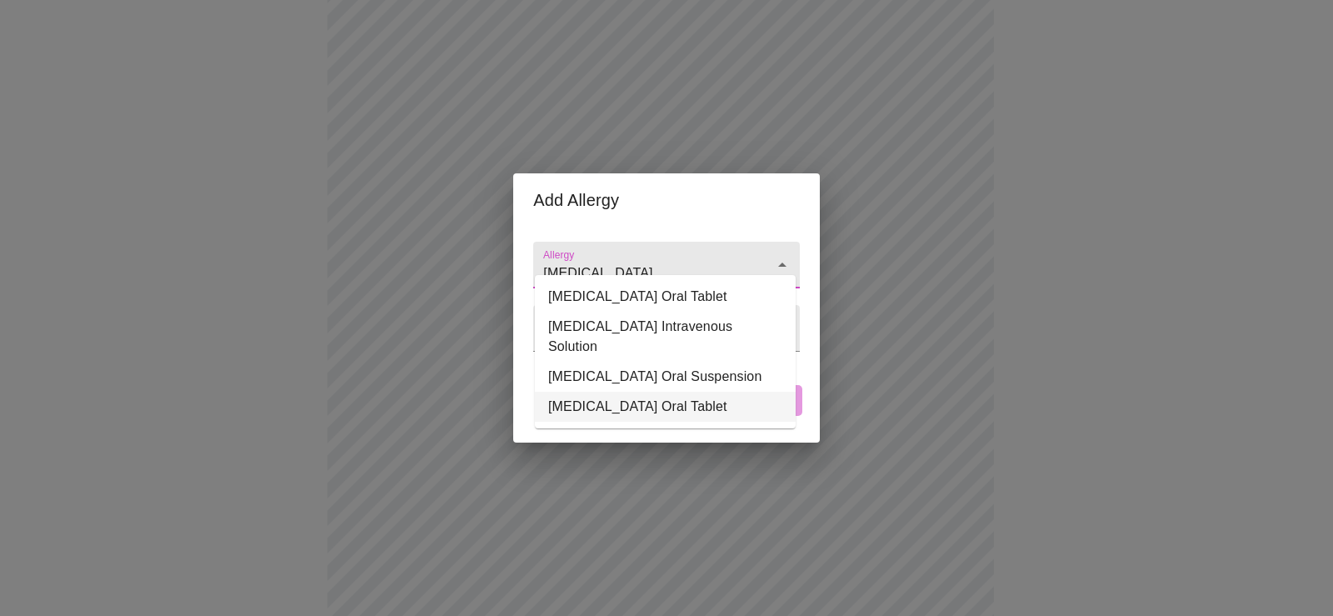
click at [659, 392] on li "[MEDICAL_DATA] Oral Tablet" at bounding box center [665, 407] width 261 height 30
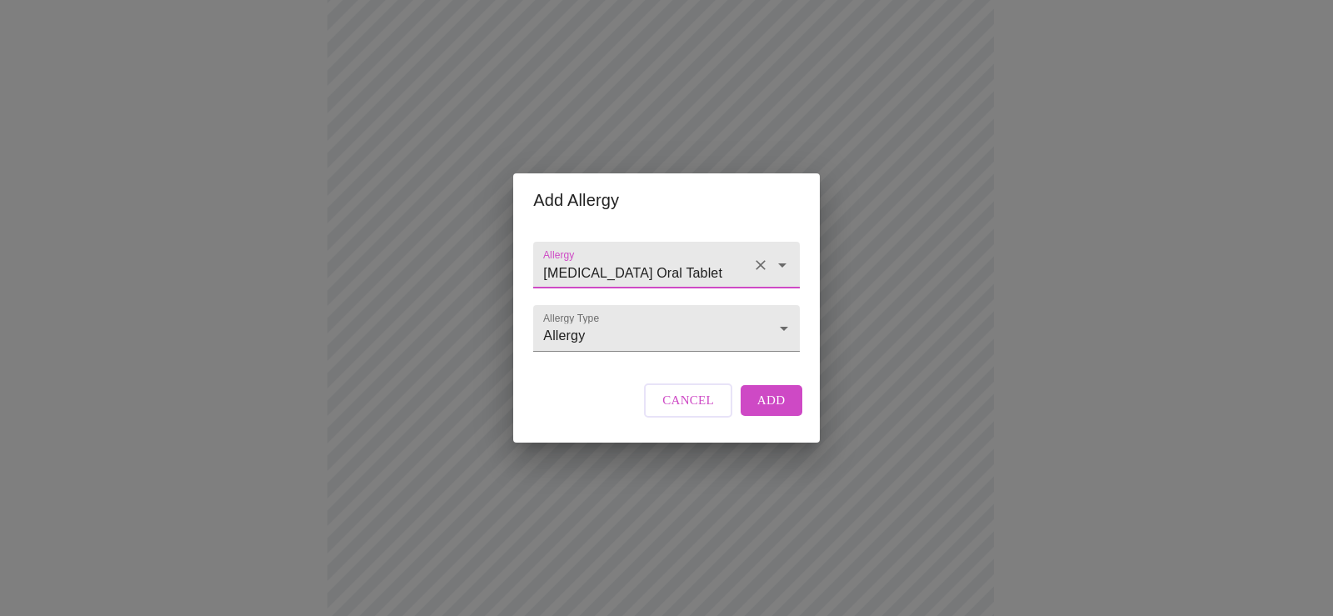
type input "[MEDICAL_DATA] Oral Tablet"
click at [774, 411] on span "Add" at bounding box center [771, 400] width 28 height 22
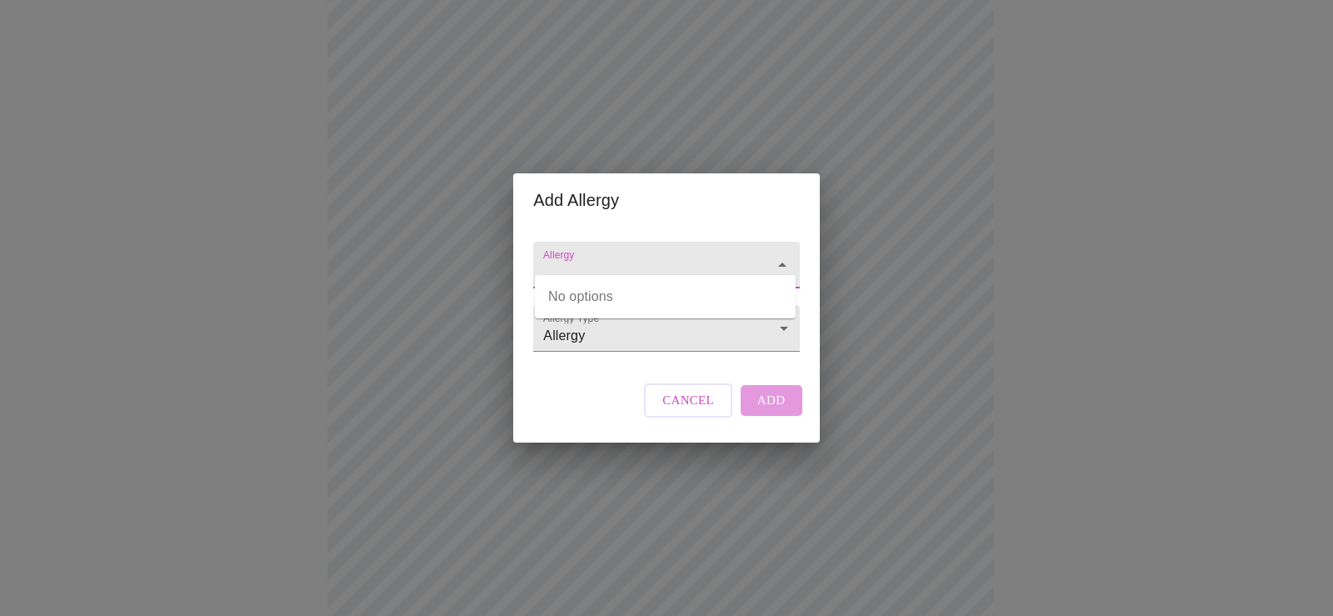
click at [592, 257] on input "Allergy" at bounding box center [642, 272] width 205 height 31
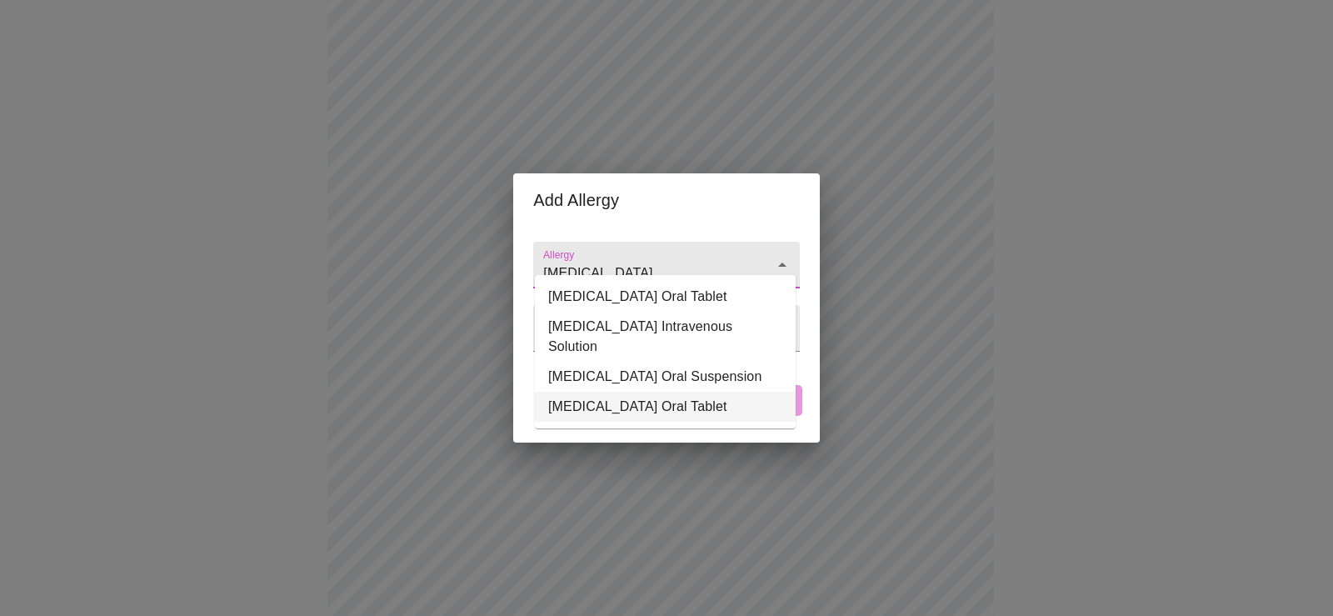
click at [638, 392] on li "[MEDICAL_DATA] Oral Tablet" at bounding box center [665, 407] width 261 height 30
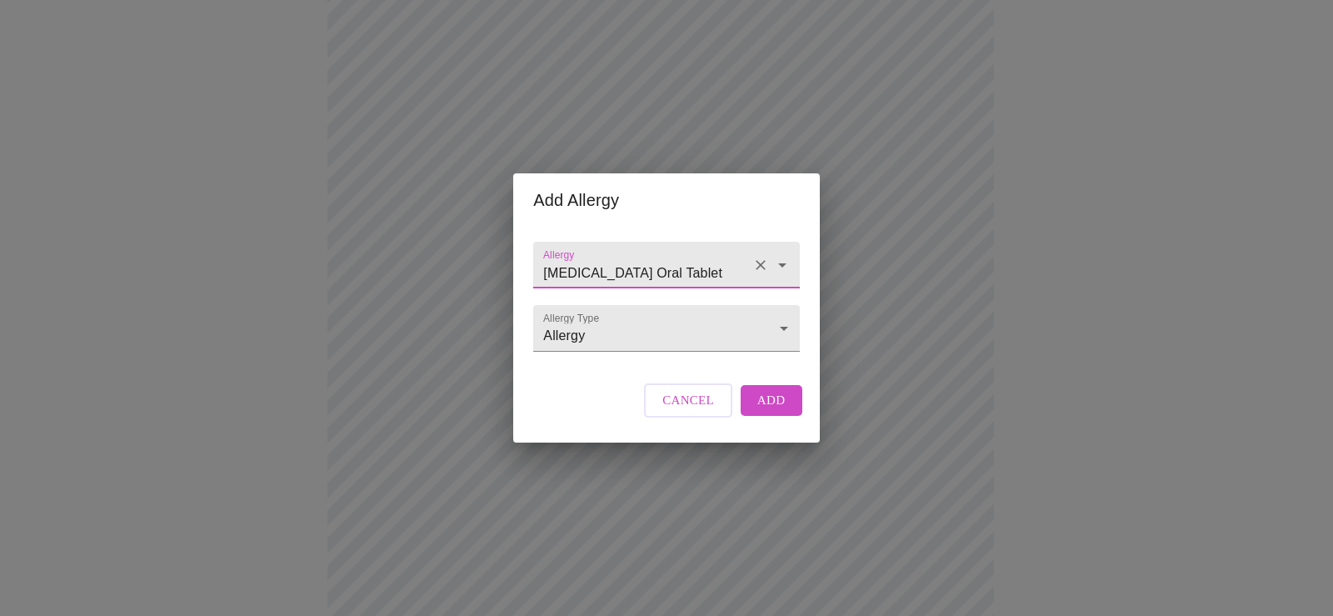
type input "[MEDICAL_DATA] Oral Tablet"
click at [777, 411] on span "Add" at bounding box center [771, 400] width 28 height 22
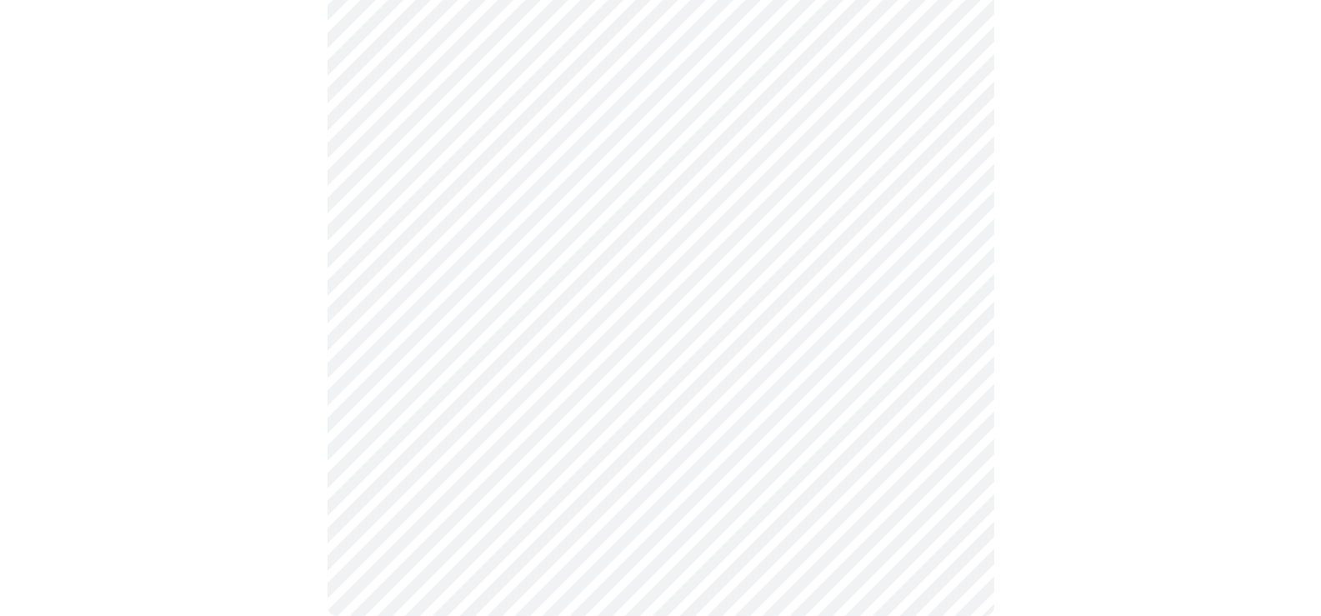
scroll to position [727, 0]
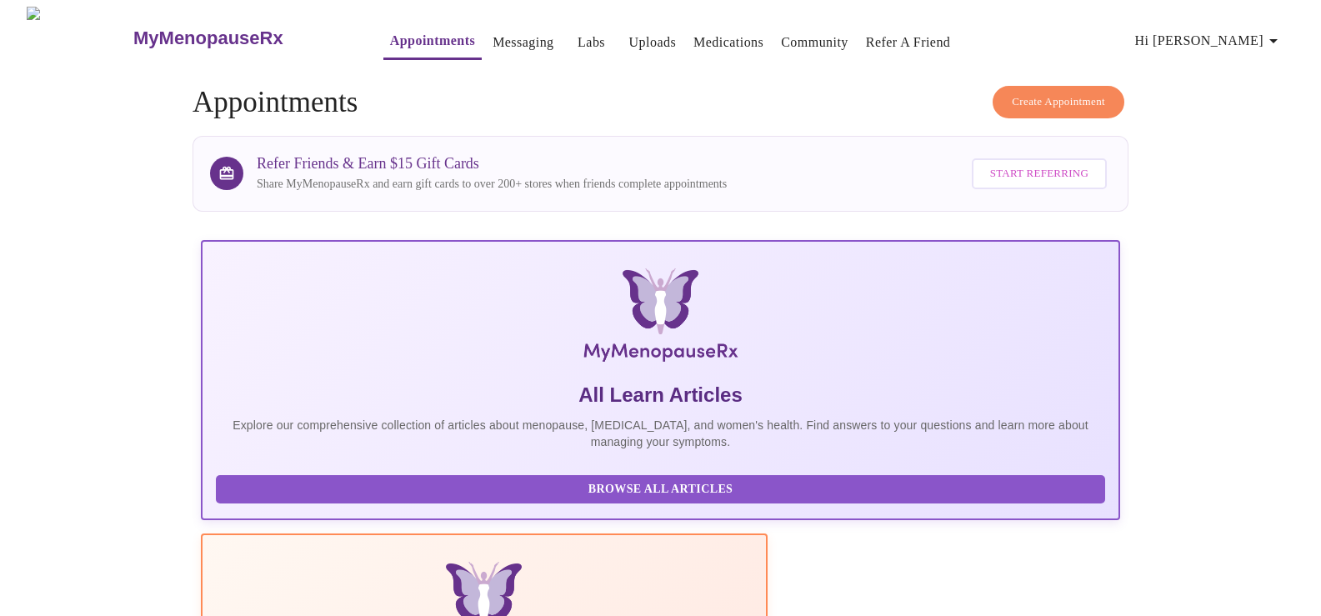
scroll to position [297, 0]
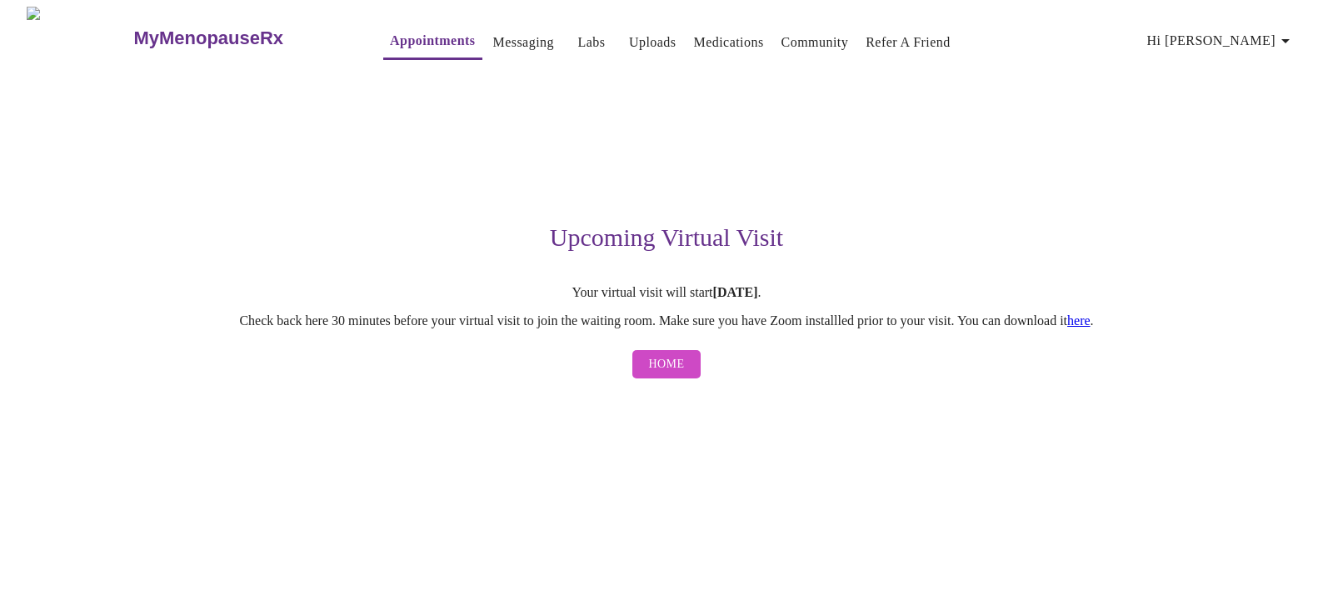
click at [677, 366] on span "Home" at bounding box center [667, 364] width 36 height 21
